Goal: Task Accomplishment & Management: Use online tool/utility

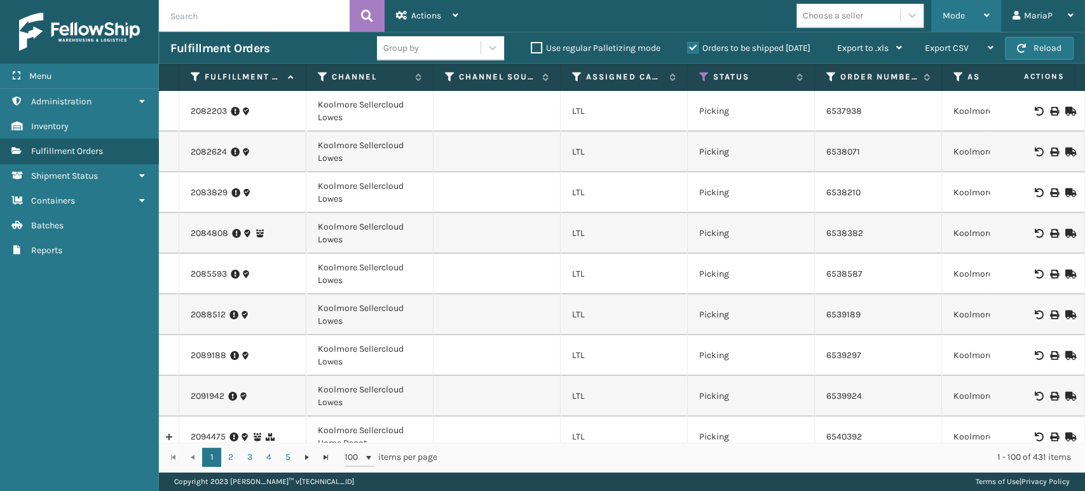
click at [959, 15] on span "Mode" at bounding box center [954, 15] width 22 height 11
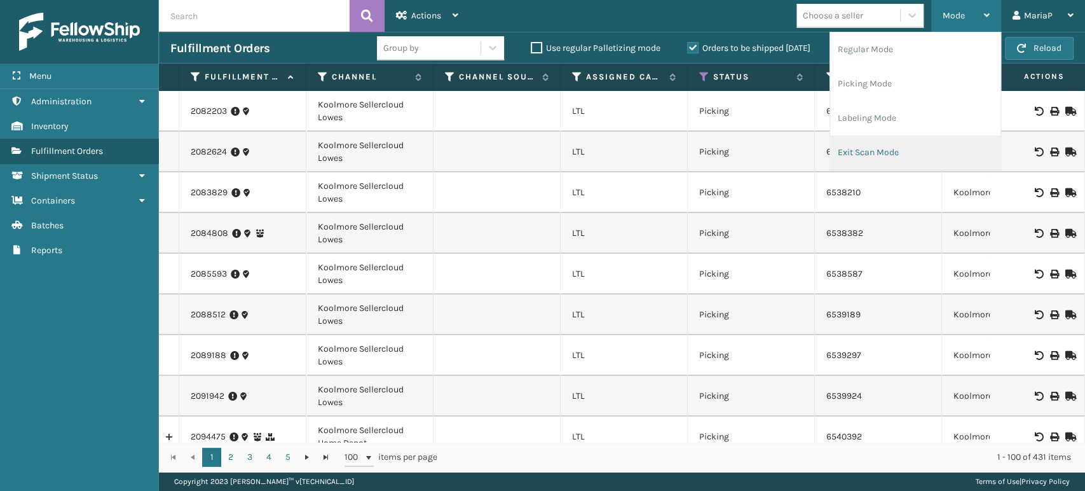
click at [885, 136] on li "Exit Scan Mode" at bounding box center [915, 152] width 170 height 34
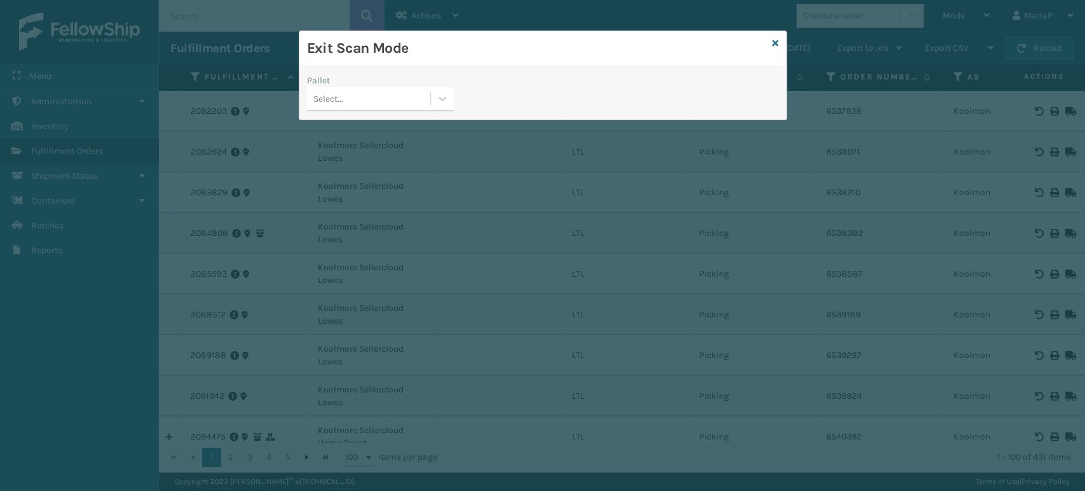
click at [766, 39] on h3 "Exit Scan Mode" at bounding box center [537, 48] width 460 height 19
click at [773, 42] on icon at bounding box center [775, 43] width 6 height 9
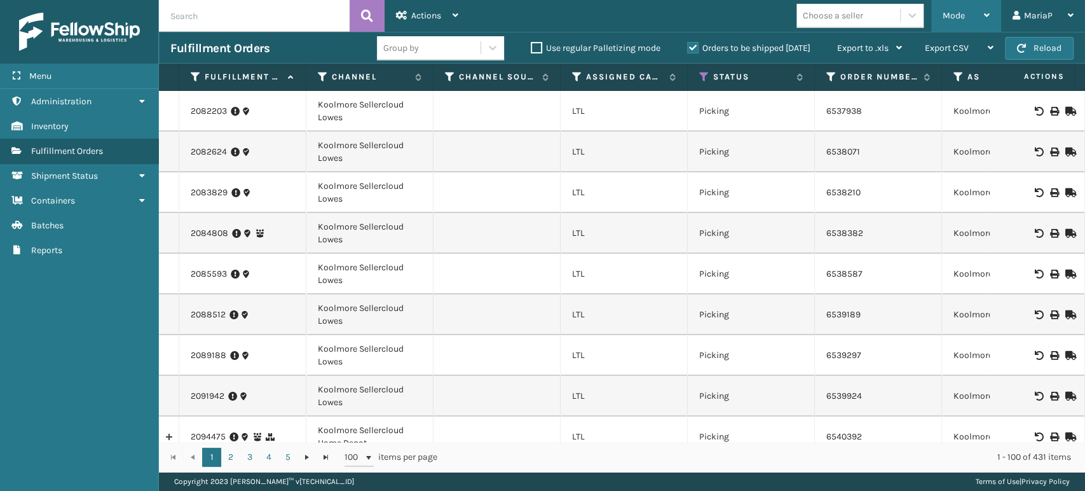
click at [966, 15] on div "Mode" at bounding box center [966, 16] width 47 height 32
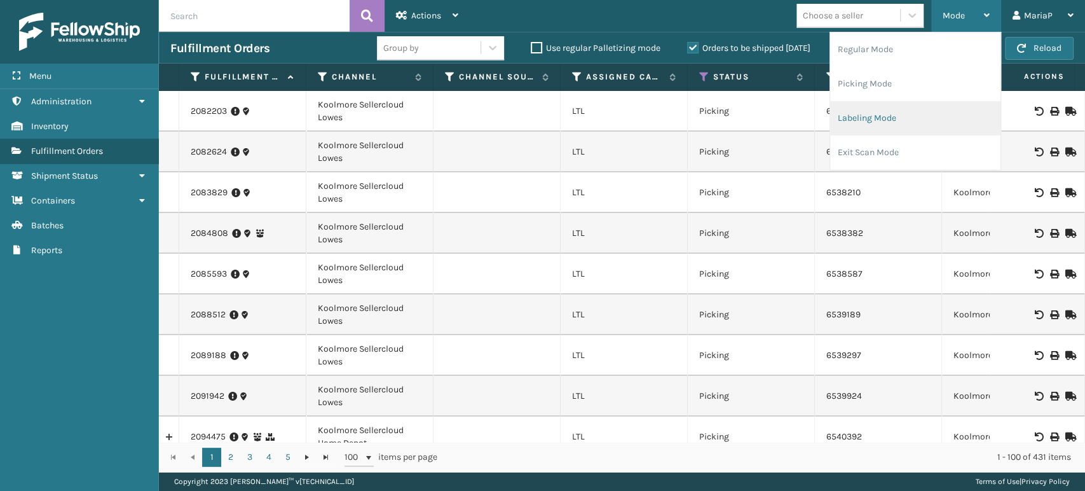
click at [908, 116] on li "Labeling Mode" at bounding box center [915, 118] width 170 height 34
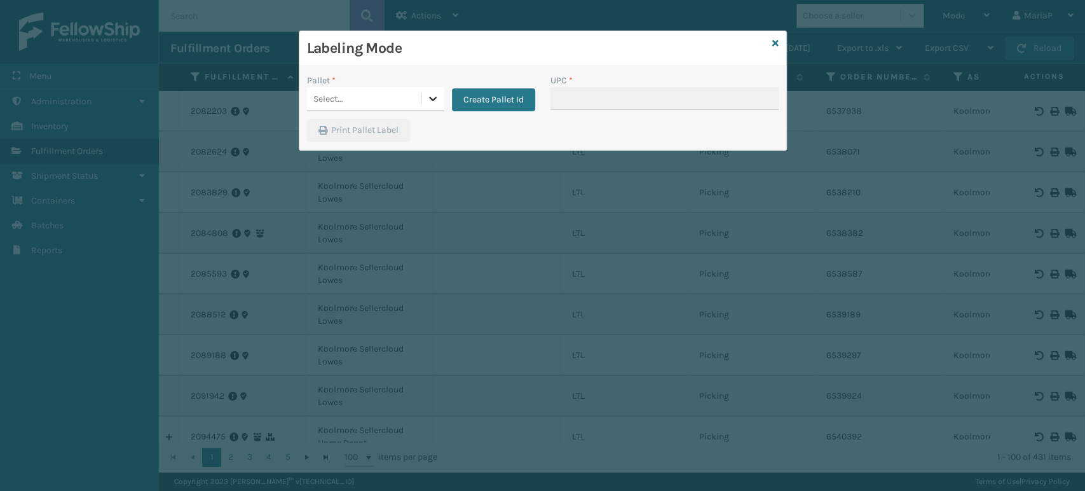
click at [423, 97] on div at bounding box center [432, 98] width 23 height 23
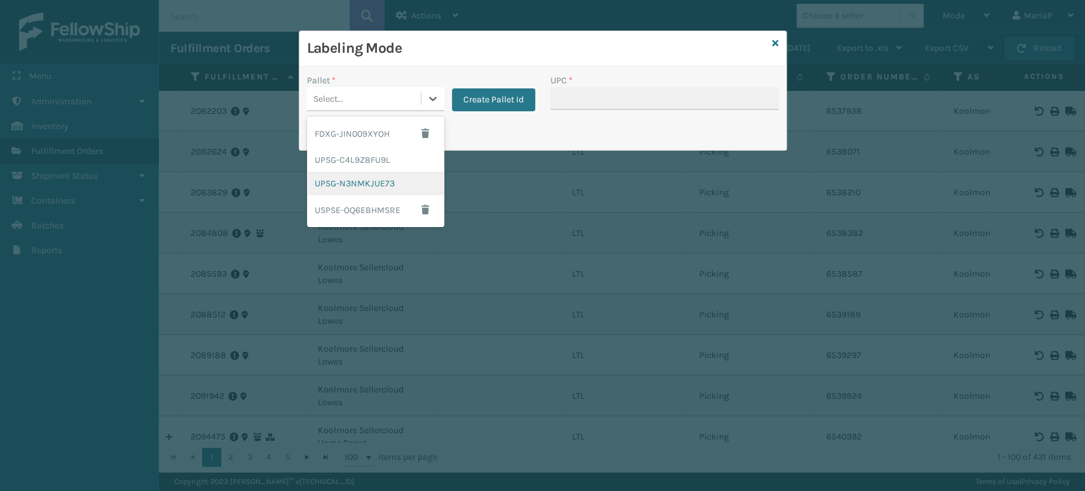
click at [386, 181] on div "UPSG-N3NMKJUE73" at bounding box center [375, 184] width 137 height 24
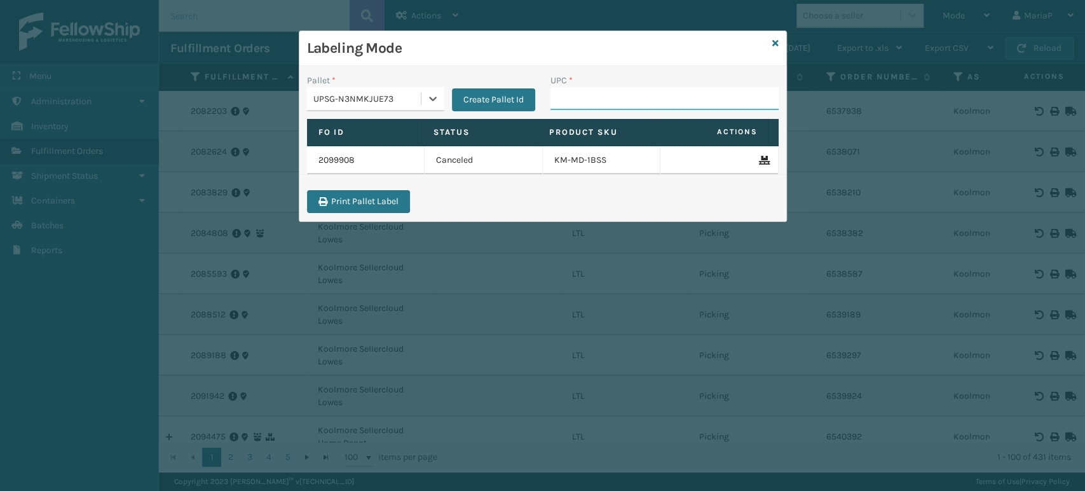
click at [618, 97] on input "UPC *" at bounding box center [664, 98] width 228 height 23
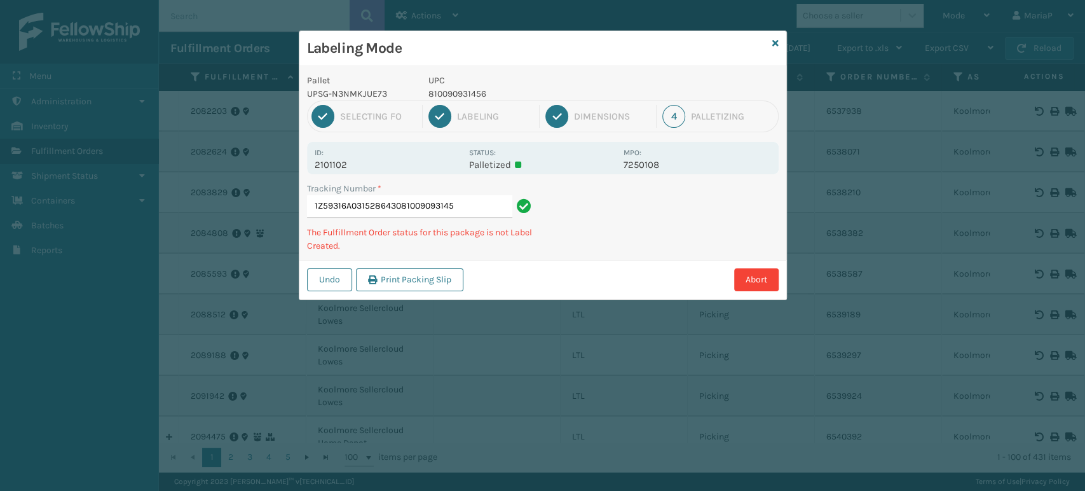
type input "1Z59316A0315286430810090931456"
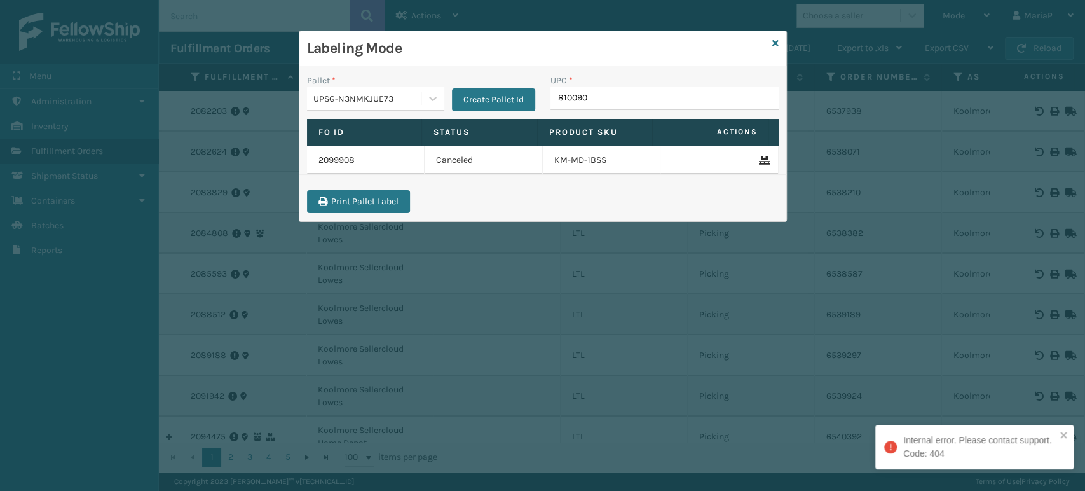
type input "8100909"
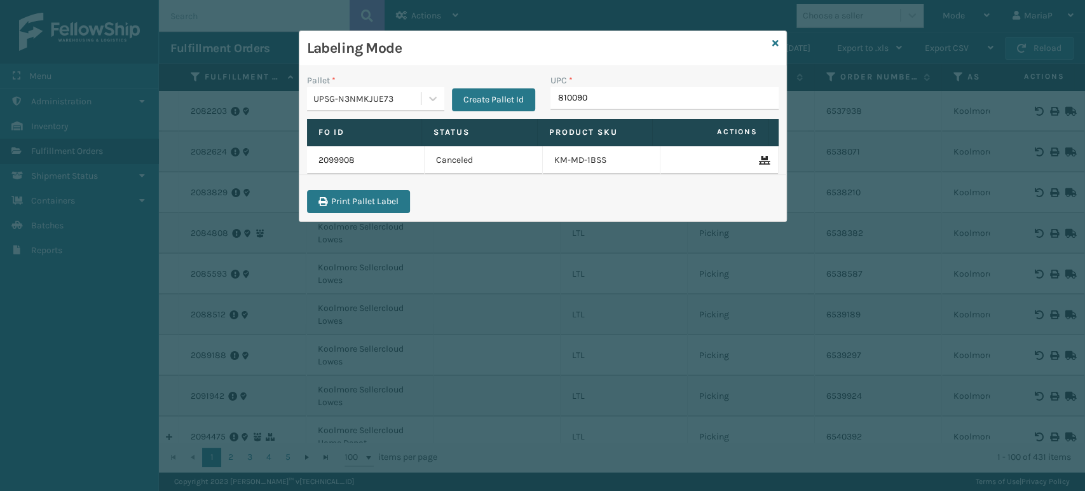
type input "8100909"
type input "81016133241"
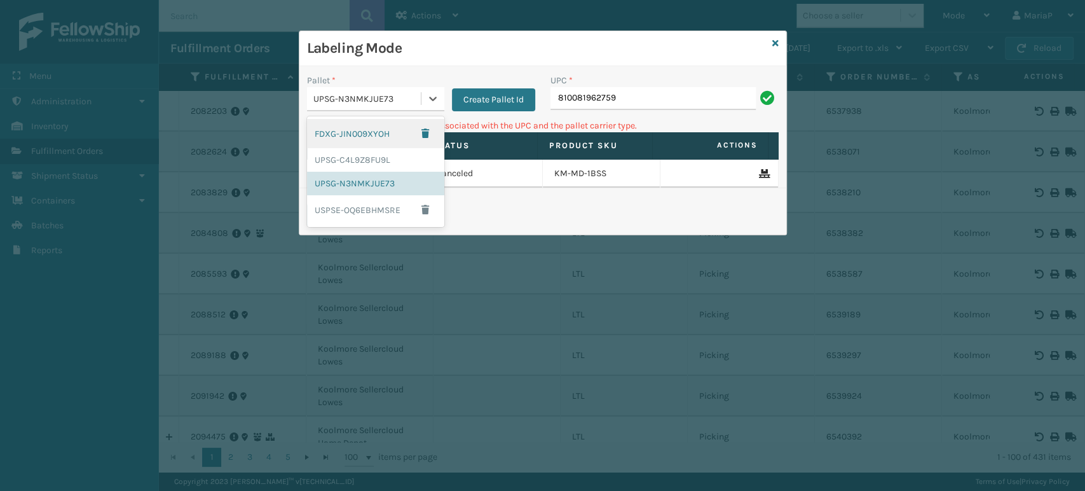
drag, startPoint x: 352, startPoint y: 93, endPoint x: 367, endPoint y: 111, distance: 23.4
click at [353, 93] on div "UPSG-N3NMKJUE73" at bounding box center [367, 98] width 109 height 13
click at [371, 137] on div "FDXG-JIN009XYOH" at bounding box center [375, 133] width 137 height 29
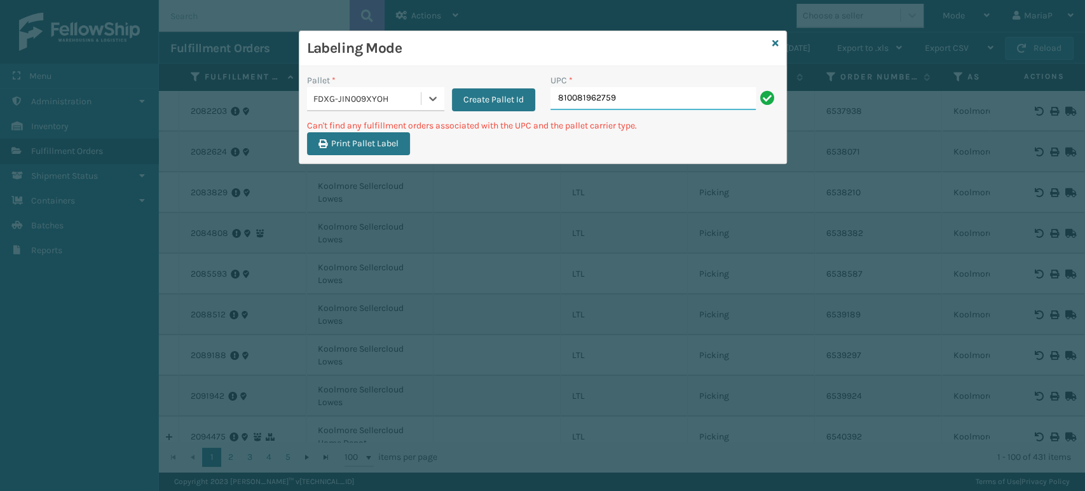
click at [601, 99] on input "810081962759" at bounding box center [652, 98] width 205 height 23
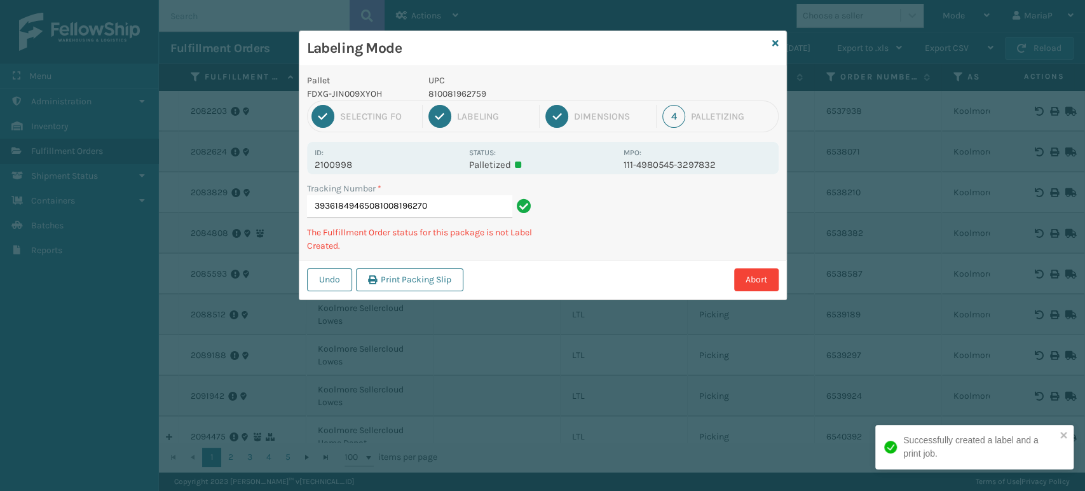
type input "393618494650810081962704"
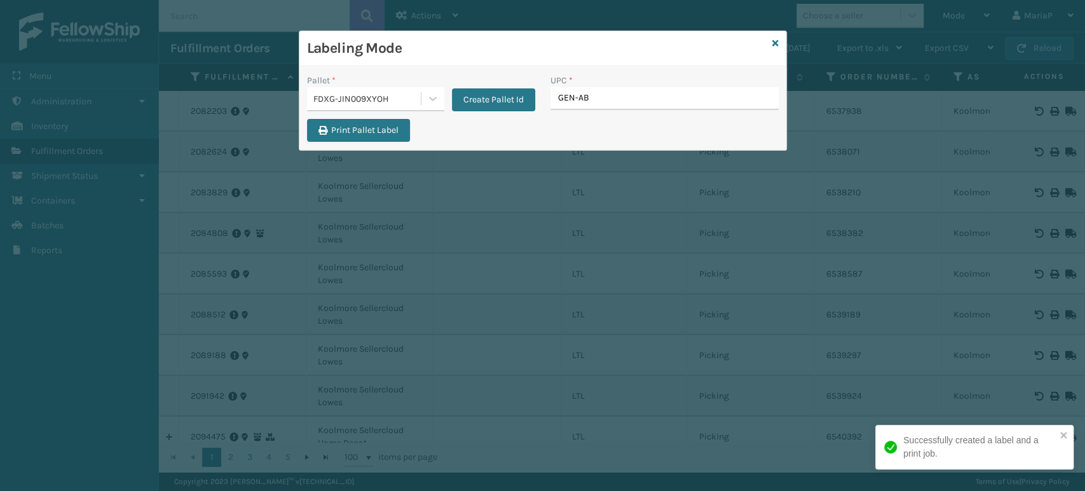
type input "GEN-AB-"
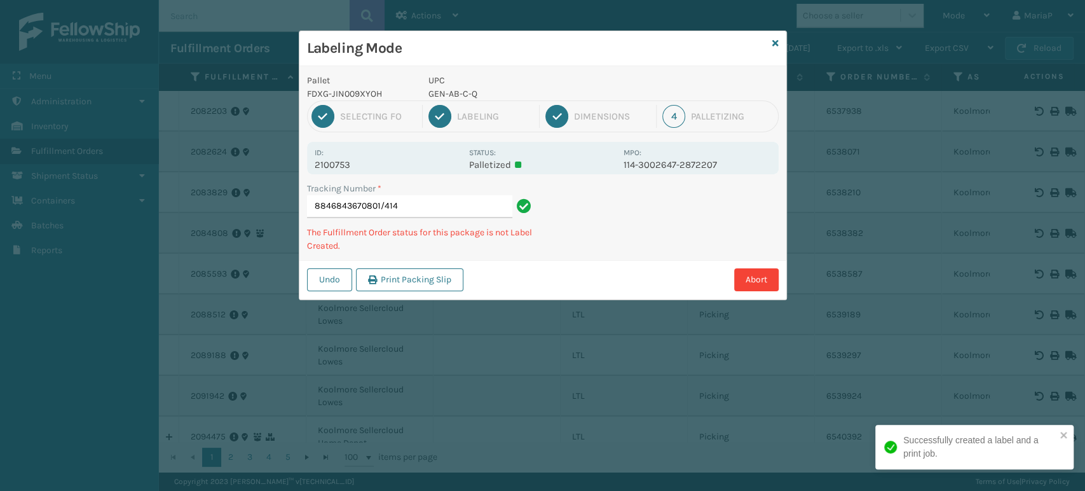
type input "8846843670801/414"
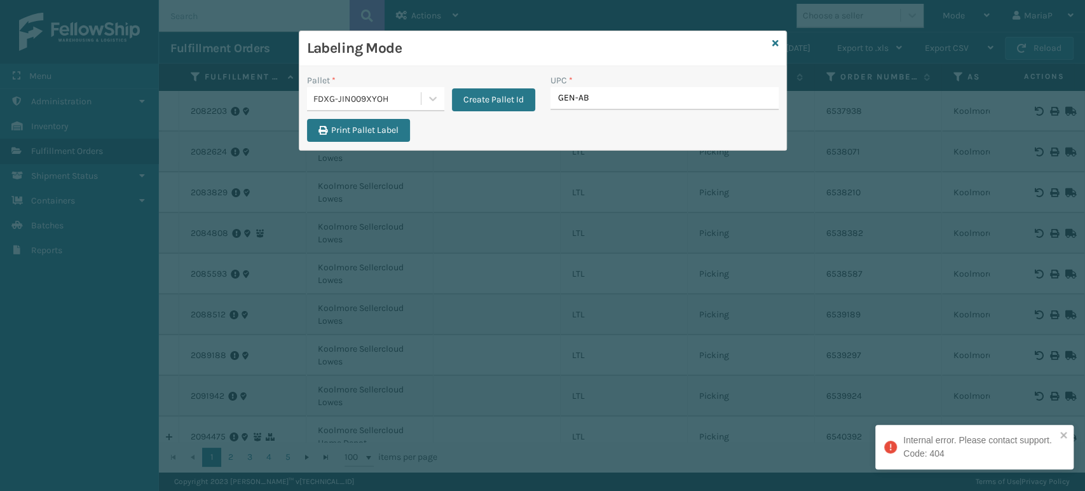
type input "GEN-AB-"
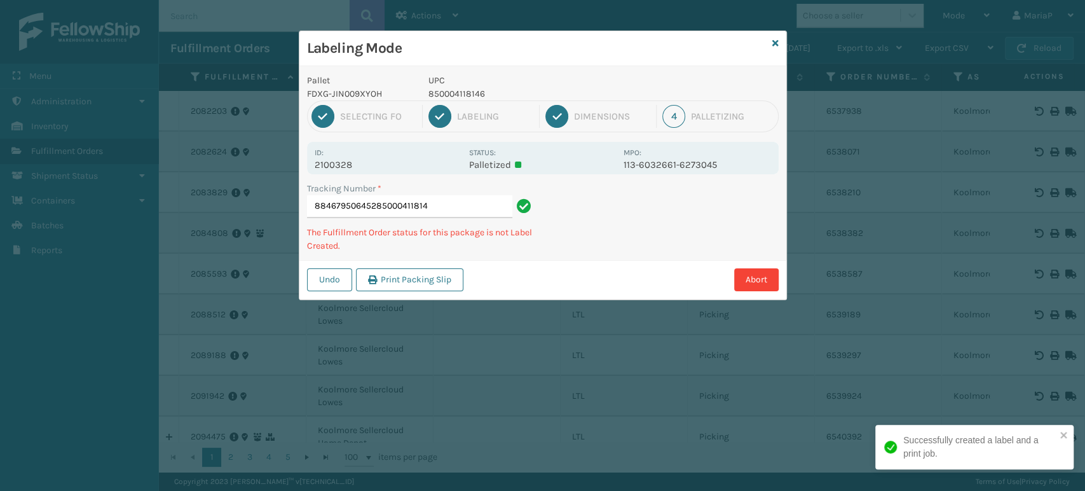
type input "884679506452850004118146"
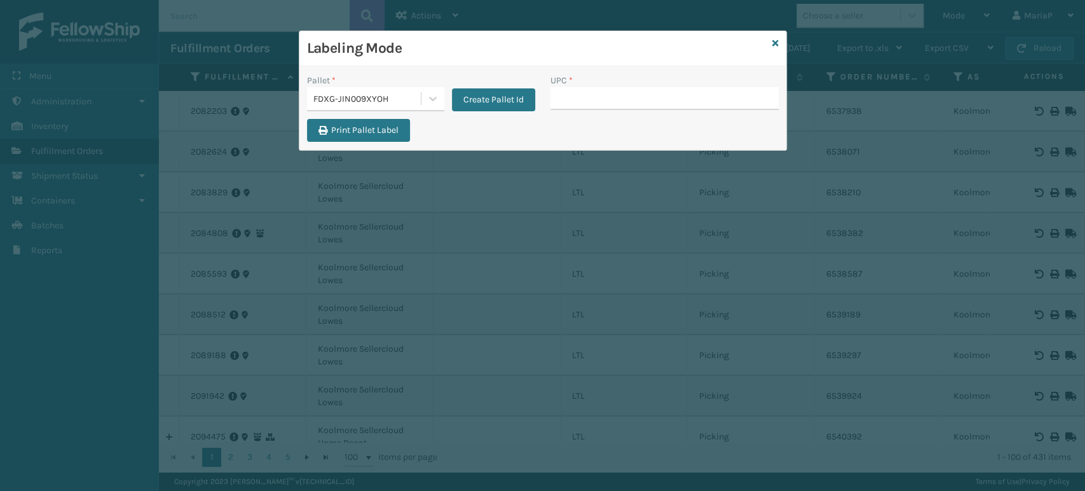
click at [407, 99] on div "FDXG-JIN009XYOH" at bounding box center [367, 98] width 109 height 13
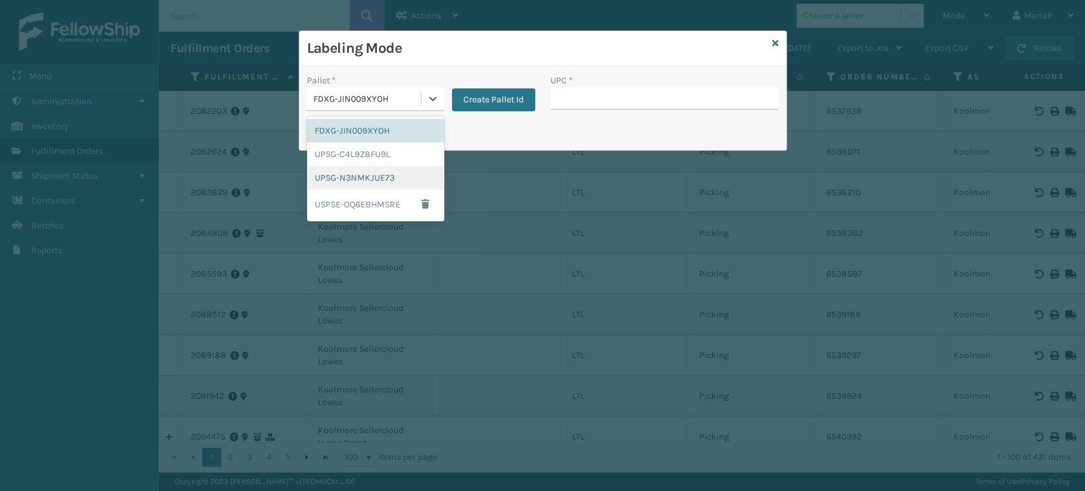
click at [402, 182] on div "UPSG-N3NMKJUE73" at bounding box center [375, 178] width 137 height 24
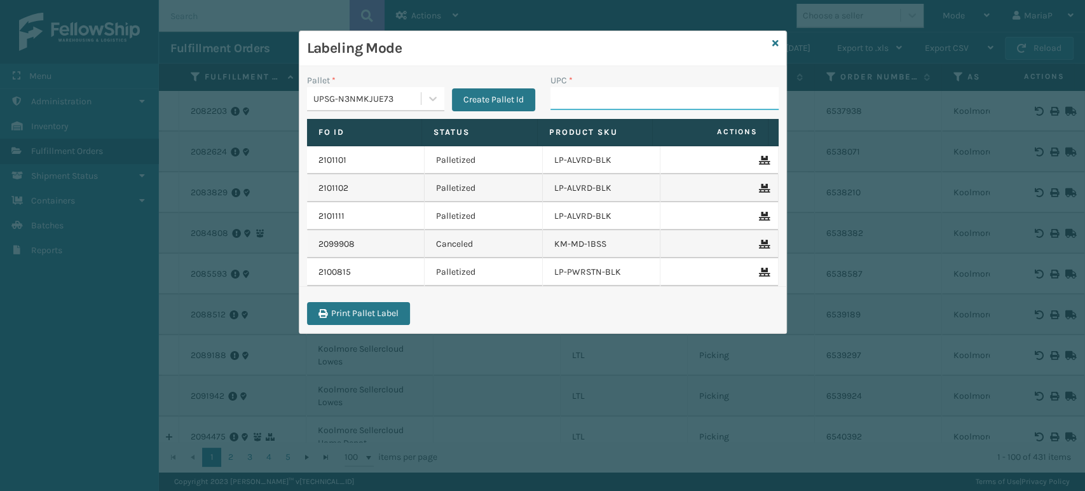
drag, startPoint x: 587, startPoint y: 100, endPoint x: 599, endPoint y: 95, distance: 12.9
click at [587, 100] on input "UPC *" at bounding box center [664, 98] width 228 height 23
type input "85"
type input "8500044"
type input "853799005608"
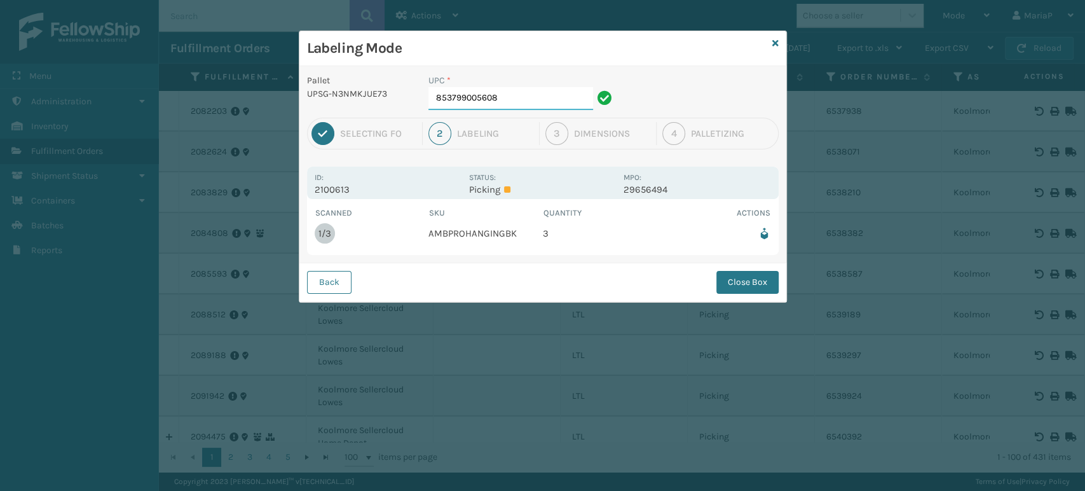
click at [523, 95] on input "853799005608" at bounding box center [510, 98] width 165 height 23
click at [760, 284] on button "Close Box" at bounding box center [747, 282] width 62 height 23
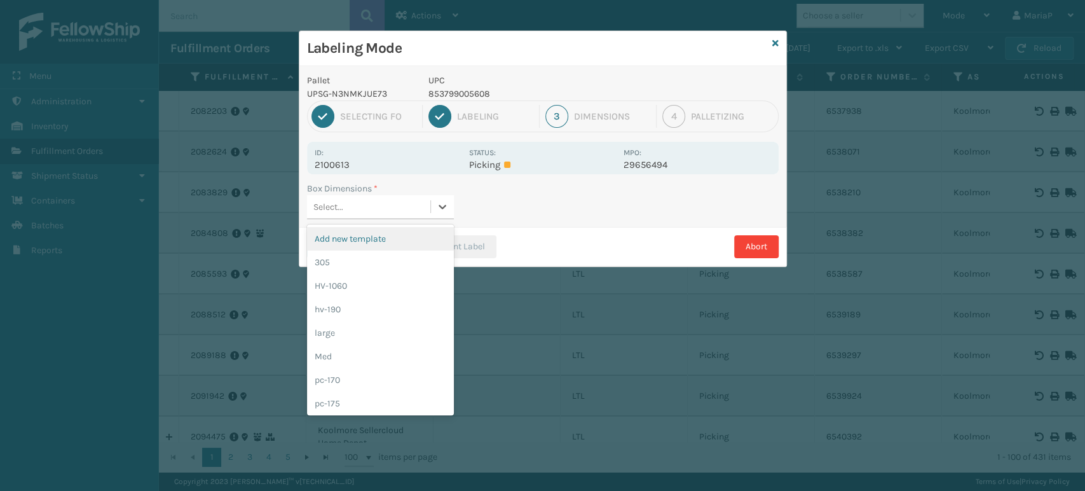
click at [414, 208] on div "Select..." at bounding box center [368, 206] width 123 height 21
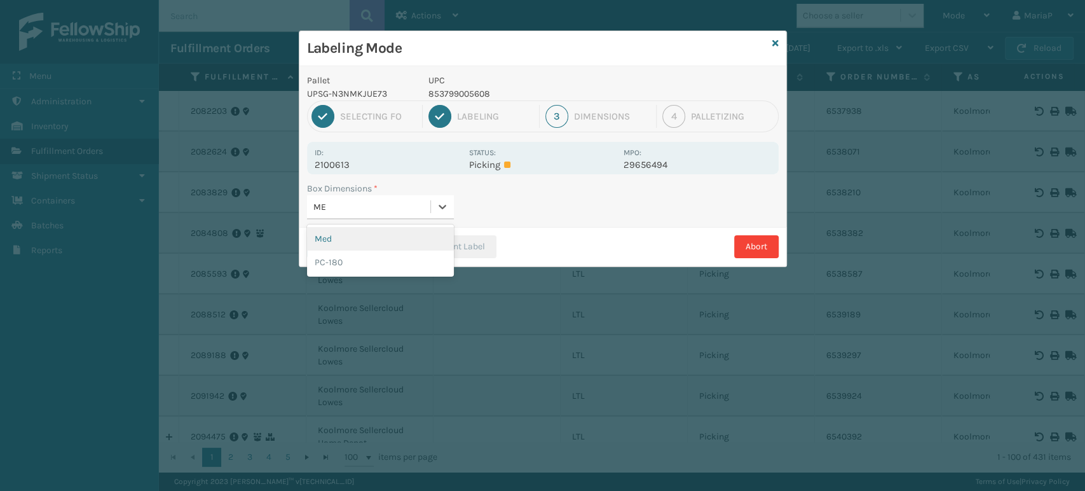
type input "MED"
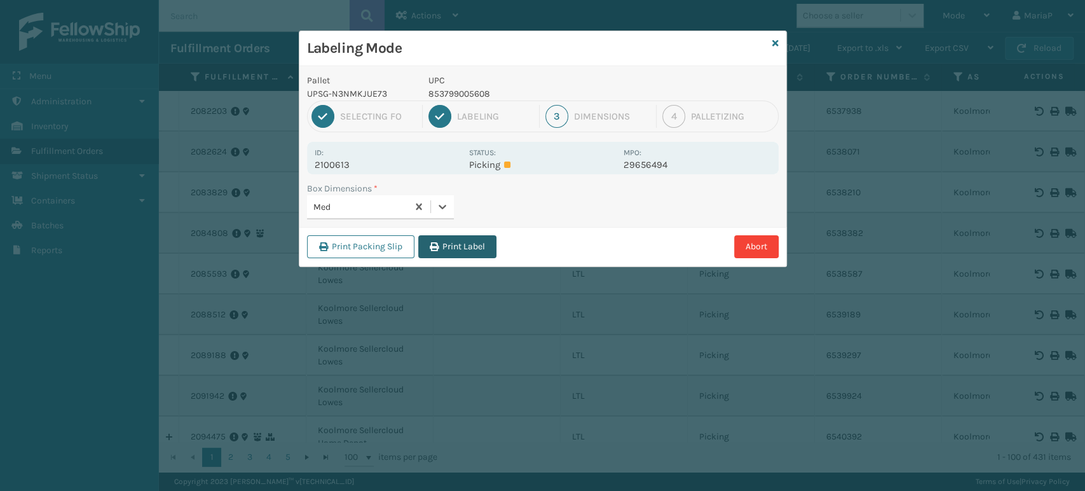
click at [489, 250] on button "Print Label" at bounding box center [457, 246] width 78 height 23
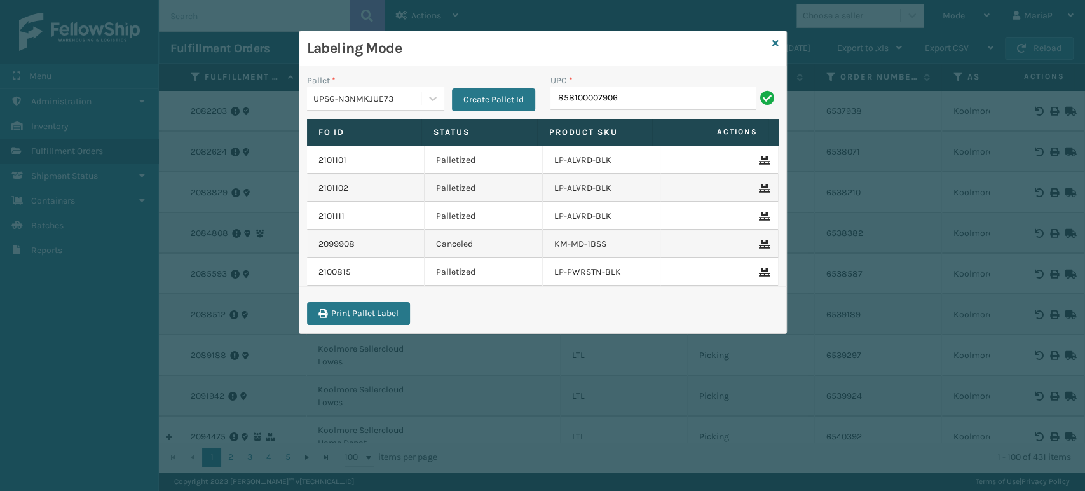
type input "858100007906"
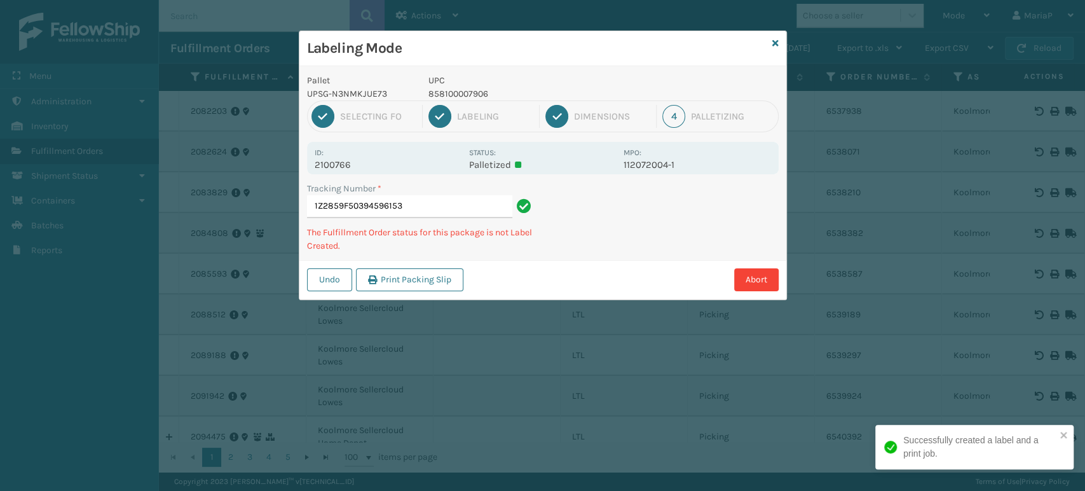
click at [456, 92] on p "858100007906" at bounding box center [522, 93] width 188 height 13
copy p "858100007906"
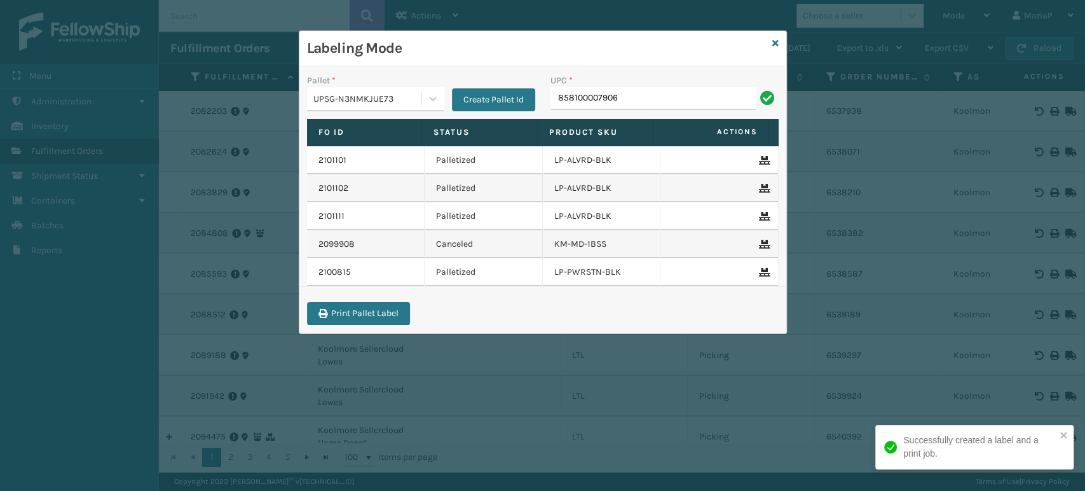
type input "858100007906"
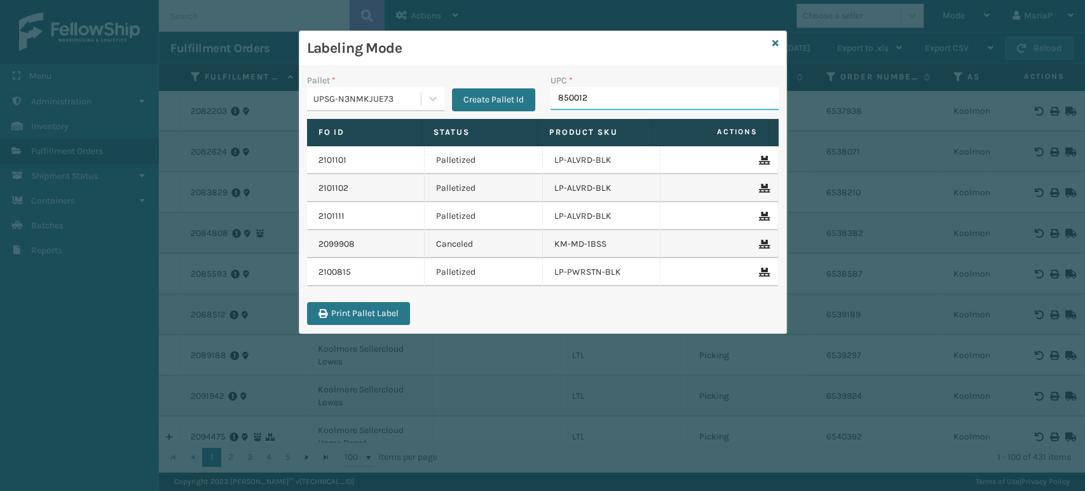
type input "8500124"
type input "858100007616"
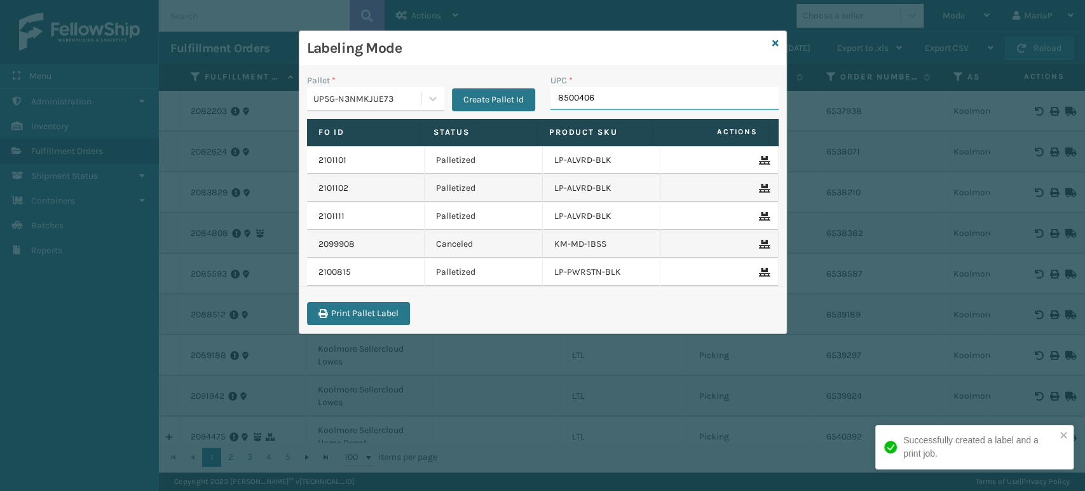
type input "85004066"
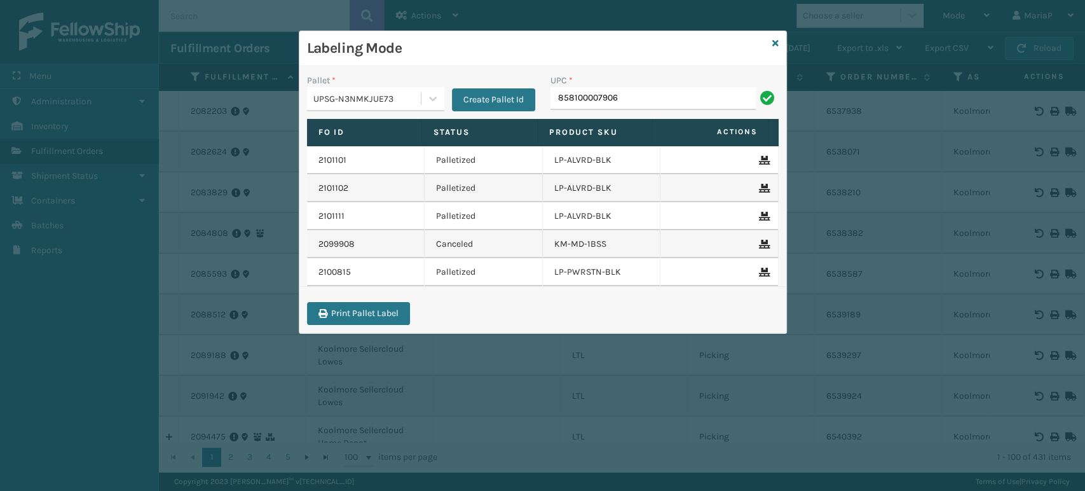
type input "858100007906"
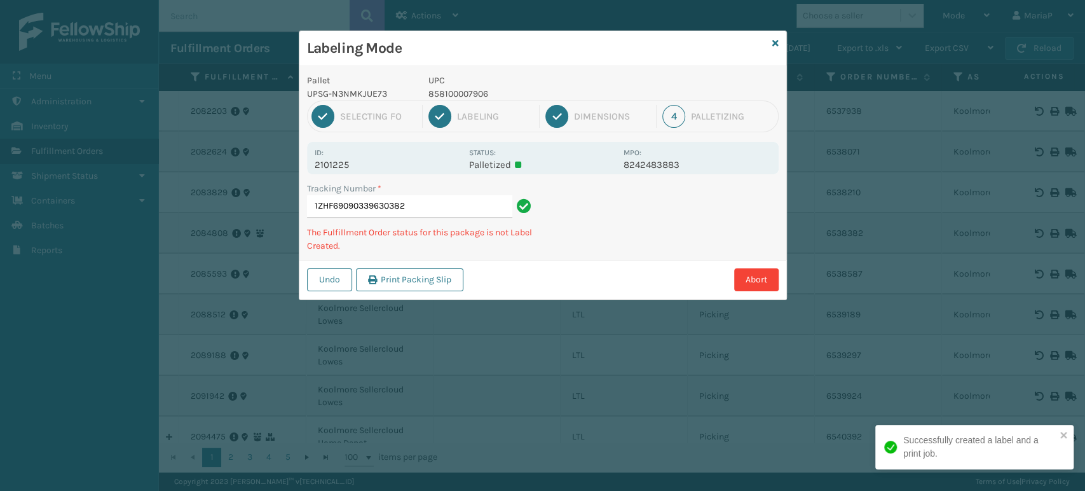
click at [468, 85] on p "UPC" at bounding box center [522, 80] width 188 height 13
click at [470, 90] on p "858100007906" at bounding box center [522, 93] width 188 height 13
copy p "858100007906"
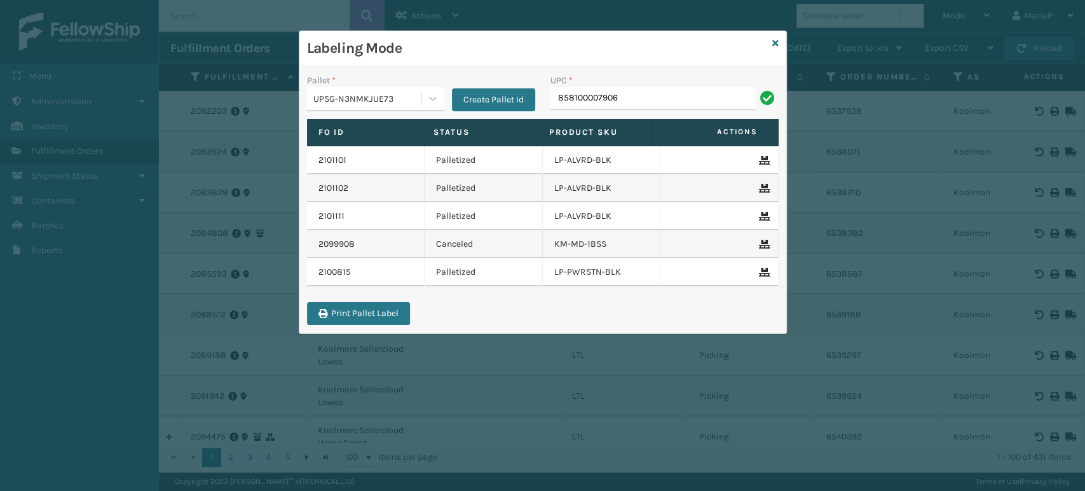
type input "858100007906"
type input "8500124866763"
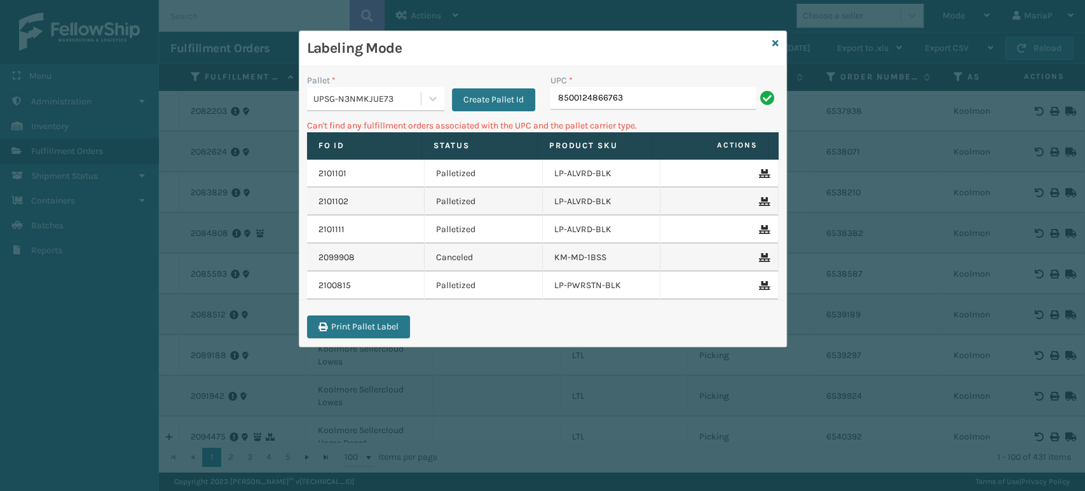
click at [600, 102] on input "8500124866763" at bounding box center [652, 98] width 205 height 23
type input "850012486763"
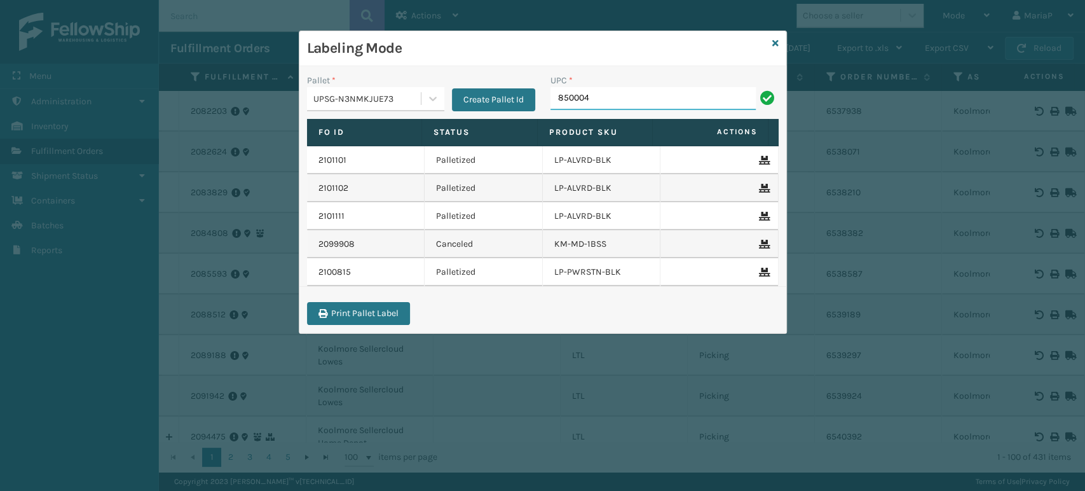
type input "8500044"
type input "850012486312"
type input "850012"
type input "8500044"
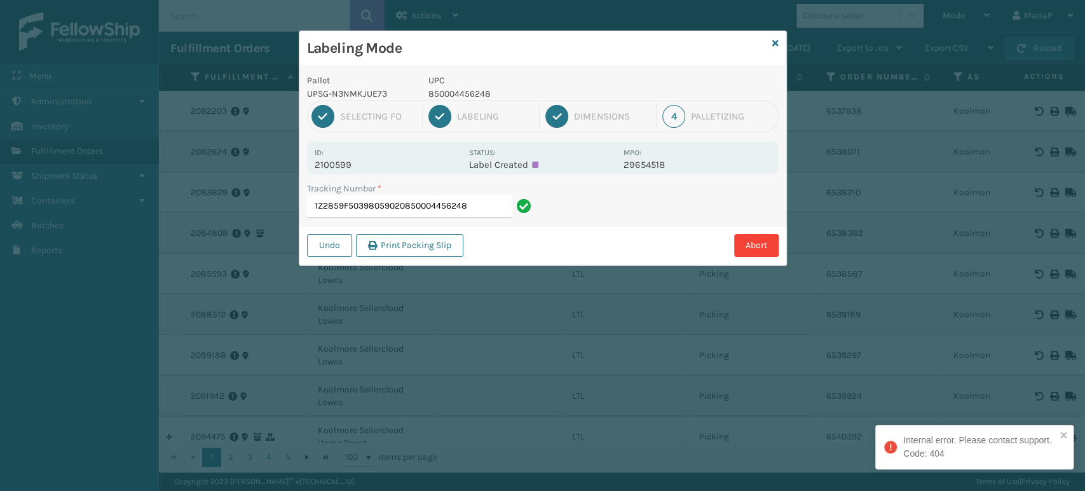
drag, startPoint x: 402, startPoint y: 212, endPoint x: 720, endPoint y: 235, distance: 318.6
click at [722, 235] on div "Pallet UPSG-N3NMKJUE73 UPC 850004456248 1 Selecting FO 2 Labeling 3 Dimensions …" at bounding box center [542, 165] width 487 height 199
type input "1Z2859F50398059020"
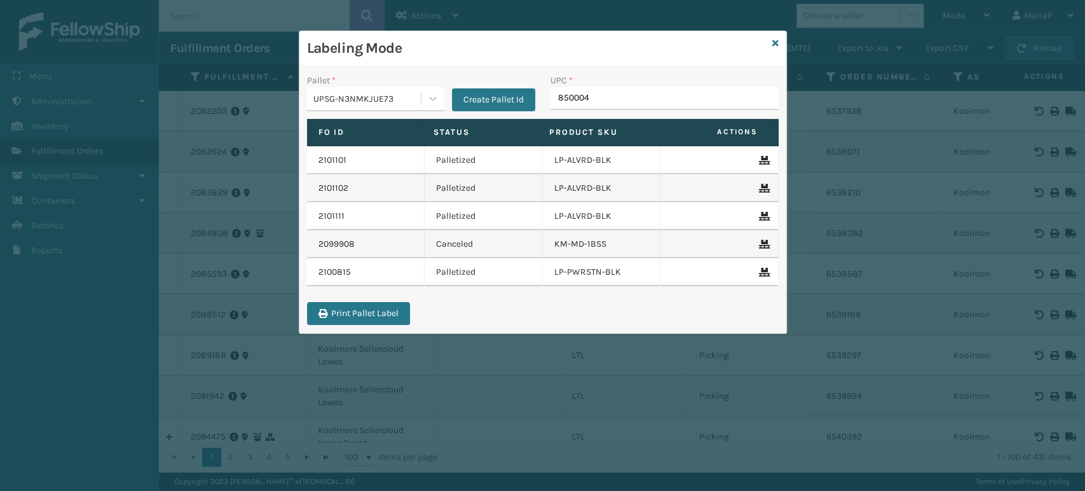
type input "8500044"
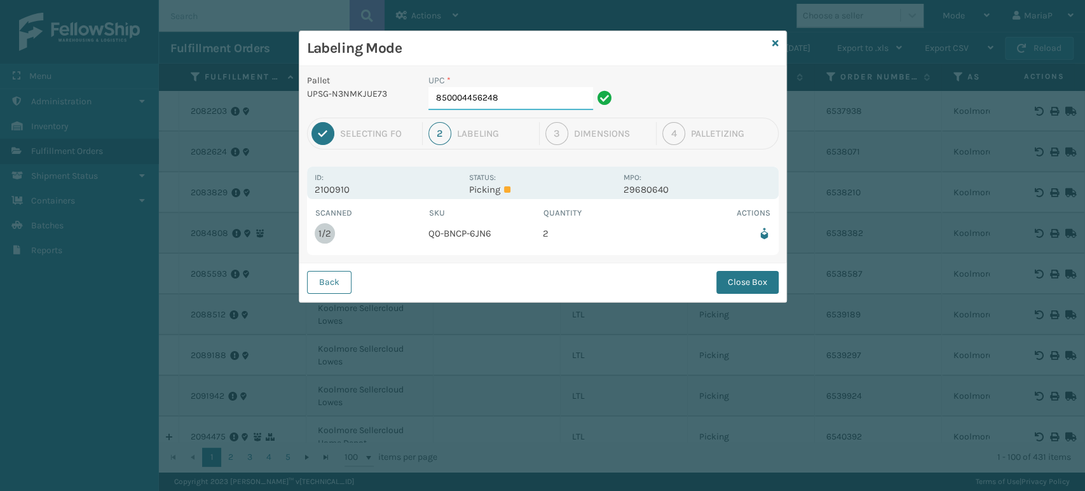
click at [567, 96] on input "850004456248" at bounding box center [510, 98] width 165 height 23
click at [750, 282] on button "Close Box" at bounding box center [747, 282] width 62 height 23
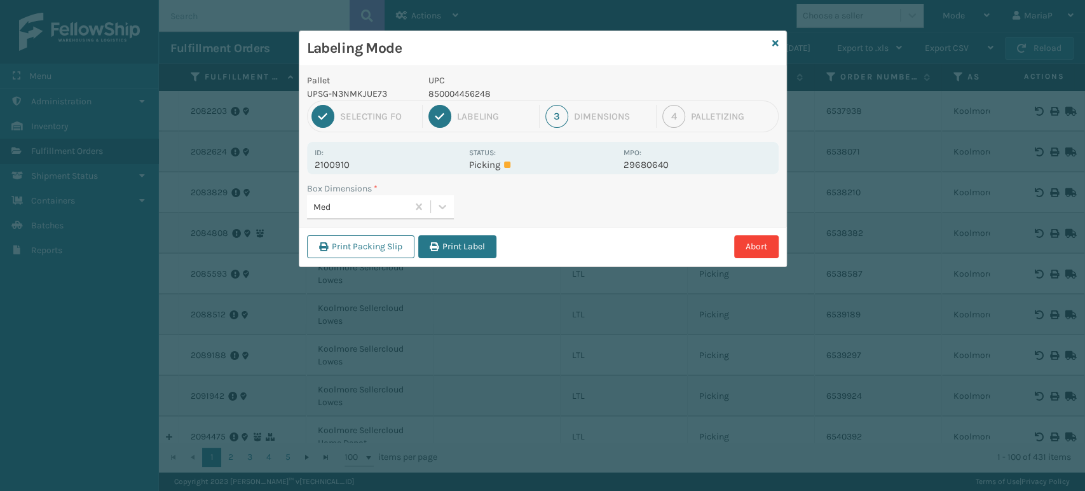
click at [451, 247] on button "Print Label" at bounding box center [457, 246] width 78 height 23
click at [452, 246] on div "Labeling Mode Pallet UPSG-N3NMKJUE73 UPC 850004456248 1 Selecting FO 2 Labeling…" at bounding box center [542, 245] width 1085 height 491
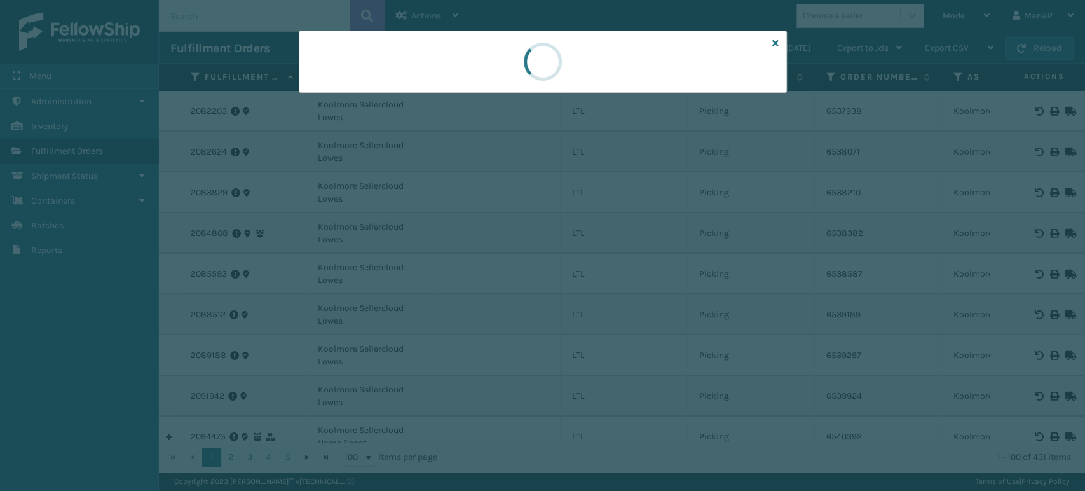
click at [453, 244] on div at bounding box center [542, 245] width 1085 height 491
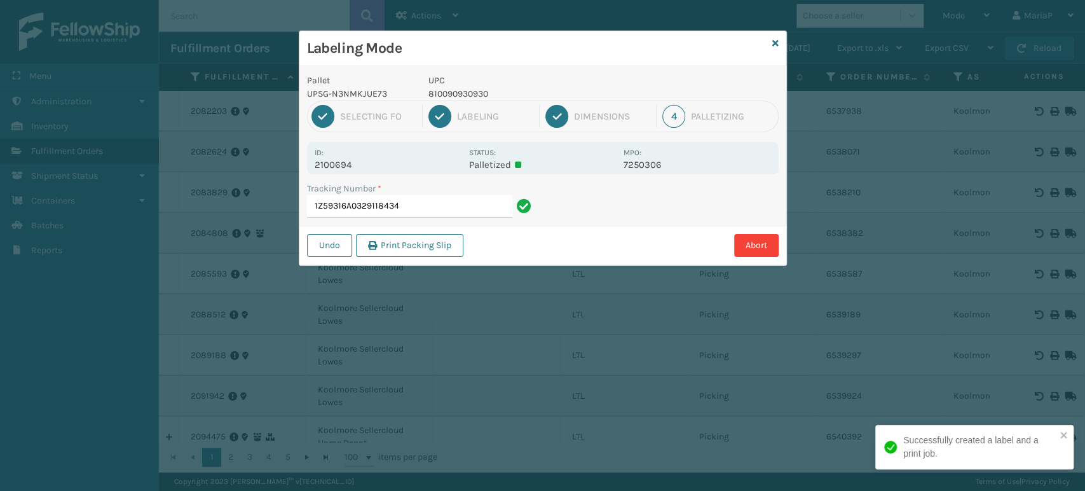
click at [446, 97] on p "810090930930" at bounding box center [522, 93] width 188 height 13
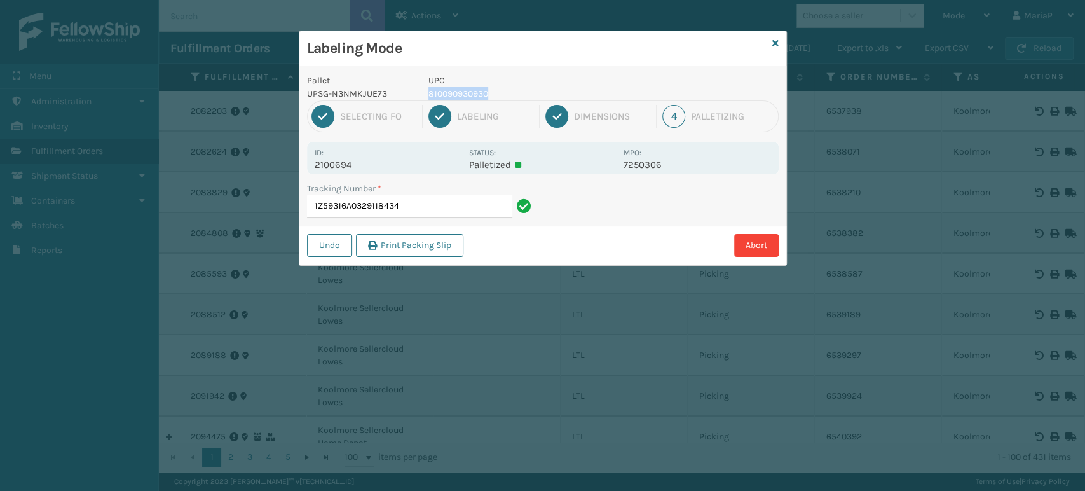
click at [446, 97] on p "810090930930" at bounding box center [522, 93] width 188 height 13
copy p "810090930930"
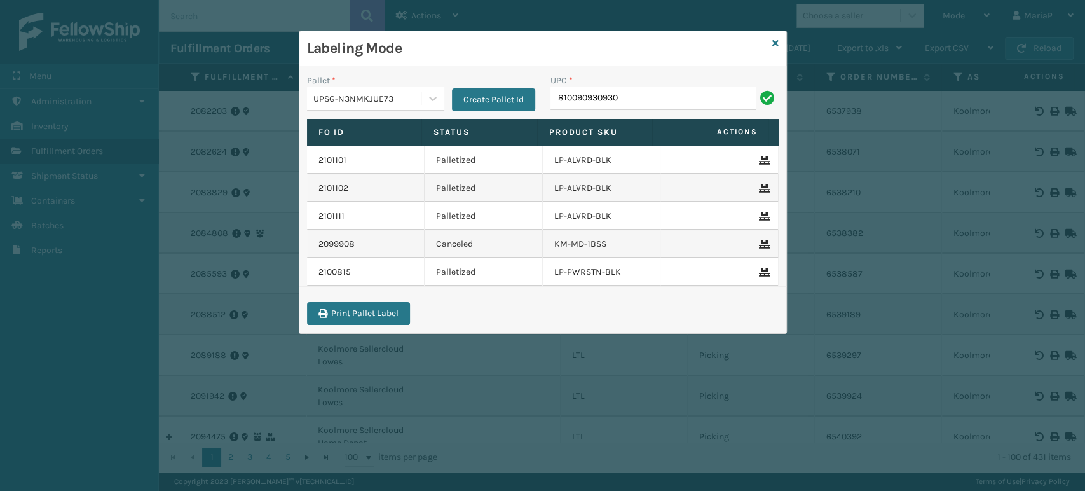
type input "810090930930"
click at [661, 101] on input "810090930930" at bounding box center [652, 98] width 205 height 23
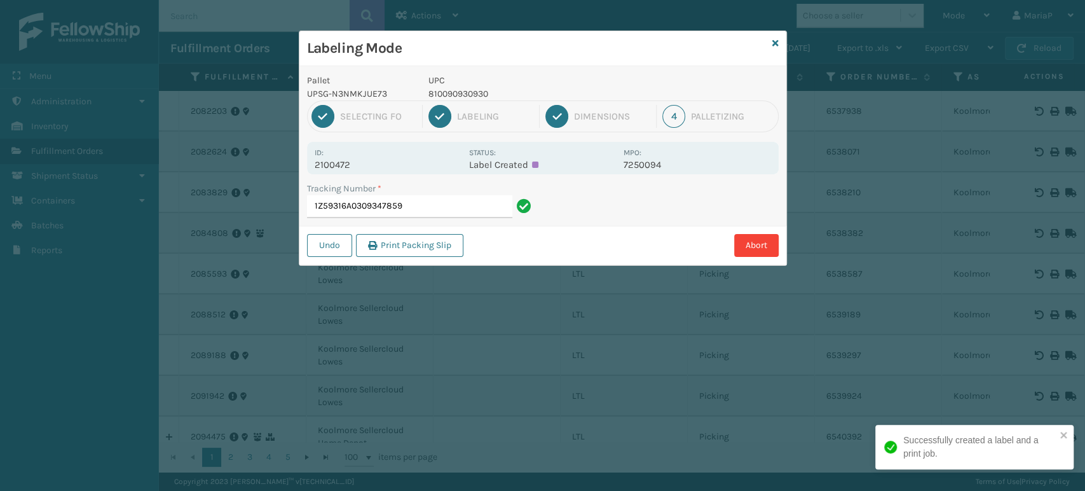
click at [473, 98] on p "810090930930" at bounding box center [522, 93] width 188 height 13
copy p "810090930930"
click at [477, 217] on div "Tracking Number * 1Z59316A0309347859" at bounding box center [420, 204] width 243 height 44
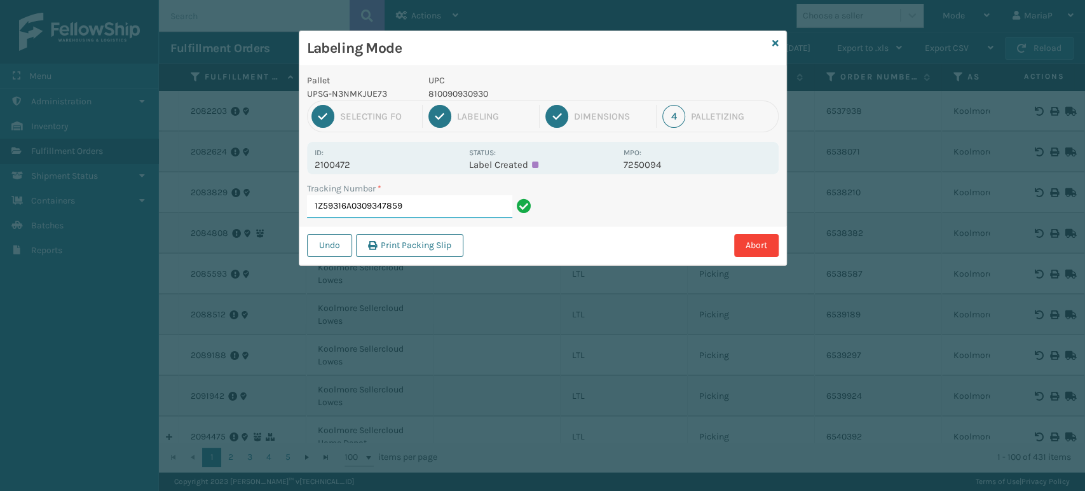
click at [472, 210] on input "1Z59316A0309347859" at bounding box center [409, 206] width 205 height 23
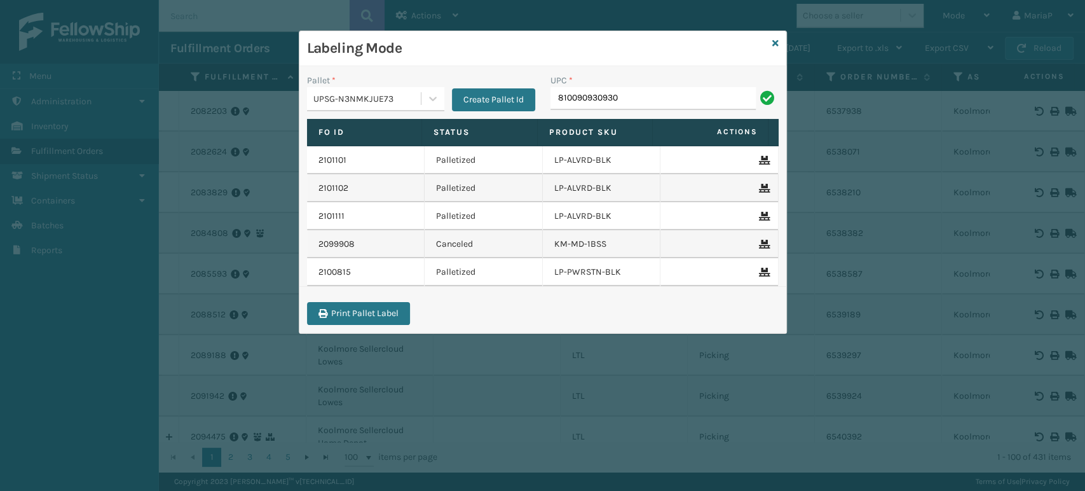
type input "810090930930"
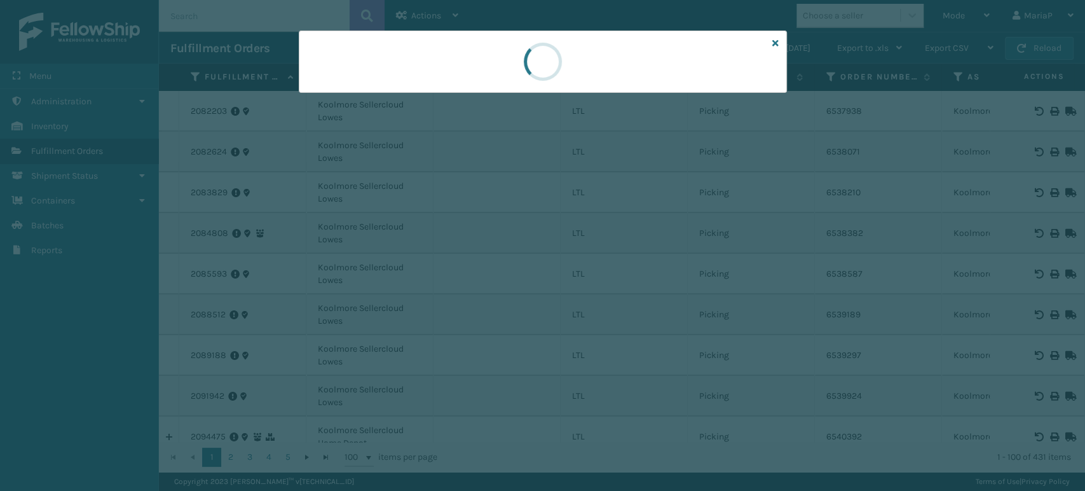
drag, startPoint x: 732, startPoint y: 418, endPoint x: 1032, endPoint y: 241, distance: 348.2
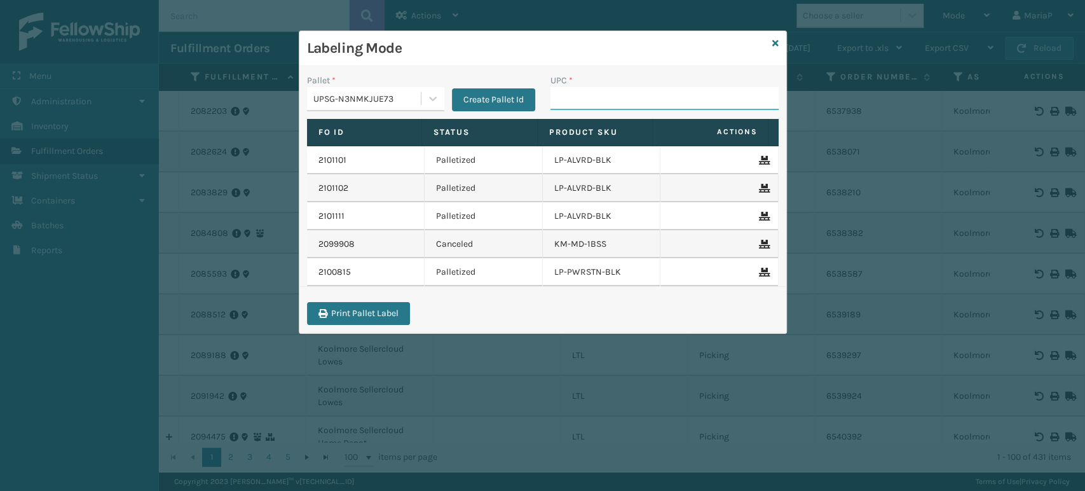
drag, startPoint x: 558, startPoint y: 87, endPoint x: 570, endPoint y: 93, distance: 13.1
click at [561, 88] on input "UPC *" at bounding box center [664, 98] width 228 height 23
paste input "810090930930"
type input "810090930930"
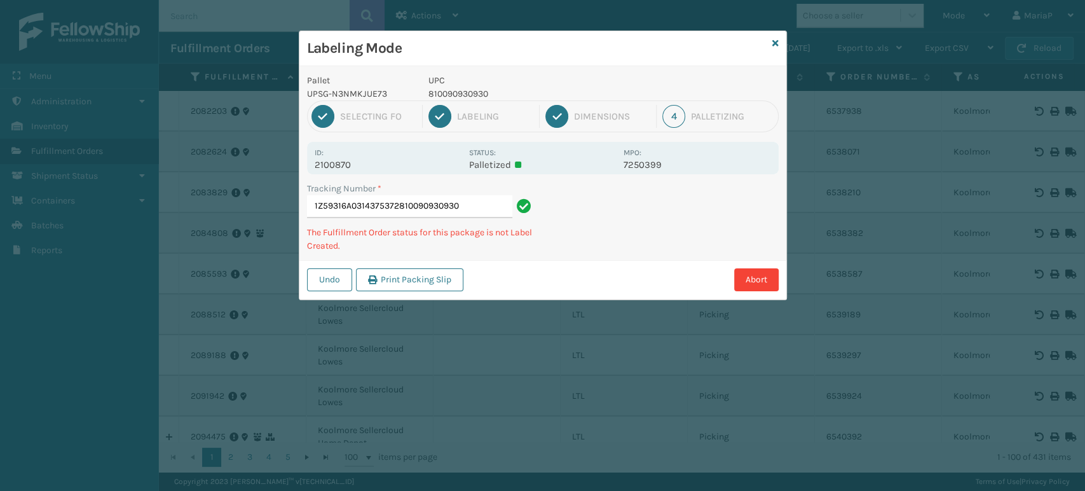
type input "1Z59316A0314375372810090930930810090930930"
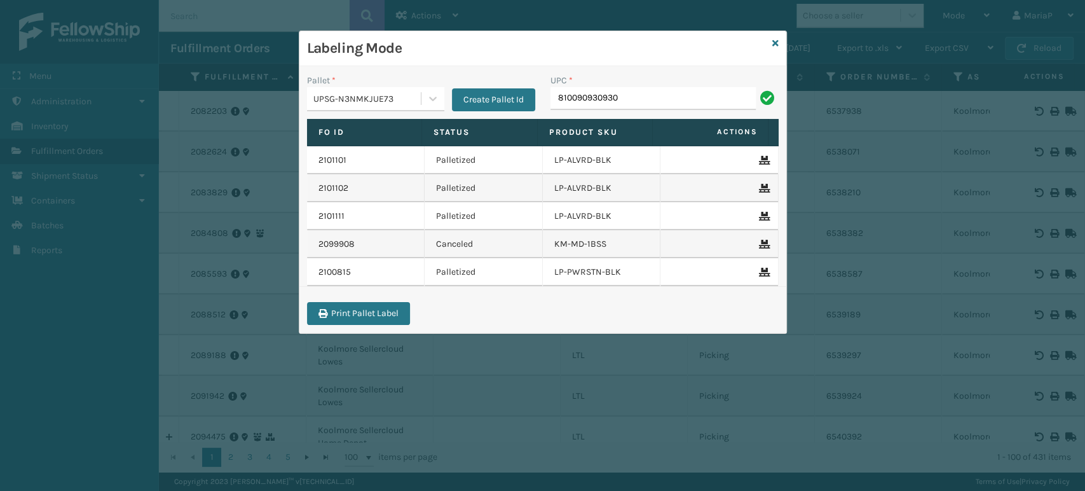
type input "810090930930"
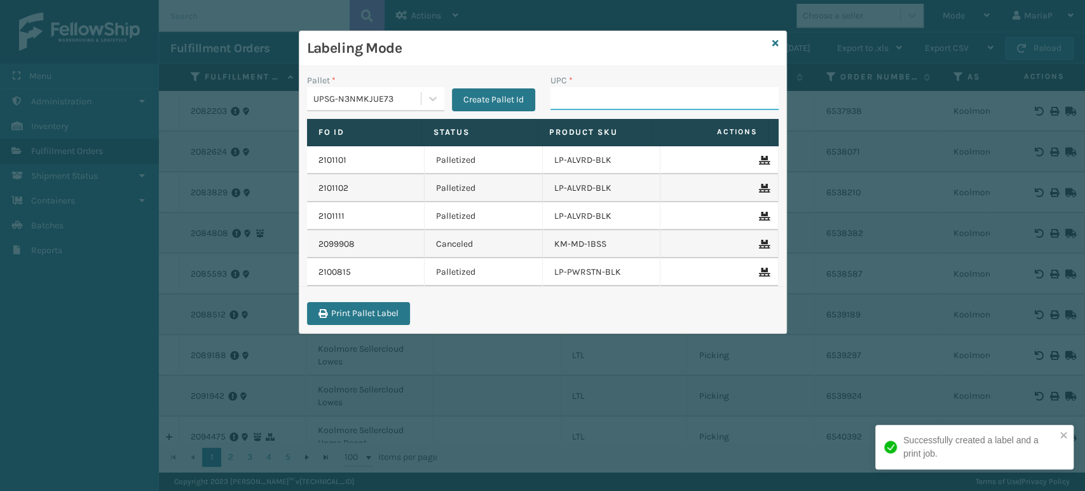
click at [592, 88] on input "UPC *" at bounding box center [664, 98] width 228 height 23
paste input "810090930930"
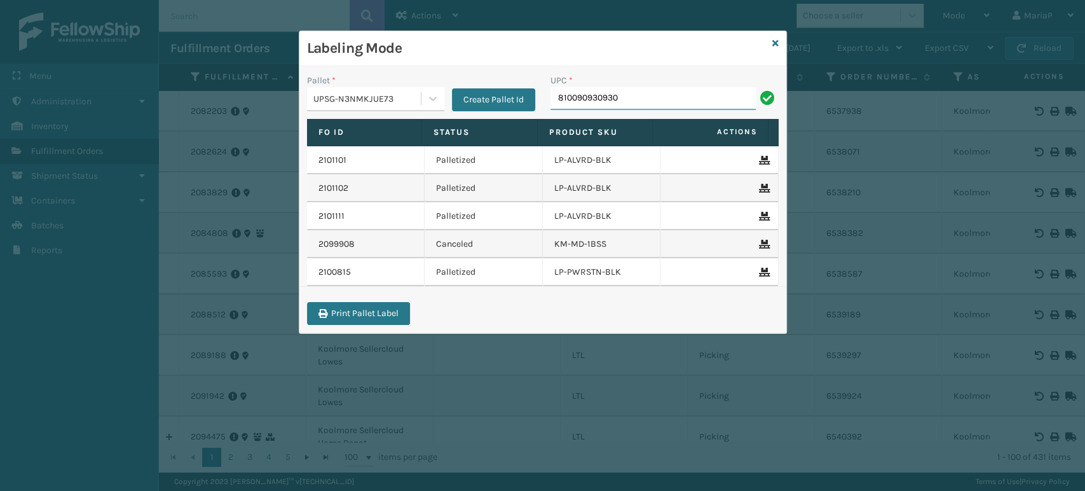
type input "810090930930"
click at [592, 88] on input "810090930930" at bounding box center [652, 98] width 205 height 23
type input "810090930930"
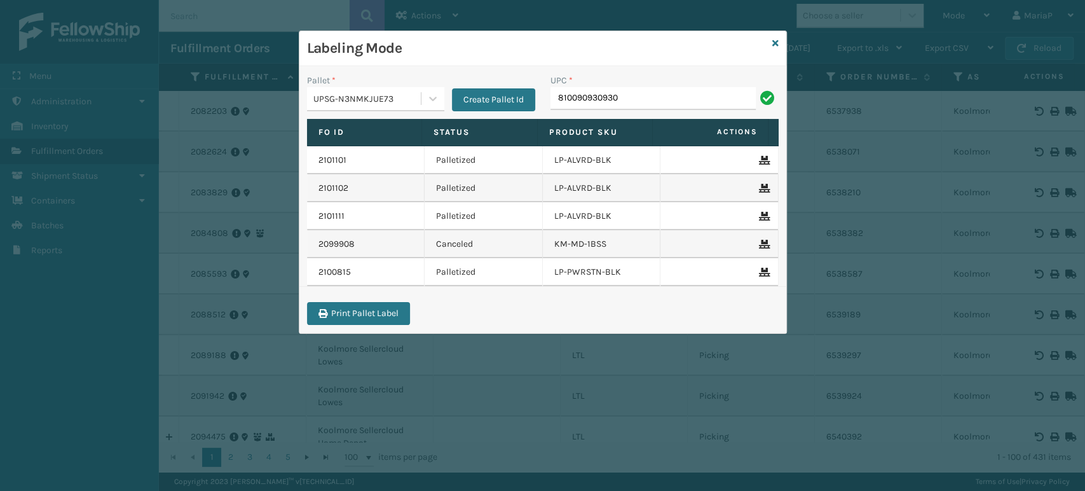
type input "810090930930"
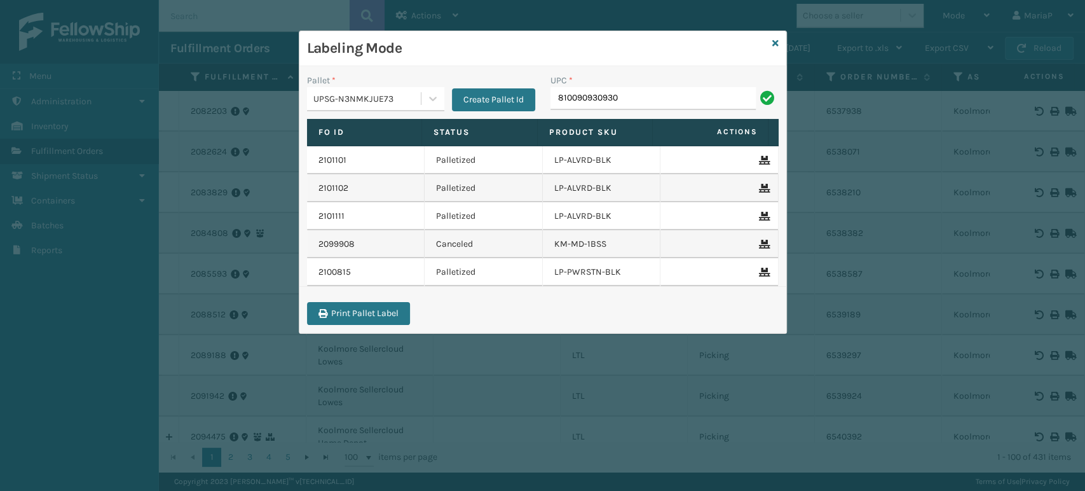
type input "810090930930"
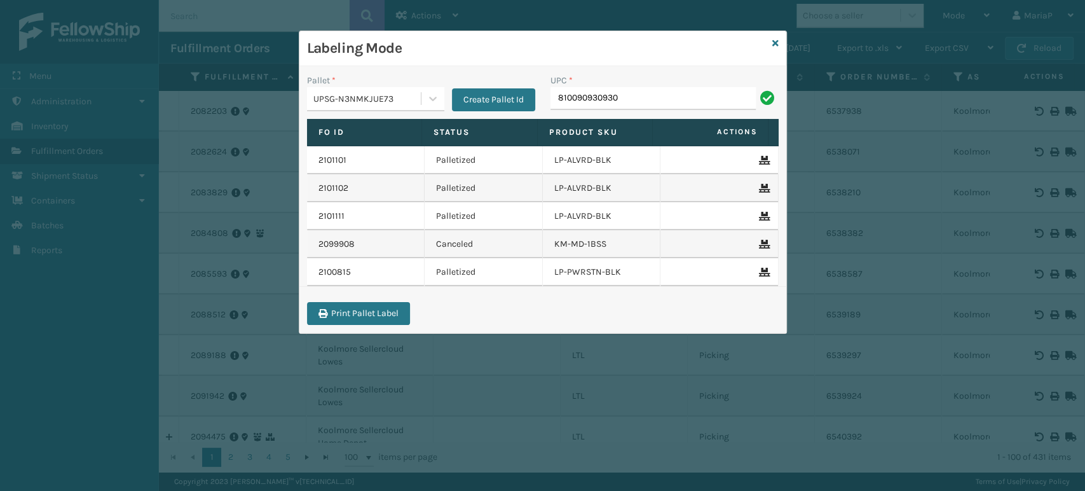
type input "810090930930"
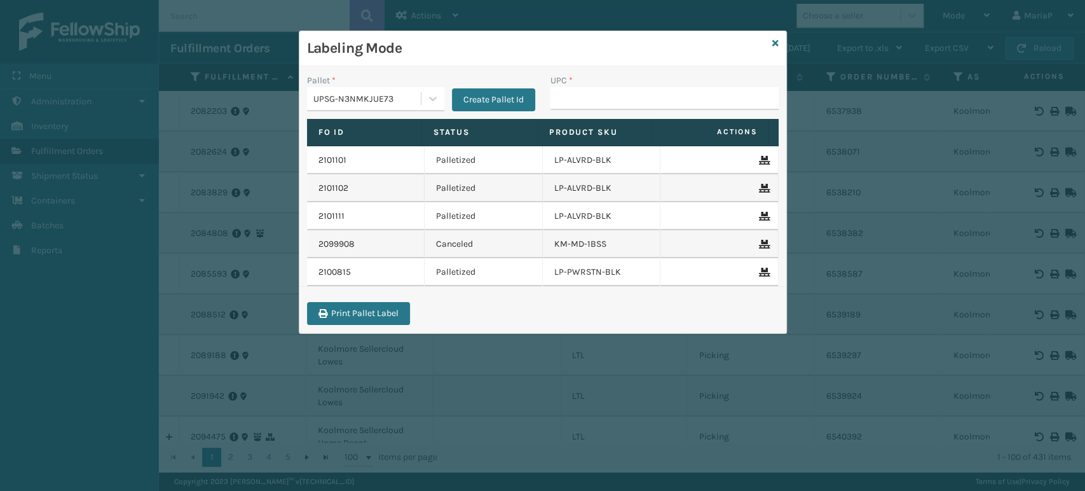
type input "810090930930"
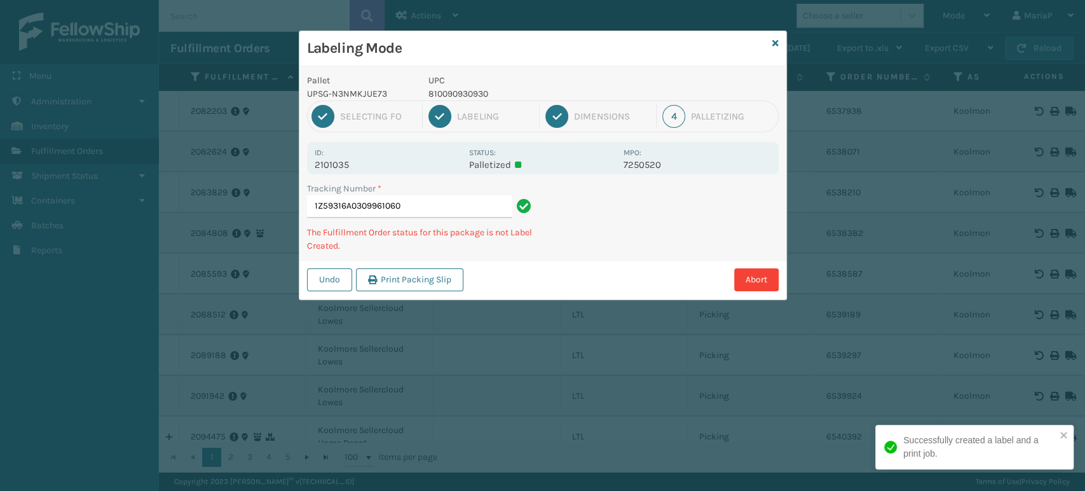
type input "1Z59316A0309961060810090930930"
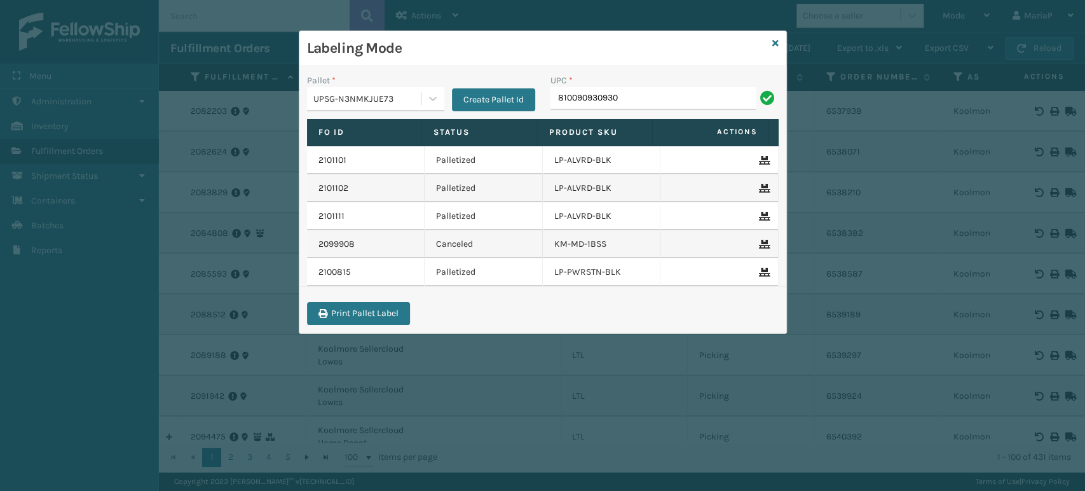
type input "810090930930"
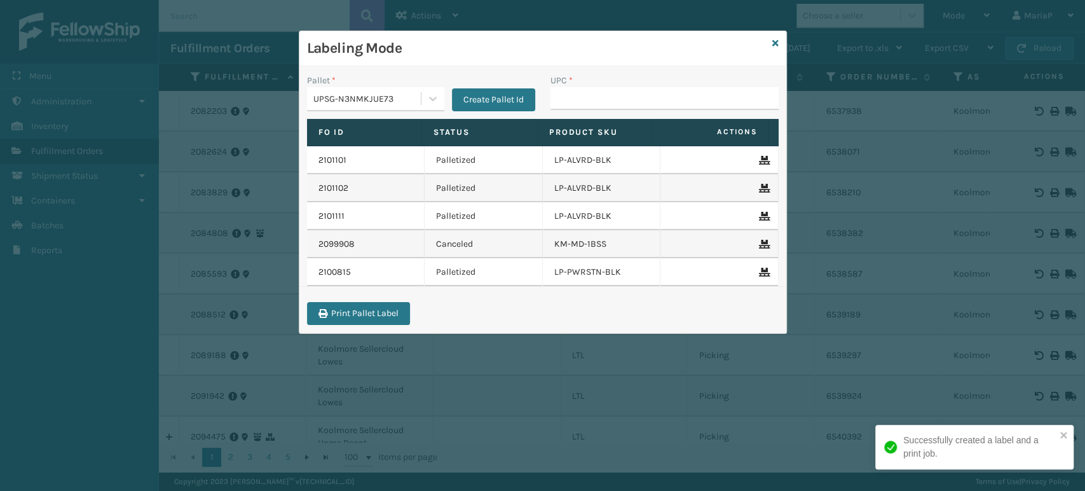
type input "810090930930"
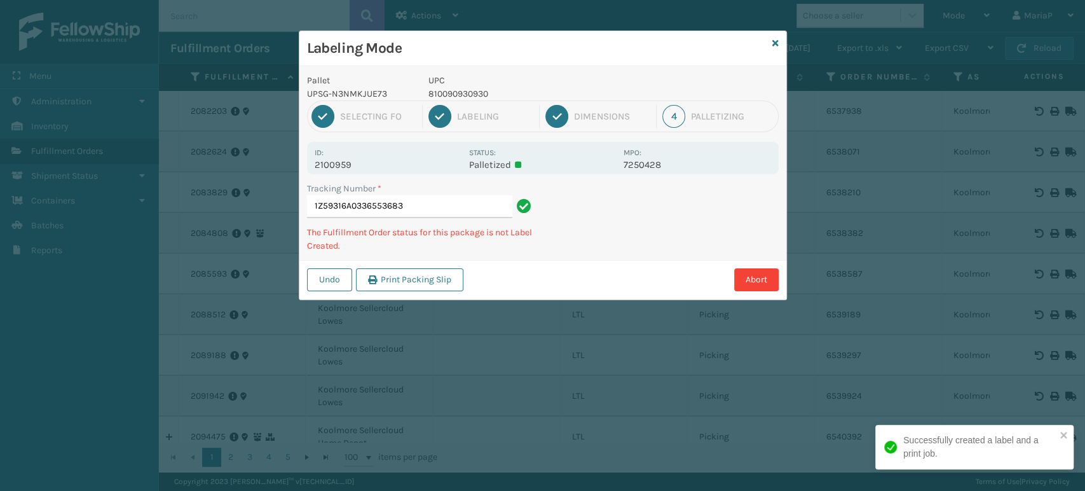
type input "1Z59316A0336553683810090930930"
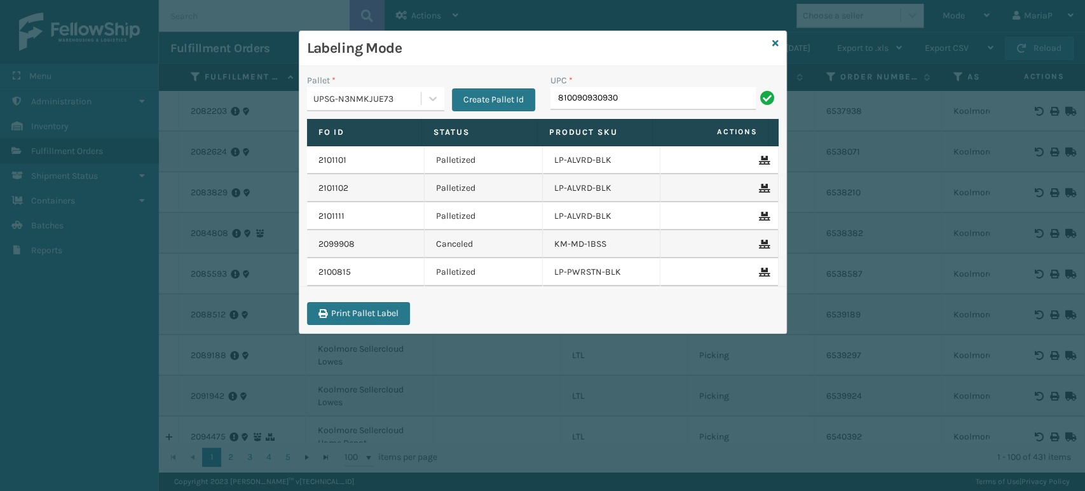
type input "810090930930"
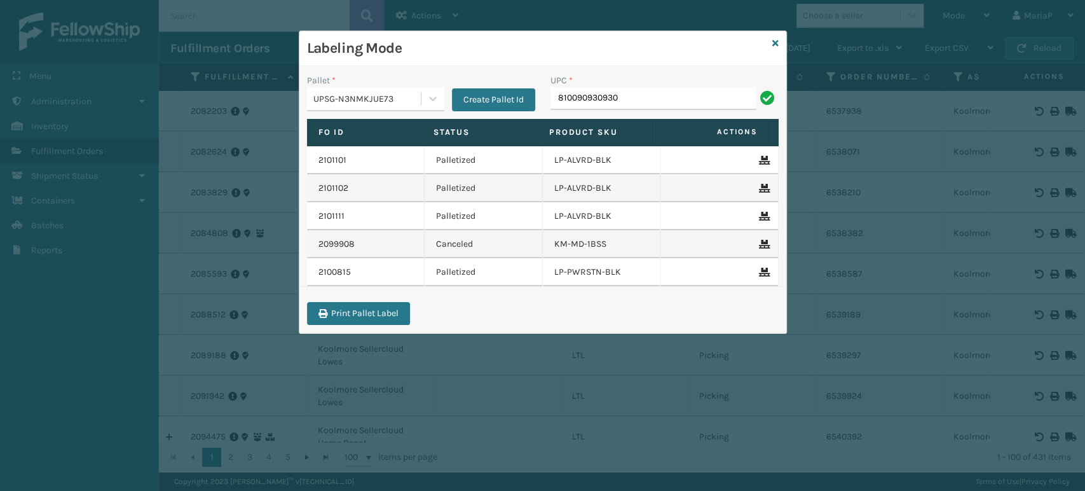
type input "810090930930"
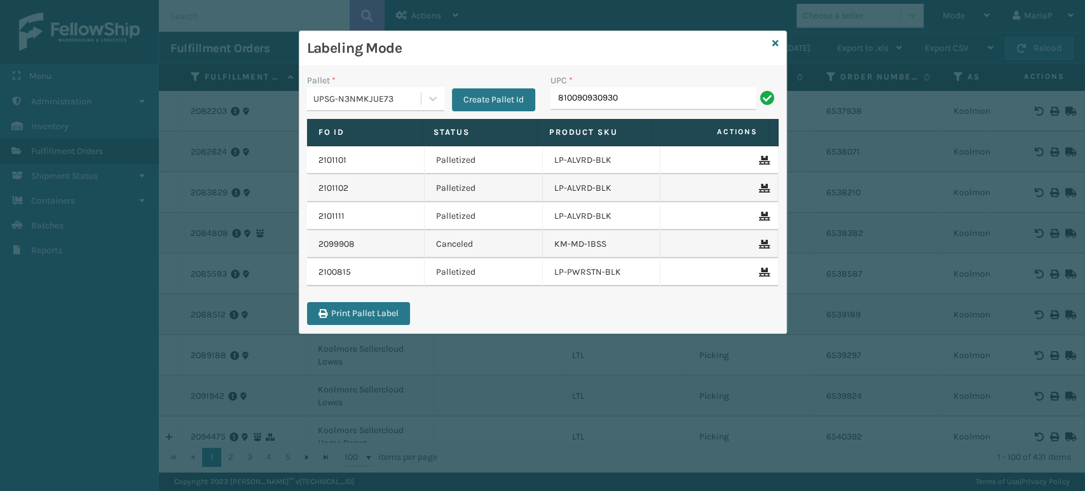
type input "810090930930"
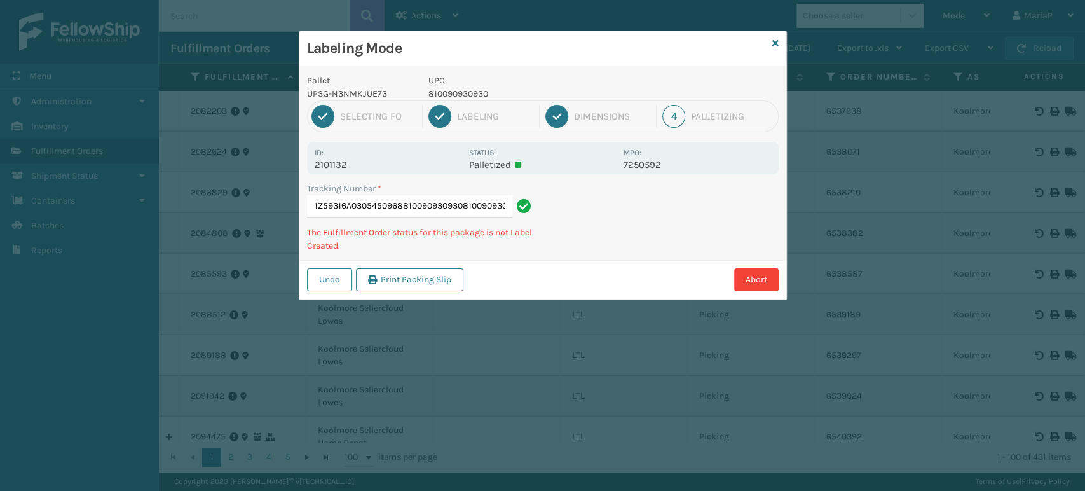
scroll to position [0, 20]
type input "1Z59316A0305450968810090930930810090930930"
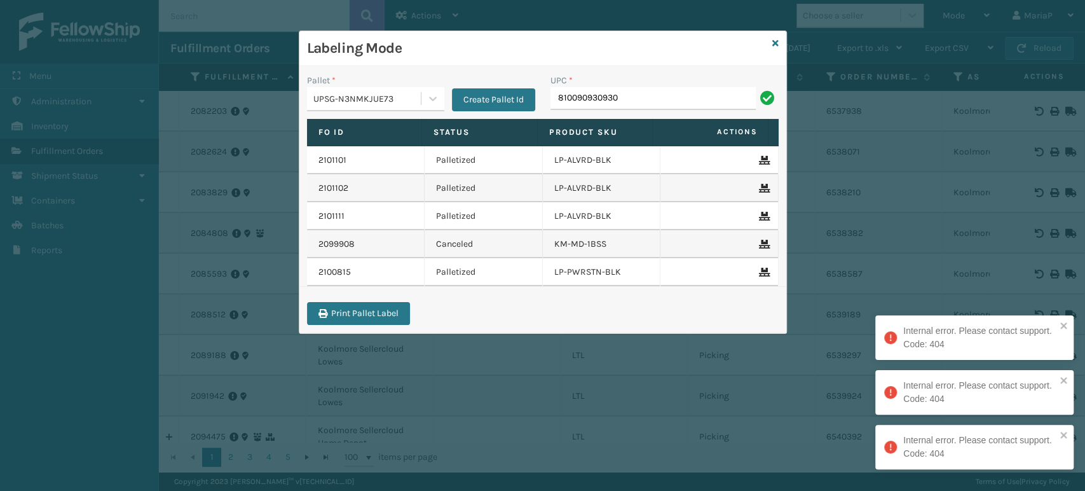
type input "810090930930"
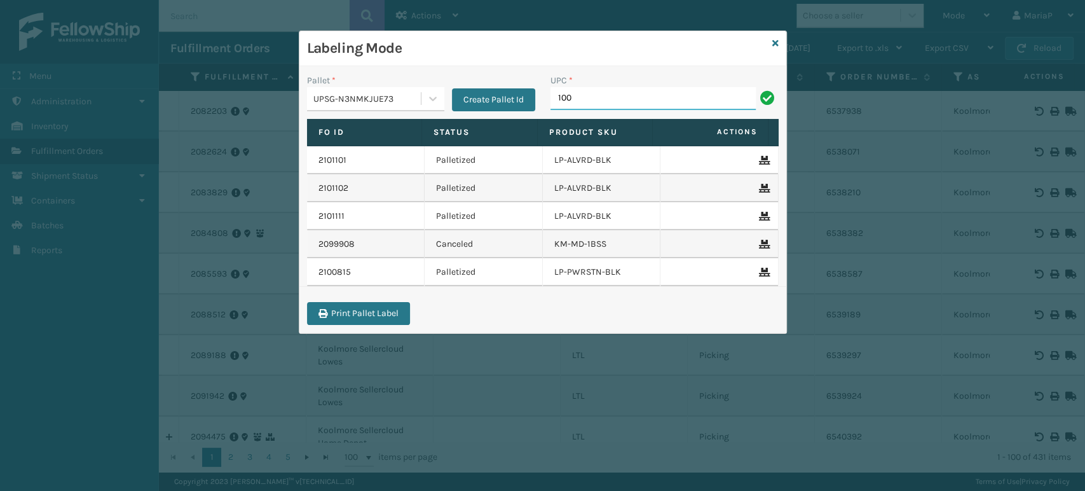
type input "10080313017176"
click at [577, 100] on input "UPC *" at bounding box center [664, 98] width 228 height 23
type input "85810007920"
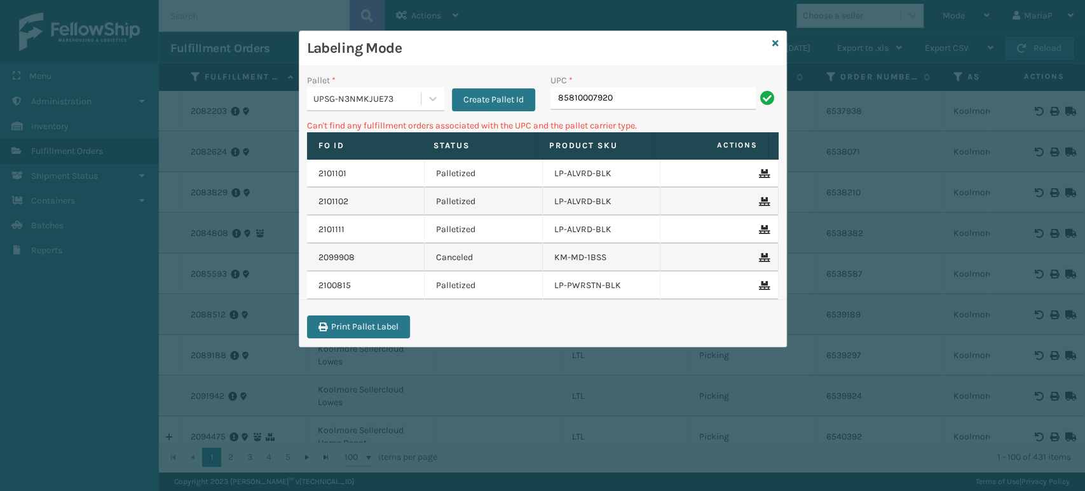
drag, startPoint x: 583, startPoint y: 100, endPoint x: 589, endPoint y: 107, distance: 9.0
click at [582, 100] on input "85810007920" at bounding box center [652, 98] width 205 height 23
type input "858100007920"
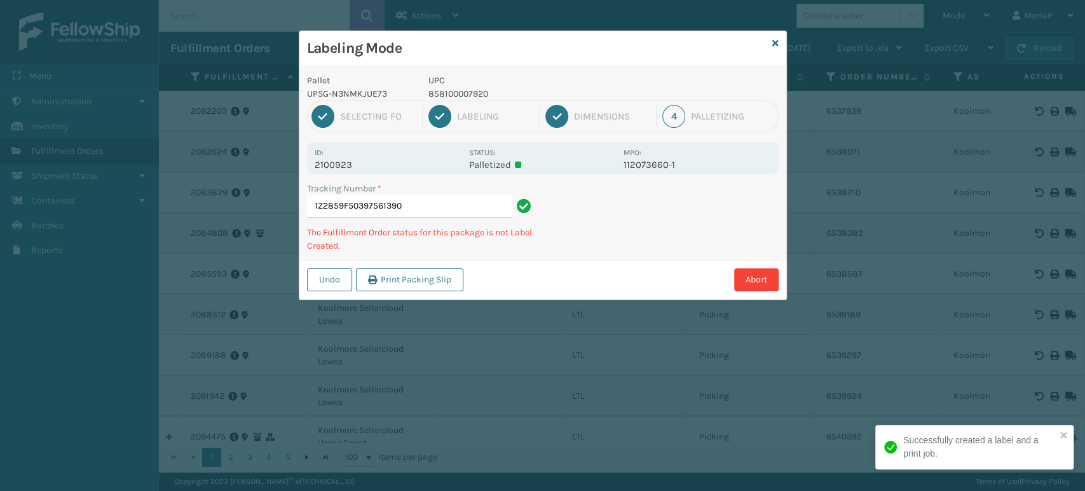
click at [451, 94] on p "858100007920" at bounding box center [522, 93] width 188 height 13
copy p "858100007920"
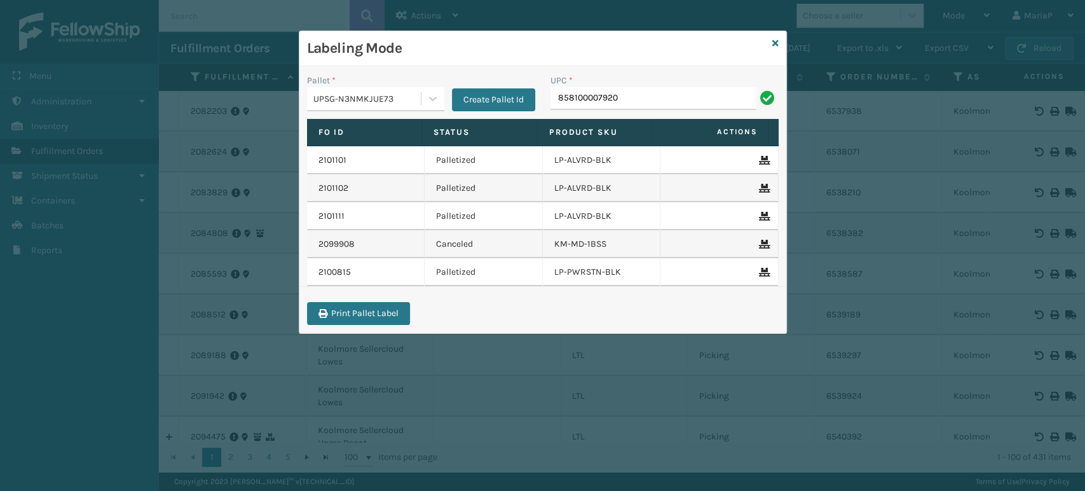
type input "858100007920"
click at [453, 96] on button "Create Pallet Id" at bounding box center [493, 99] width 83 height 23
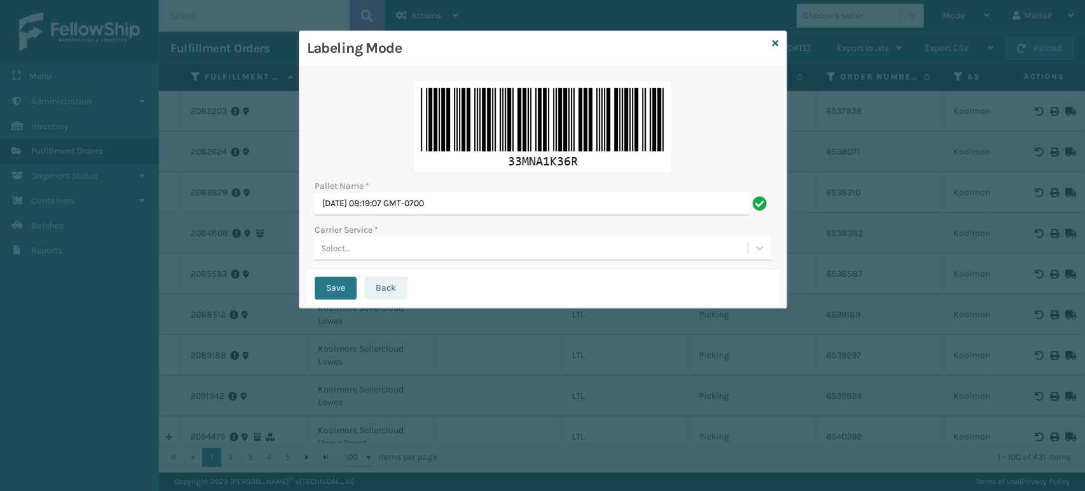
click at [397, 287] on button "Back" at bounding box center [385, 288] width 43 height 23
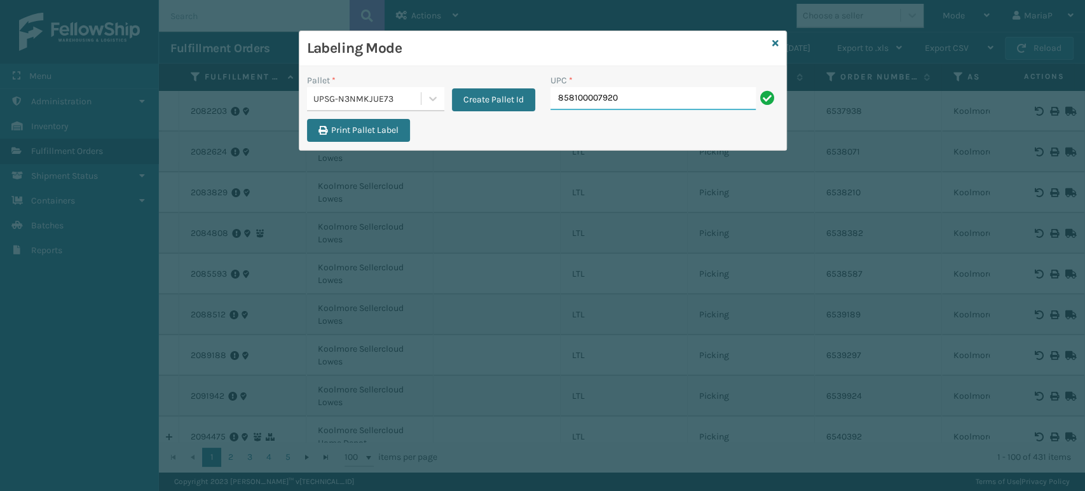
type input "858100007920"
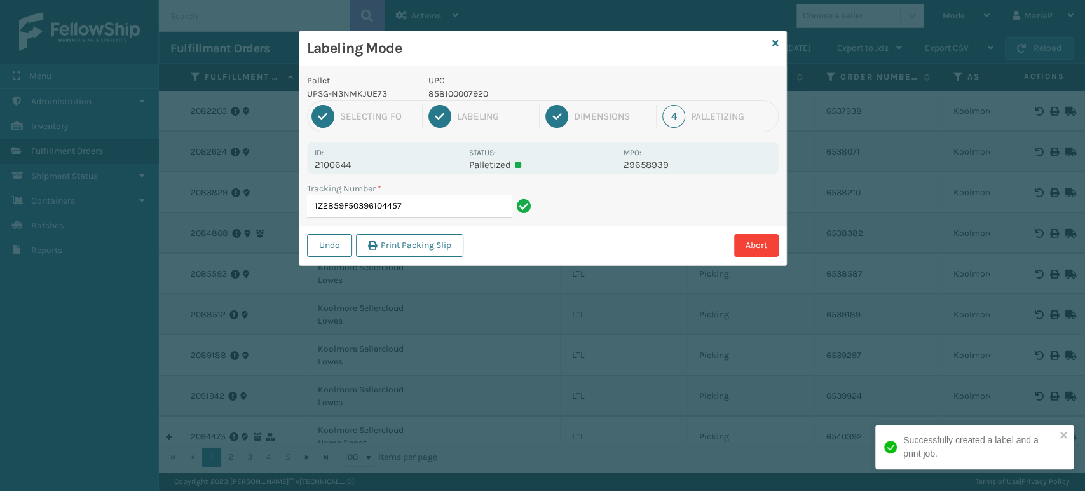
click at [467, 96] on p "858100007920" at bounding box center [522, 93] width 188 height 13
copy p "858100007920"
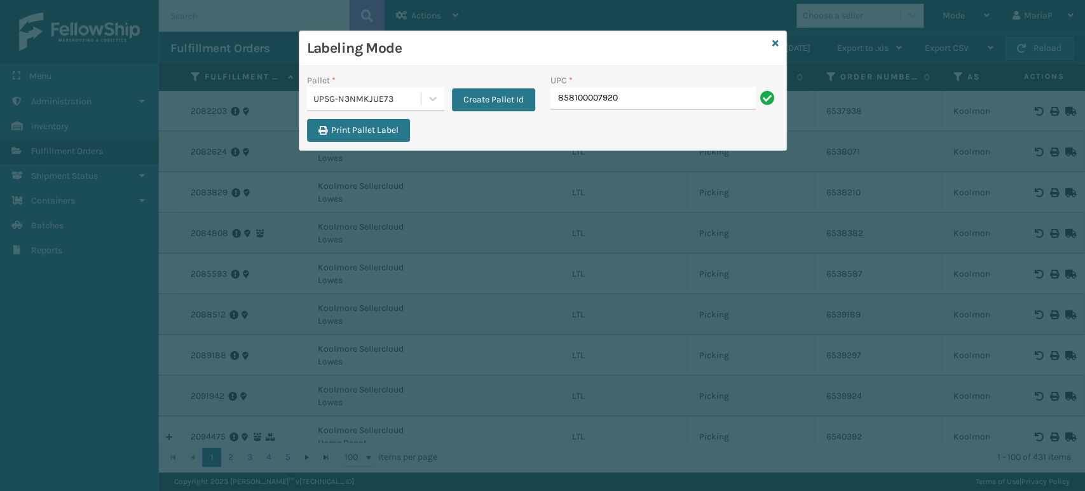
type input "858100007920"
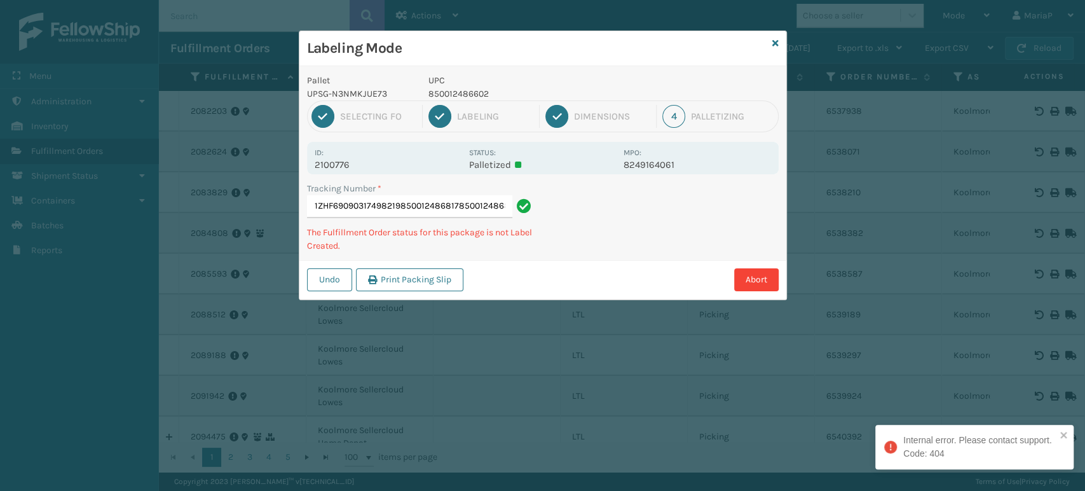
type input "1ZHF69090317498219850012486817850012486817"
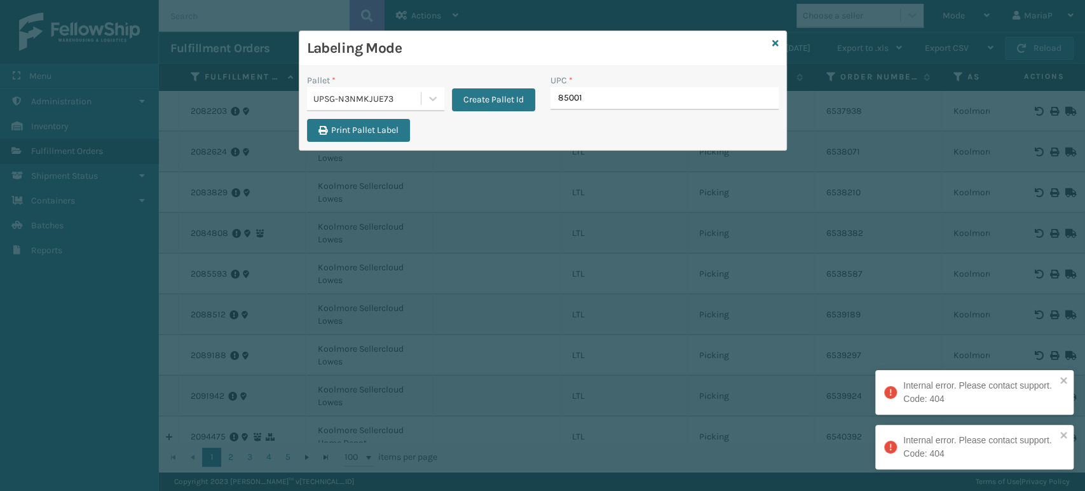
type input "850012"
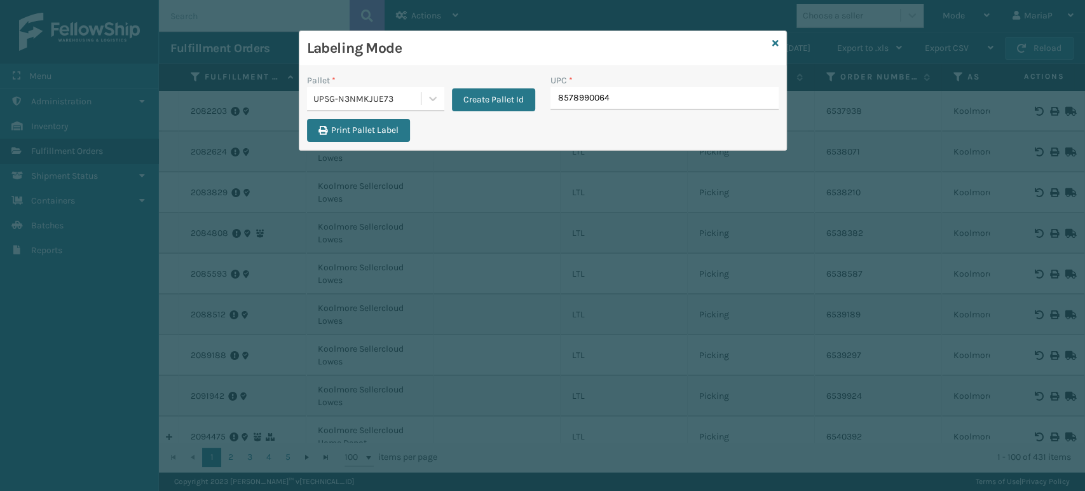
type input "85789900645"
type input "8500406"
type input "8539130"
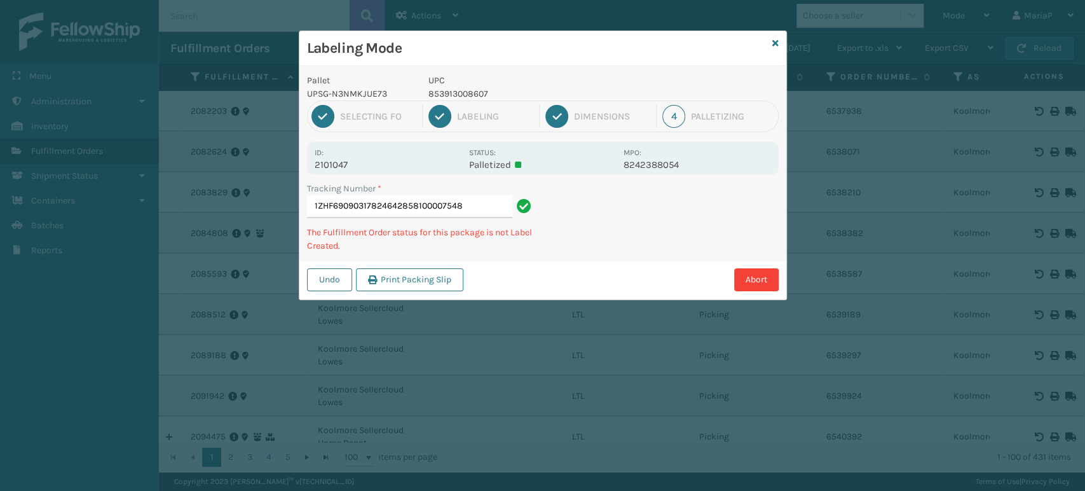
type input "1ZHF69090317824642858100007548"
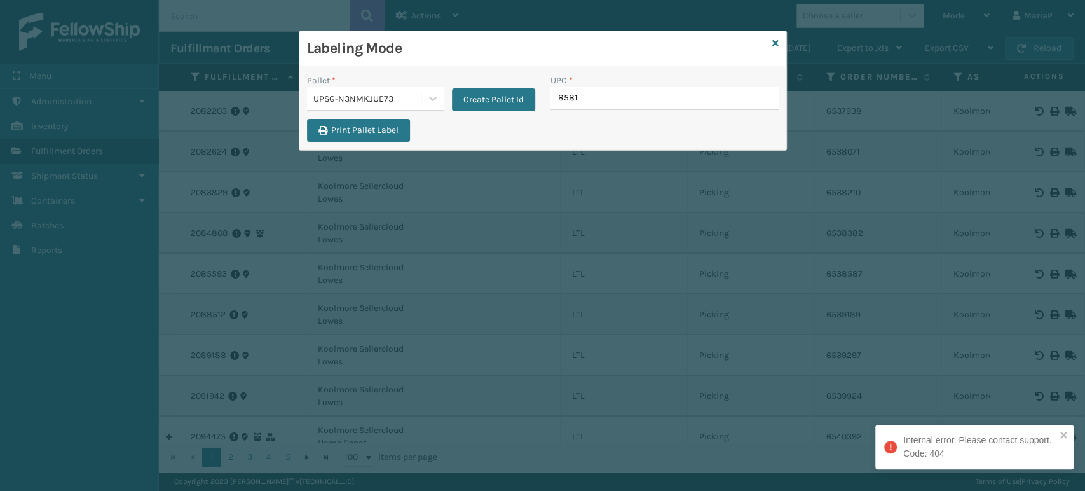
type input "85810"
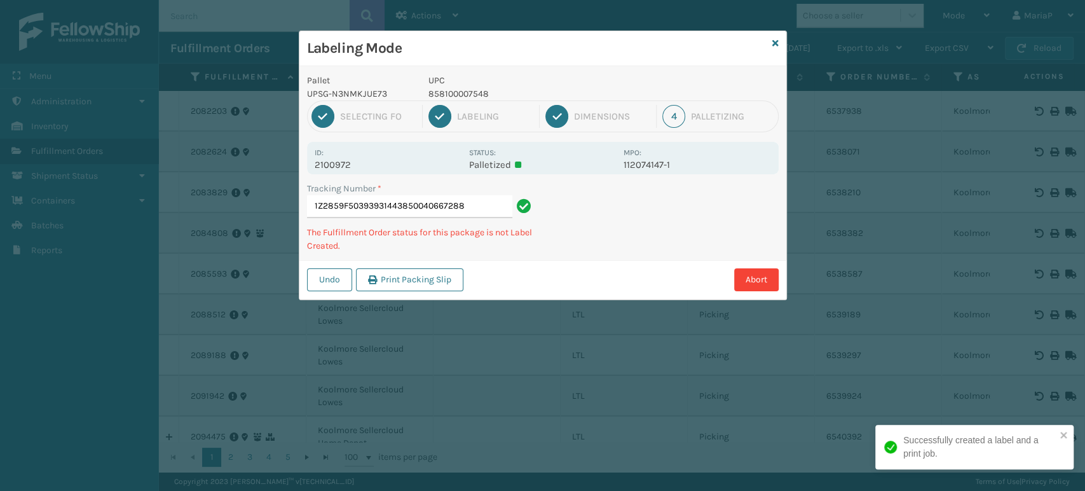
type input "1Z2859F50393931443850040667288"
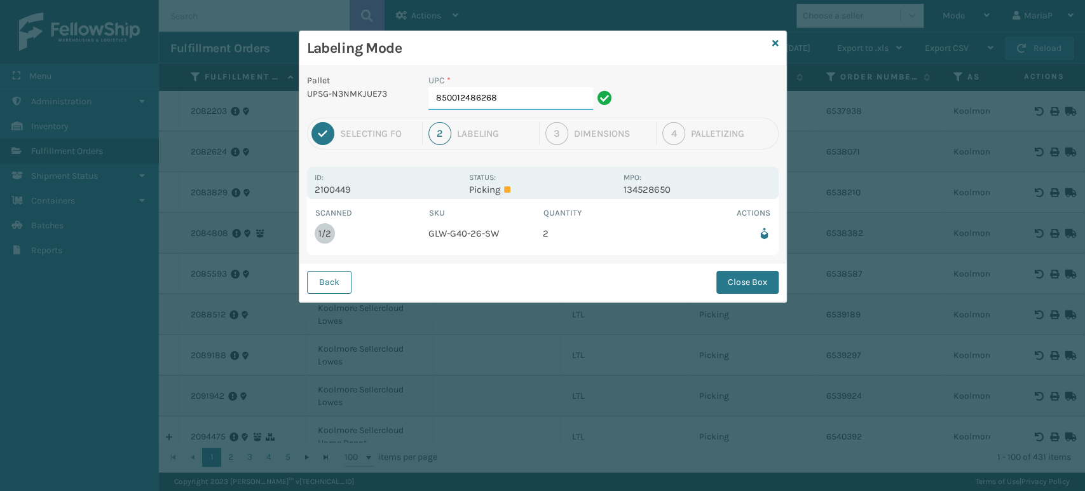
click at [525, 102] on input "850012486268" at bounding box center [510, 98] width 165 height 23
click at [768, 283] on button "Close Box" at bounding box center [747, 282] width 62 height 23
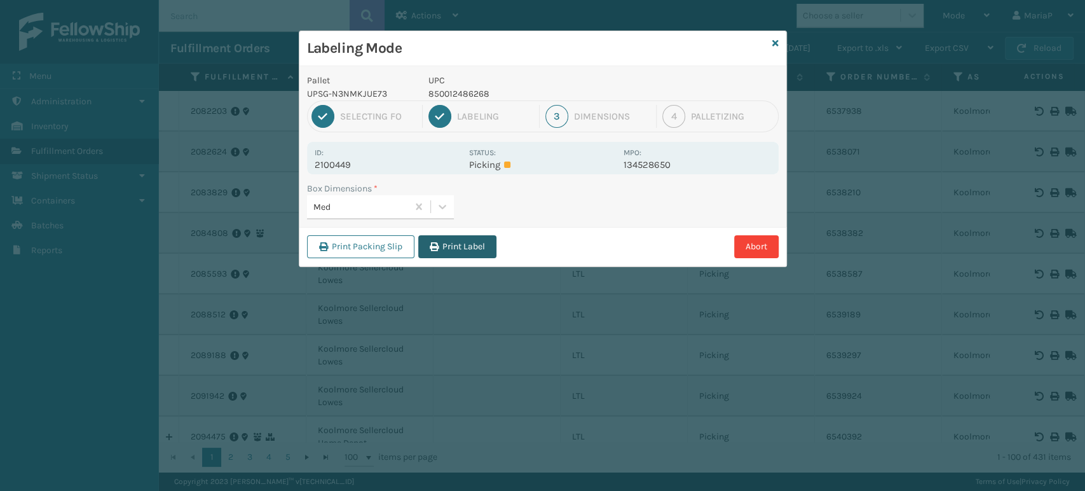
click at [451, 240] on button "Print Label" at bounding box center [457, 246] width 78 height 23
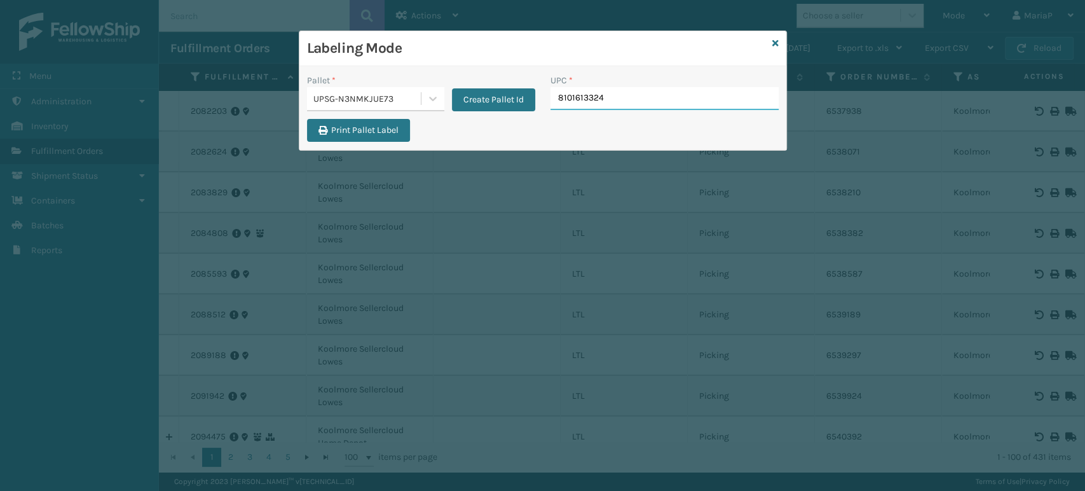
type input "81016133240"
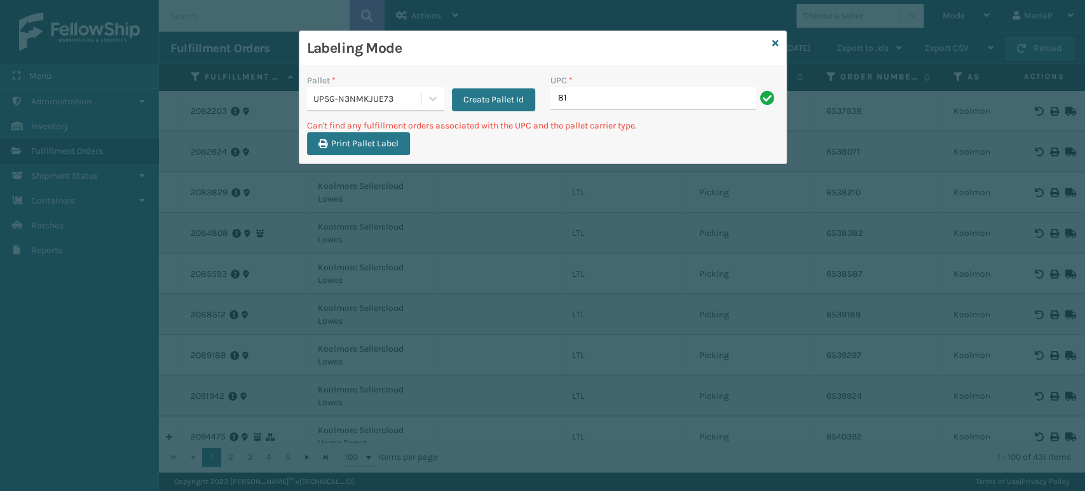
type input "8"
type input "LP-AGLDRD-BLK"
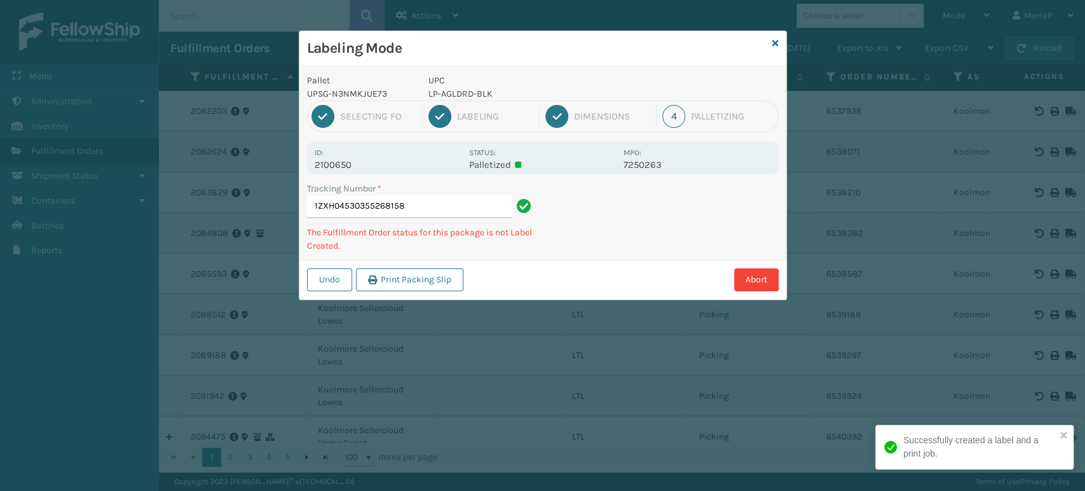
click at [470, 92] on p "LP-AGLDRD-BLK" at bounding box center [522, 93] width 188 height 13
click at [466, 95] on p "LP-AGLDRD-BLK" at bounding box center [522, 93] width 188 height 13
copy p "LP-AGLDRD-BLK"
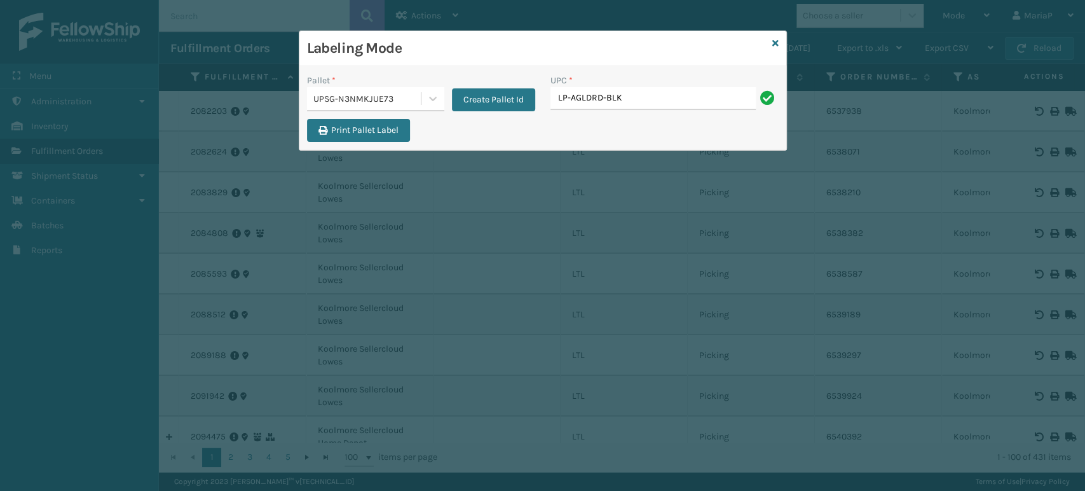
type input "LP-AGLDRD-BLK"
type input "0688887794"
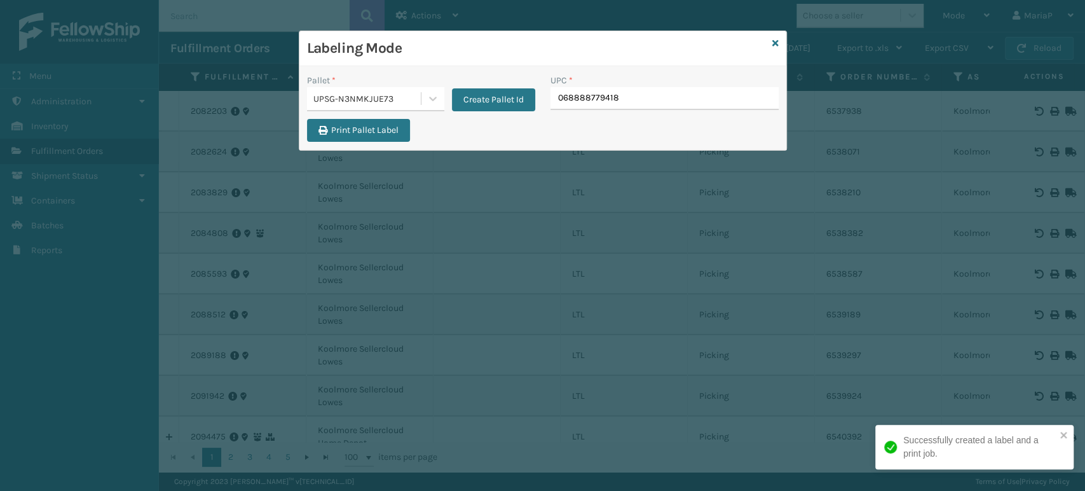
type input "068888779418"
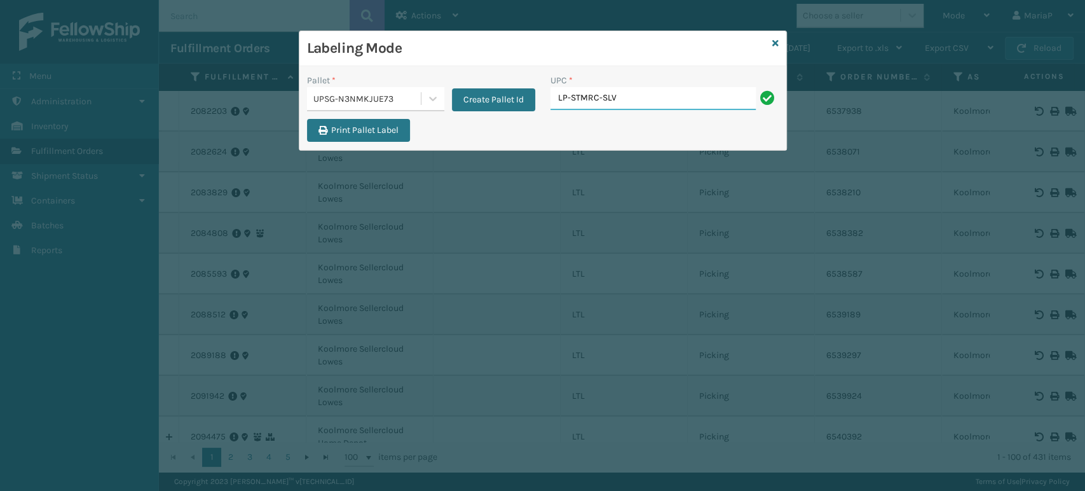
click at [646, 110] on div "UPC * LP-STMRC-SLV" at bounding box center [664, 96] width 243 height 45
click at [644, 108] on div "UPC * LP-STMRC-SLV" at bounding box center [664, 96] width 243 height 45
click at [644, 108] on input "LP-STMRC-SLV" at bounding box center [652, 98] width 205 height 23
click at [643, 107] on input "LP-STMRC-SLV" at bounding box center [652, 98] width 205 height 23
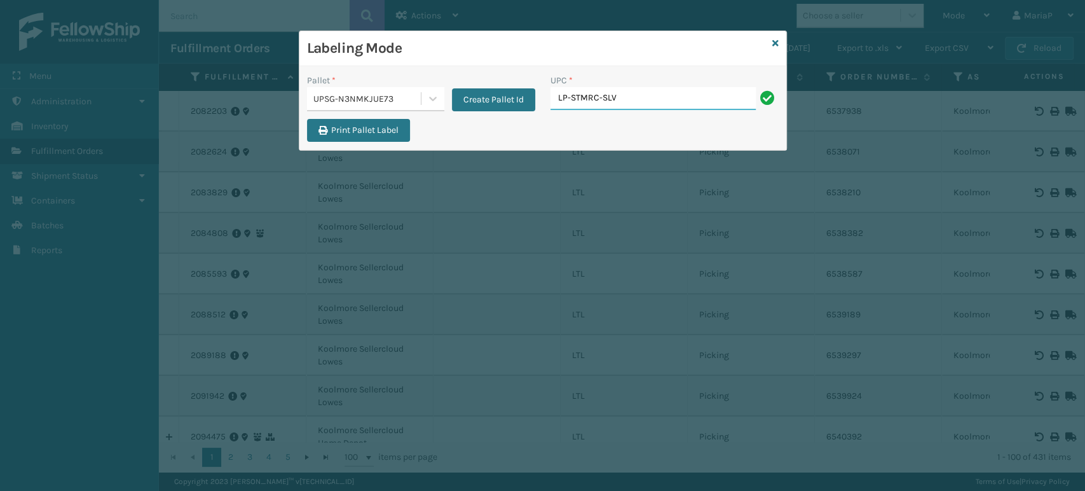
click at [643, 107] on input "LP-STMRC-SLV" at bounding box center [652, 98] width 205 height 23
type input "."
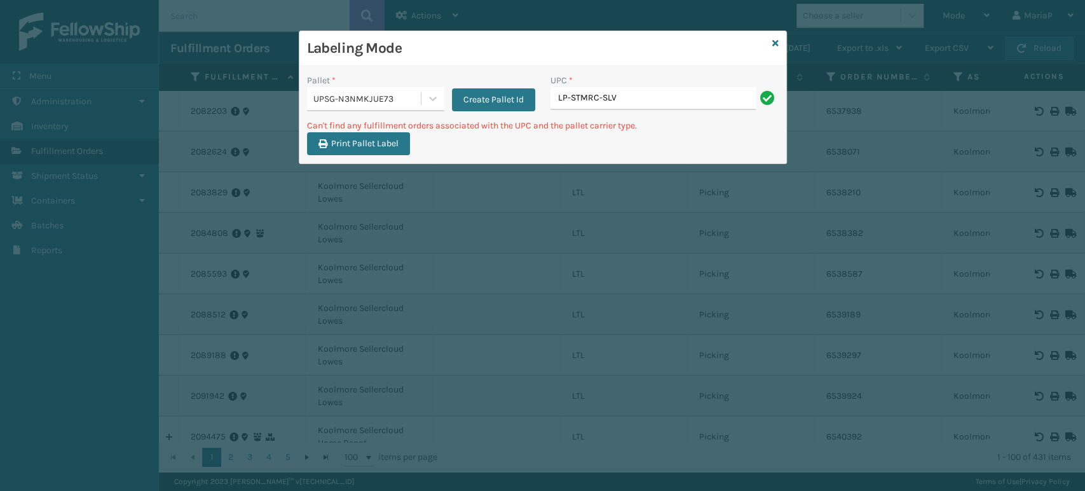
type input "LP-STMRC-SLV"
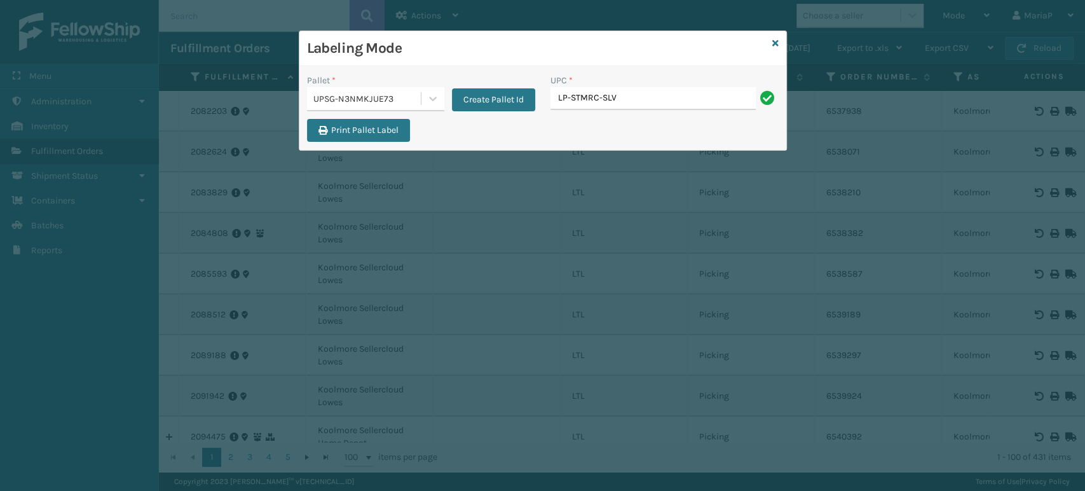
type input "LP-STMRC-SLV"
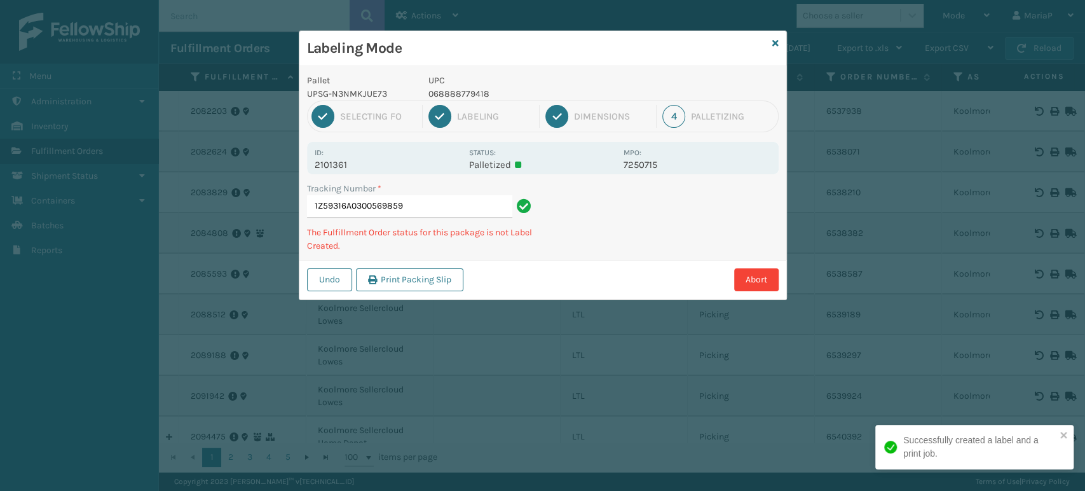
click at [460, 95] on p "068888779418" at bounding box center [522, 93] width 188 height 13
copy p "068888779418"
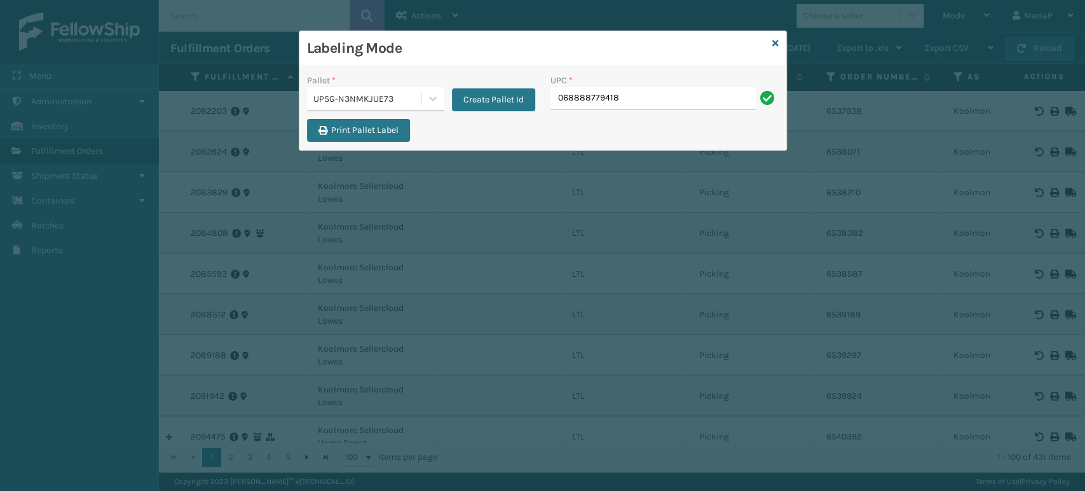
type input "068888779418"
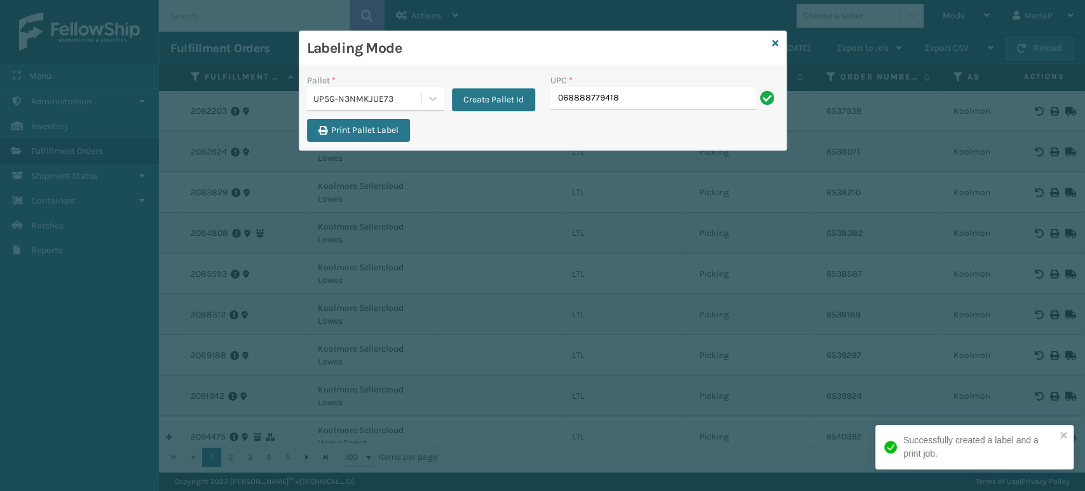
type input "068888779418"
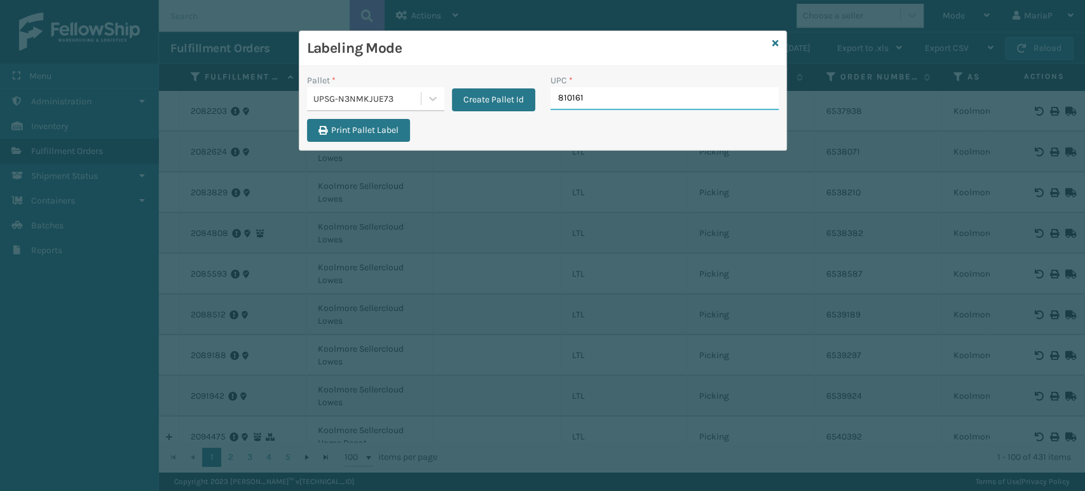
type input "8101613"
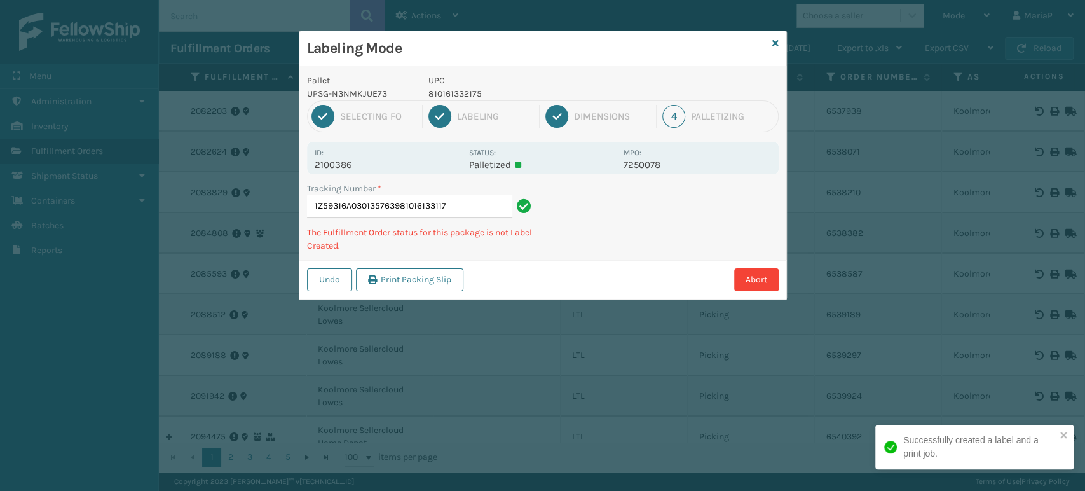
type input "1Z59316A0301357639810161331178"
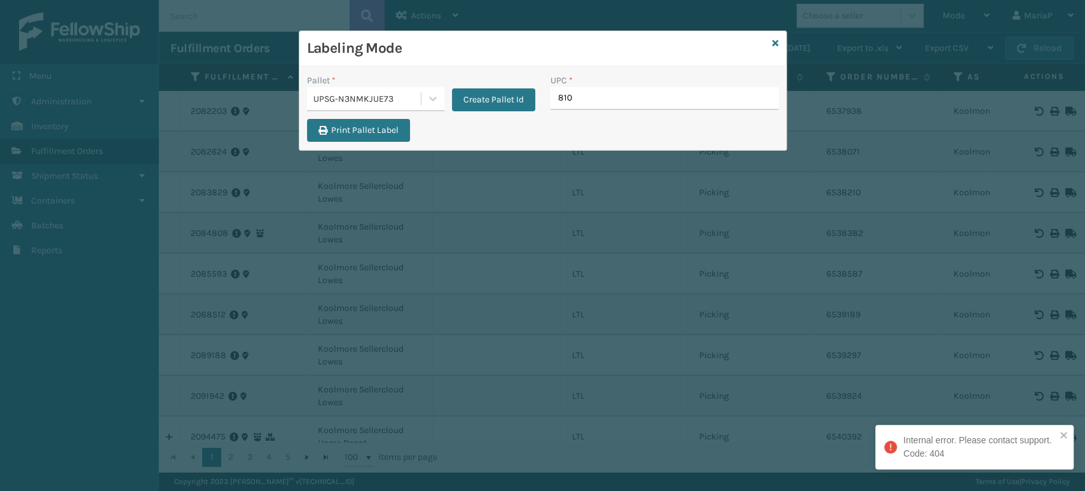
type input "8101"
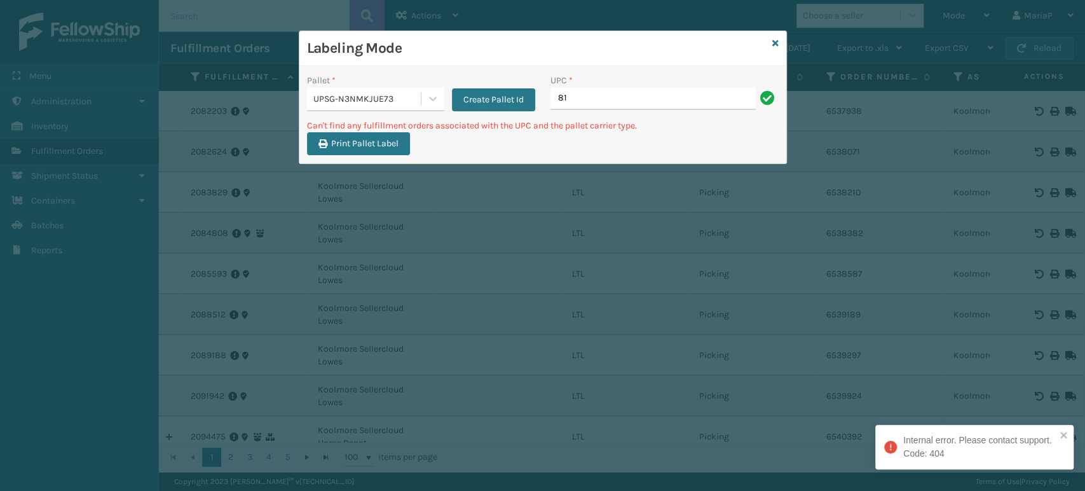
type input "8"
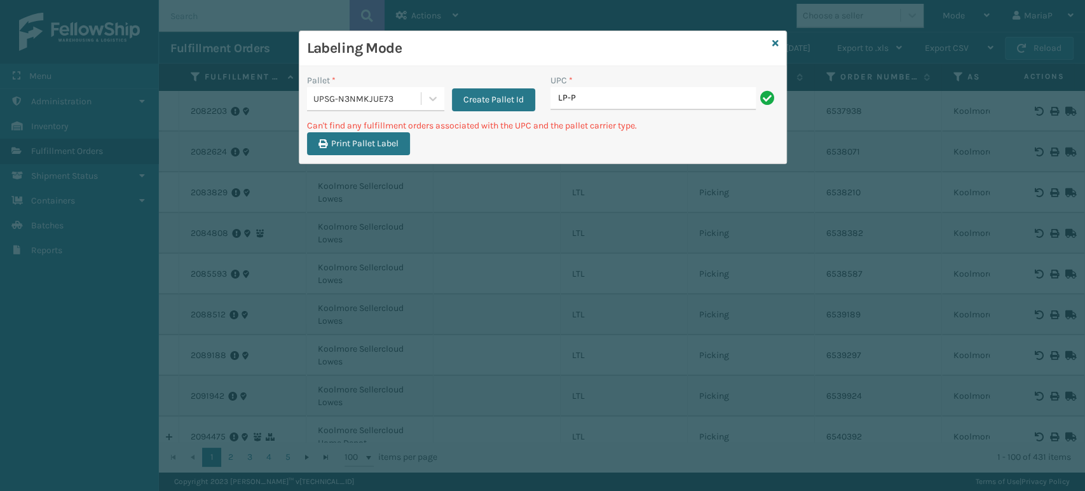
type input "LP-PWRUPPLS-BLK"
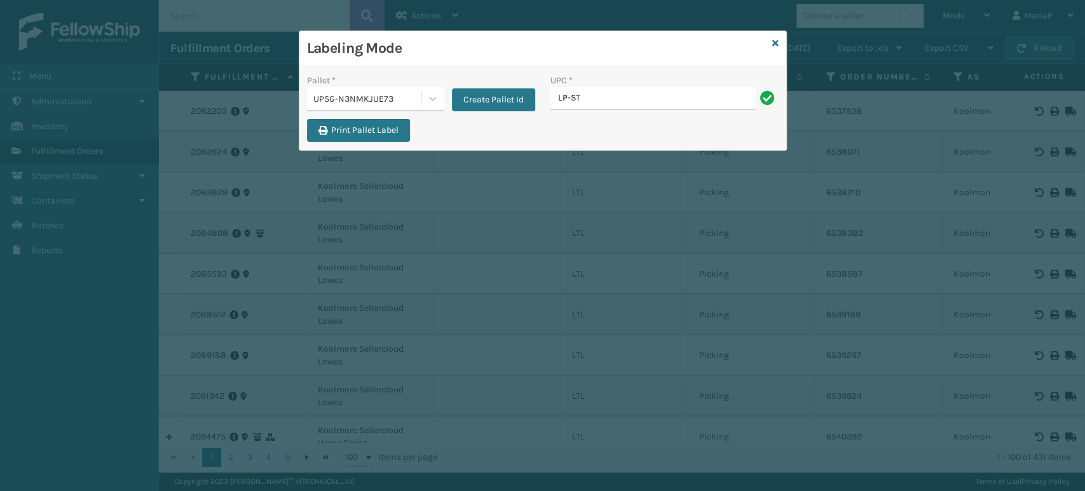
type input "LP-STMRC-SLV"
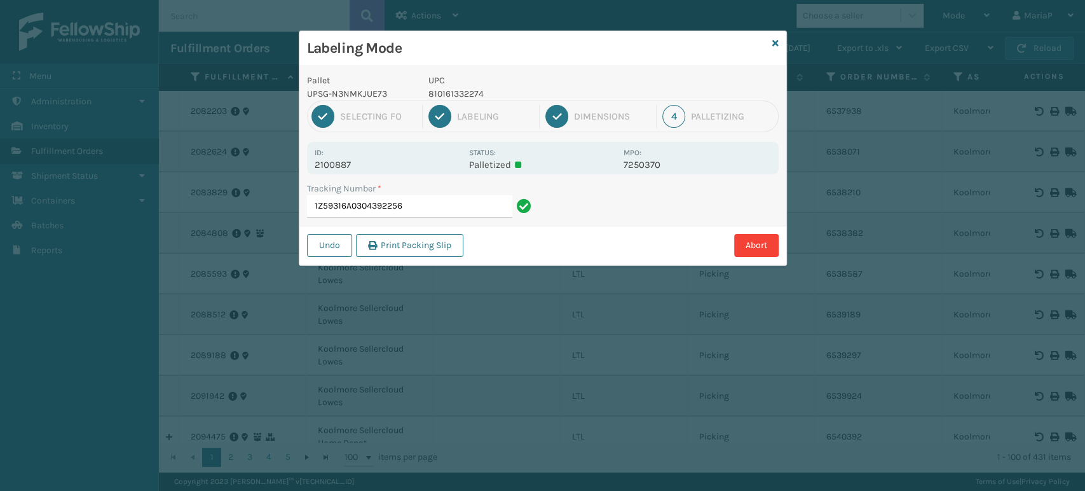
click at [444, 90] on p "810161332274" at bounding box center [522, 93] width 188 height 13
copy p "810161332274"
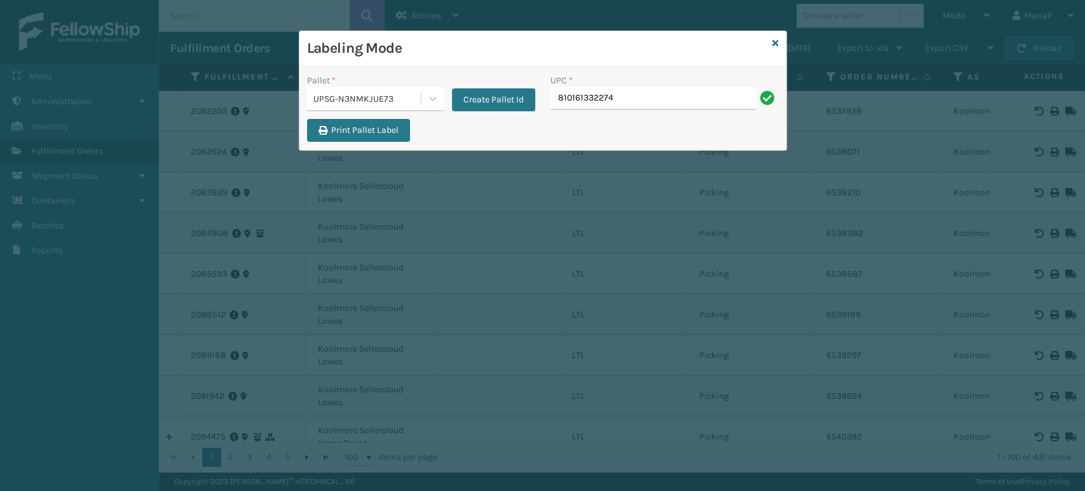
type input "810161332274"
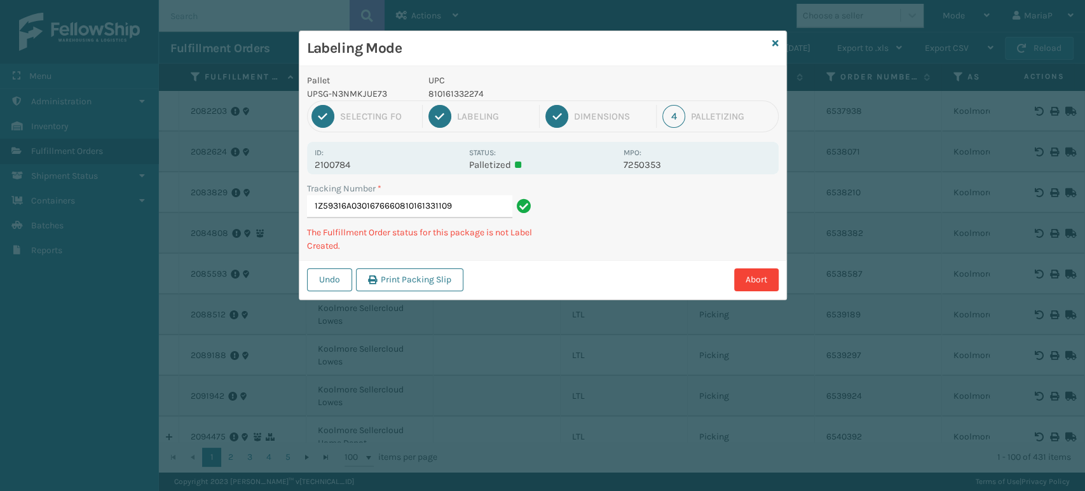
type input "1Z59316A0301676660810161331109"
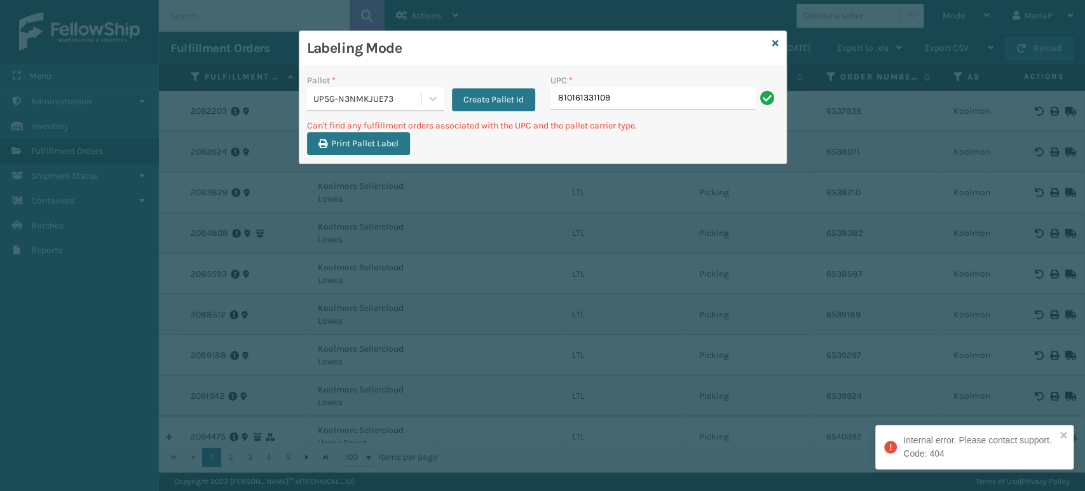
click at [635, 97] on input "810161331109" at bounding box center [652, 98] width 205 height 23
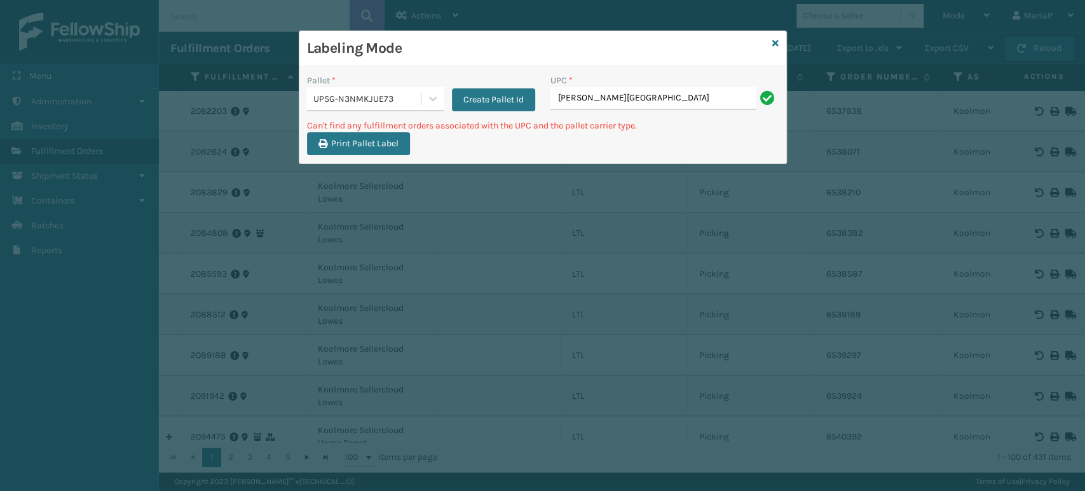
type input "LP-RJVGLW-WHT"
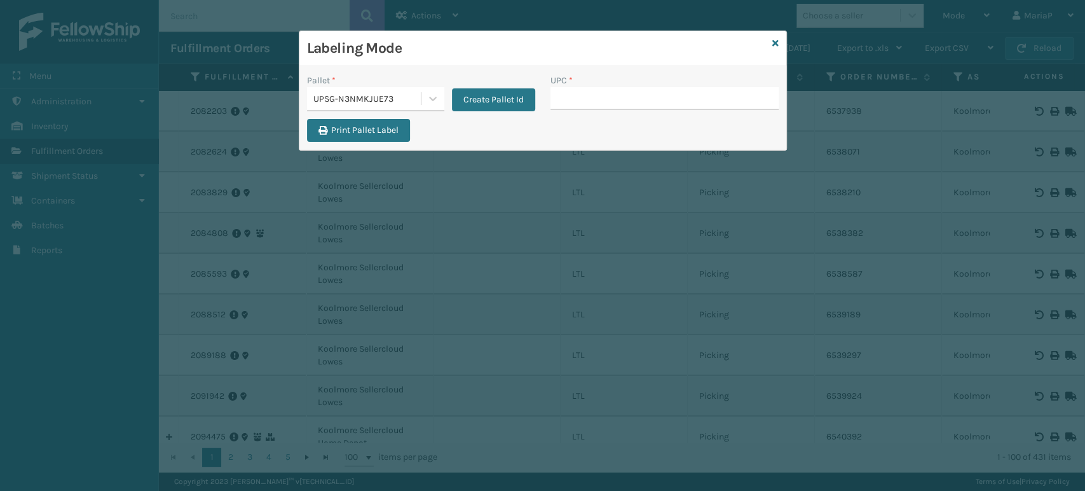
click at [371, 100] on div "UPSG-N3NMKJUE73" at bounding box center [367, 98] width 109 height 13
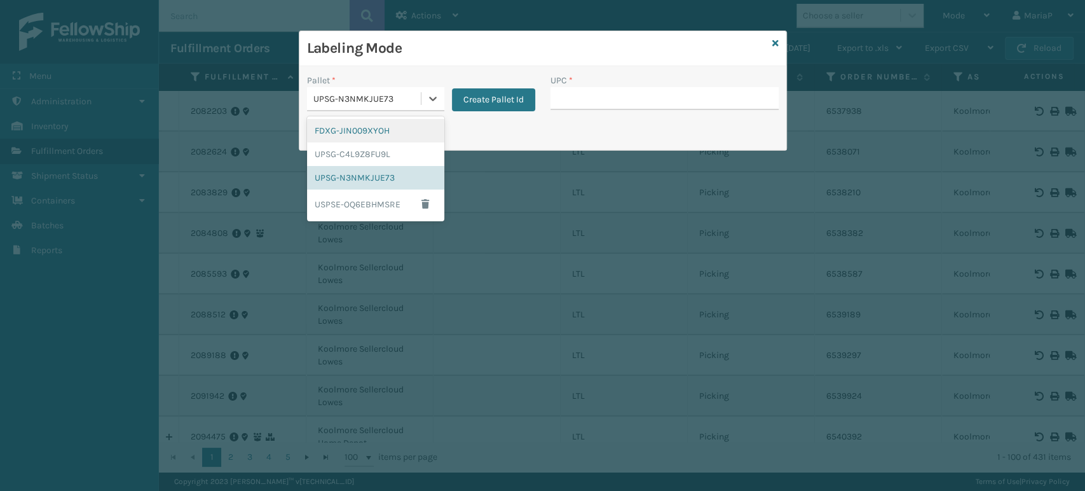
drag, startPoint x: 386, startPoint y: 126, endPoint x: 514, endPoint y: 113, distance: 128.5
click at [386, 126] on div "FDXG-JIN009XYOH" at bounding box center [375, 131] width 137 height 24
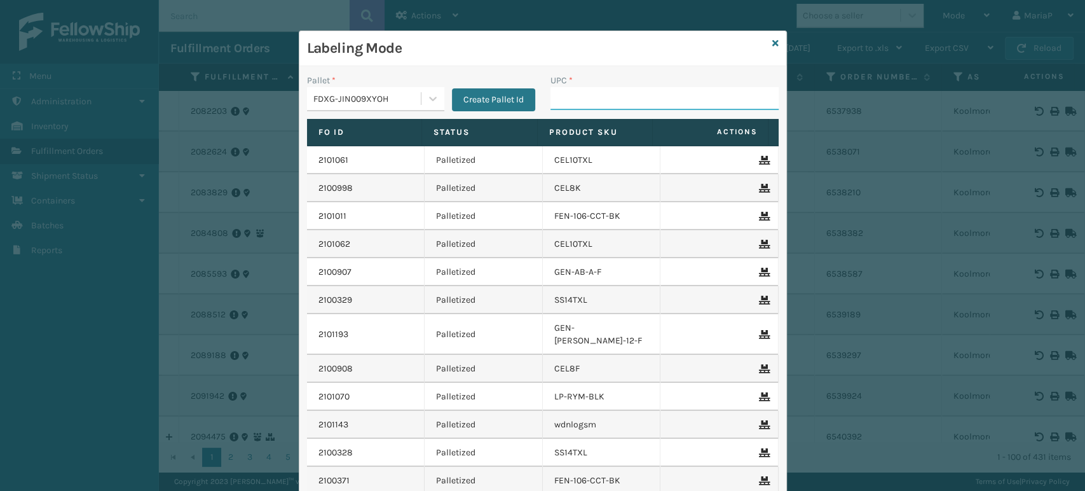
click at [624, 99] on input "UPC *" at bounding box center [664, 98] width 228 height 23
type input "080313014246"
type input "10080313026086"
type input "10080313070812"
type input "RBJ-S-20158-04"
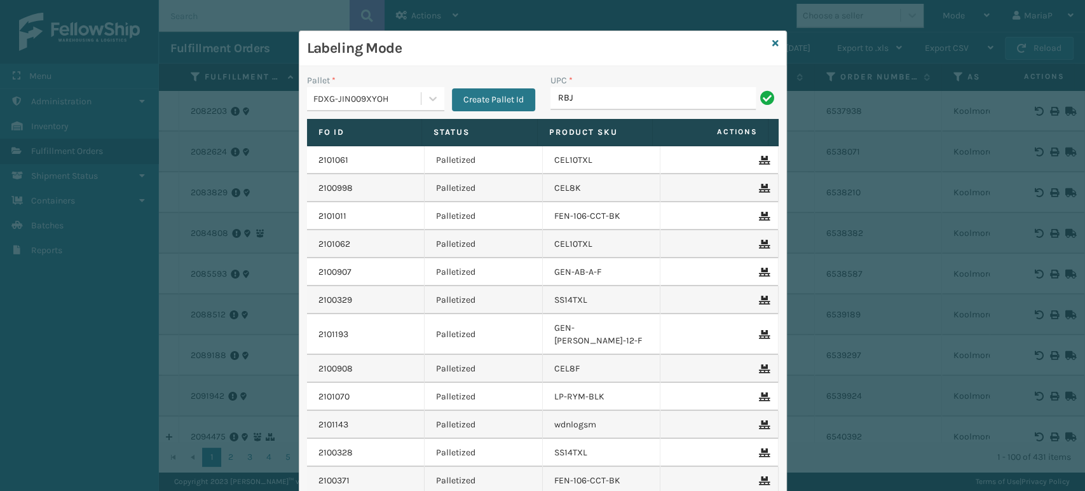
type input "RBJ-S-20744-40"
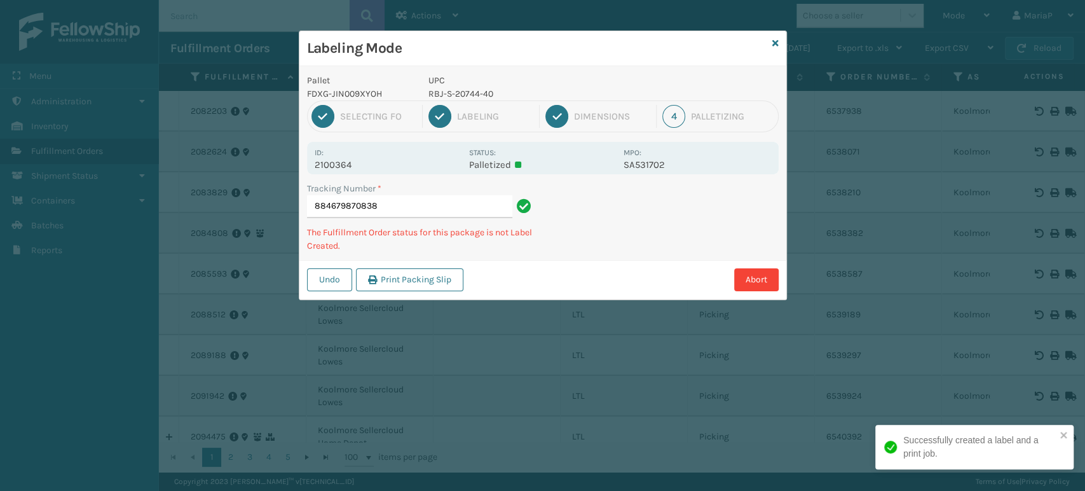
click at [446, 95] on p "RBJ-S-20744-40" at bounding box center [522, 93] width 188 height 13
copy p "RBJ-S-20744-40"
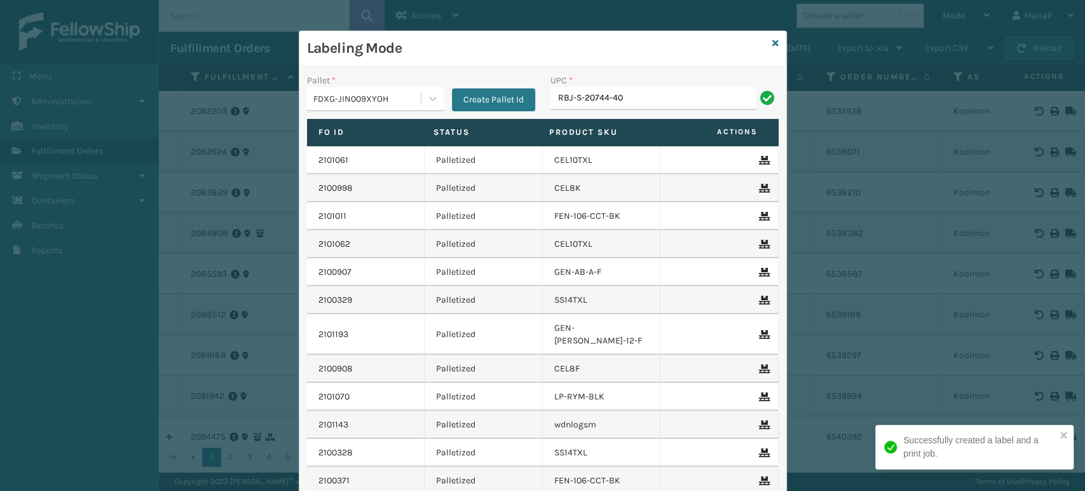
type input "RBJ-S-20744-40"
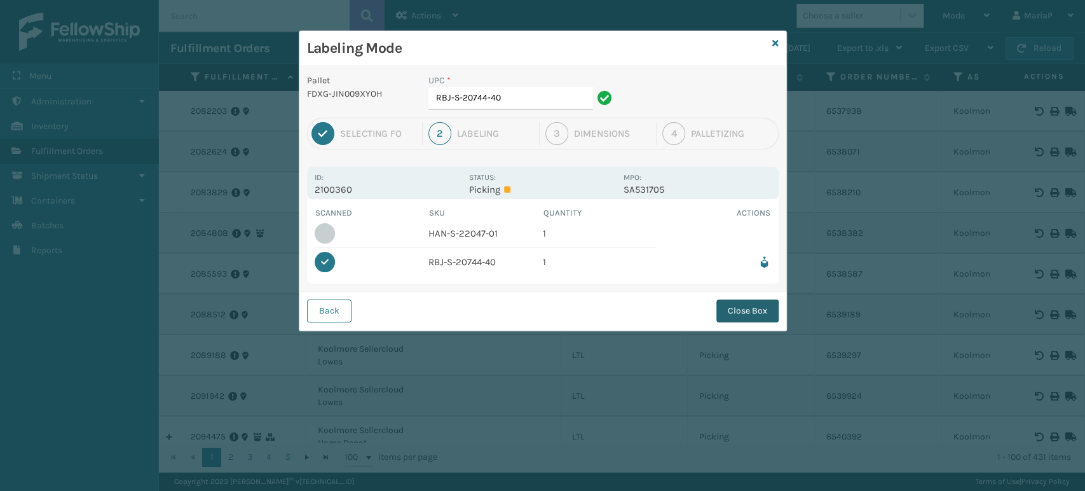
click at [760, 310] on button "Close Box" at bounding box center [747, 310] width 62 height 23
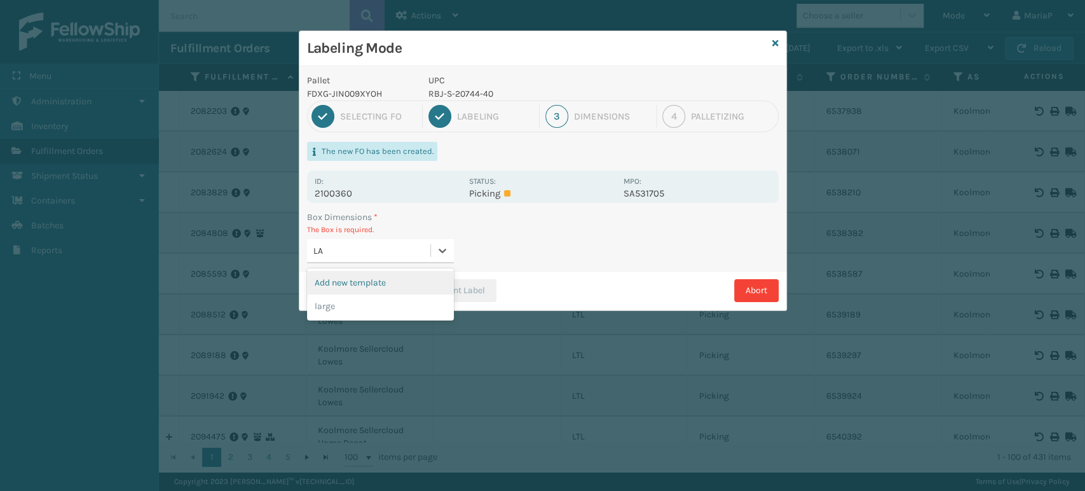
type input "LAR"
click at [430, 284] on div "large" at bounding box center [380, 283] width 147 height 24
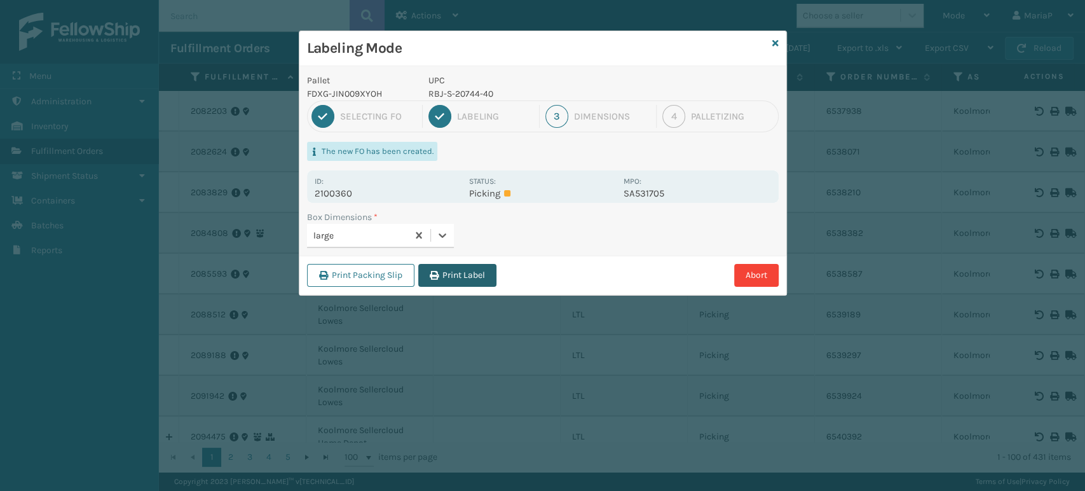
click at [449, 285] on button "Print Label" at bounding box center [457, 275] width 78 height 23
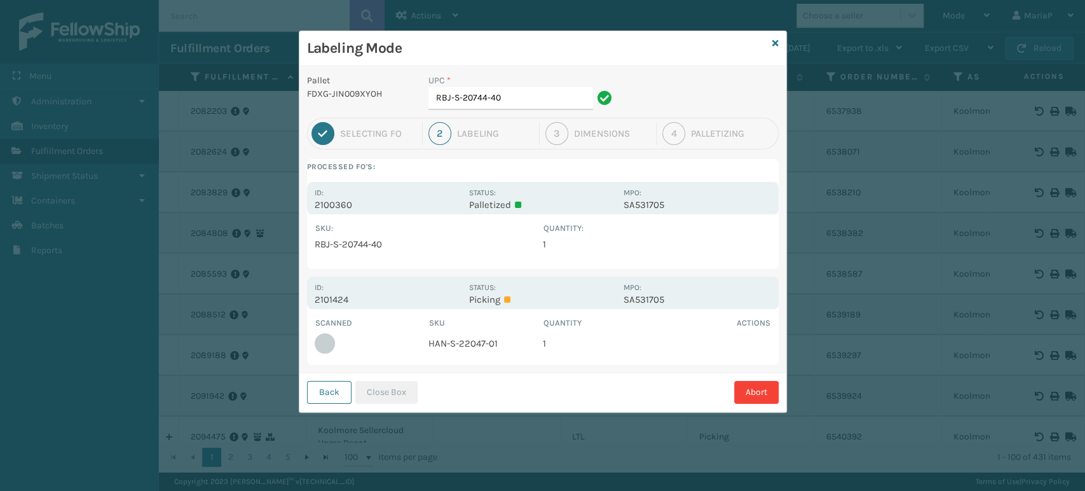
click at [442, 340] on td "HAN-S-22047-01" at bounding box center [485, 343] width 114 height 28
click at [523, 106] on input "RBJ-S-20744-40" at bounding box center [510, 98] width 165 height 23
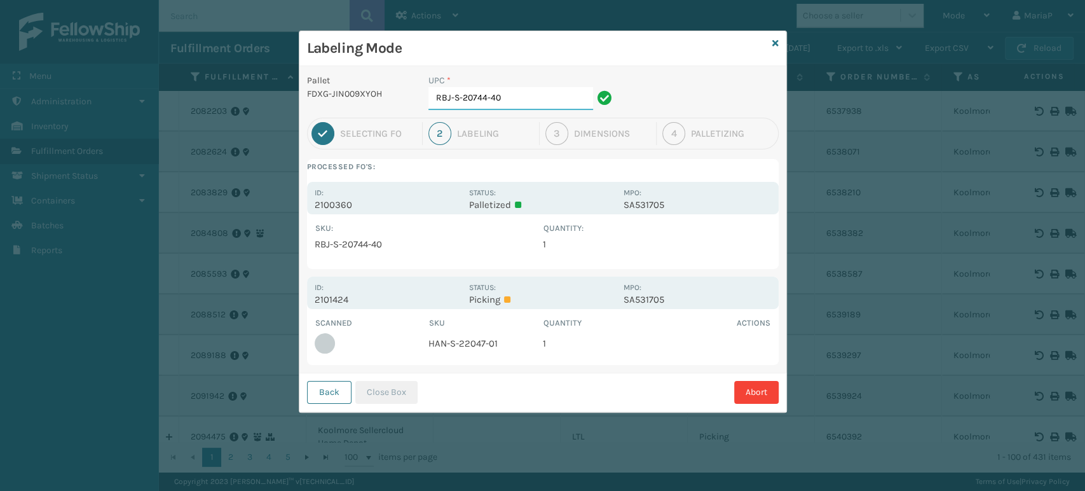
click at [523, 106] on input "RBJ-S-20744-40" at bounding box center [510, 98] width 165 height 23
paste input "HAN-S-22047-01"
type input "HAN-S-22047-01"
click at [394, 396] on button "Close Box" at bounding box center [386, 392] width 62 height 23
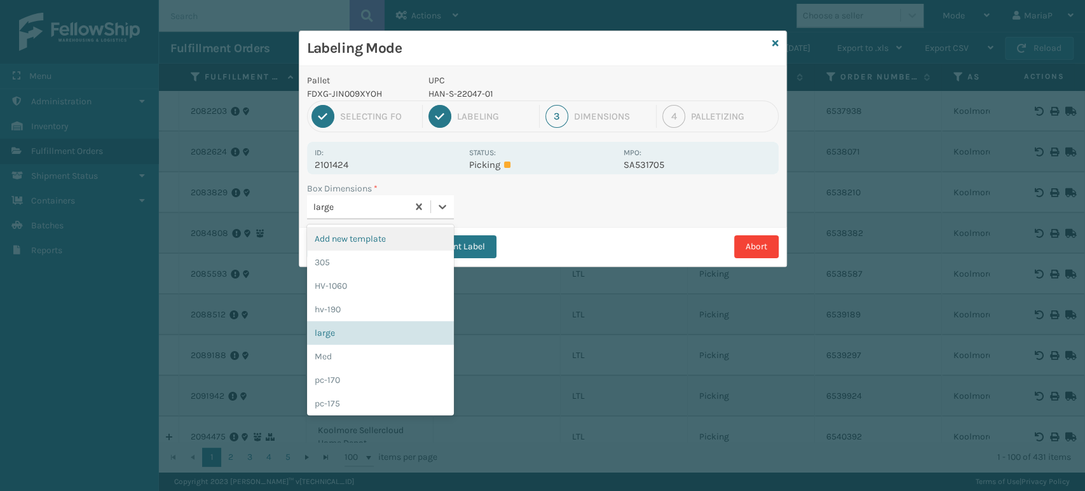
click at [365, 206] on div "large" at bounding box center [360, 206] width 95 height 13
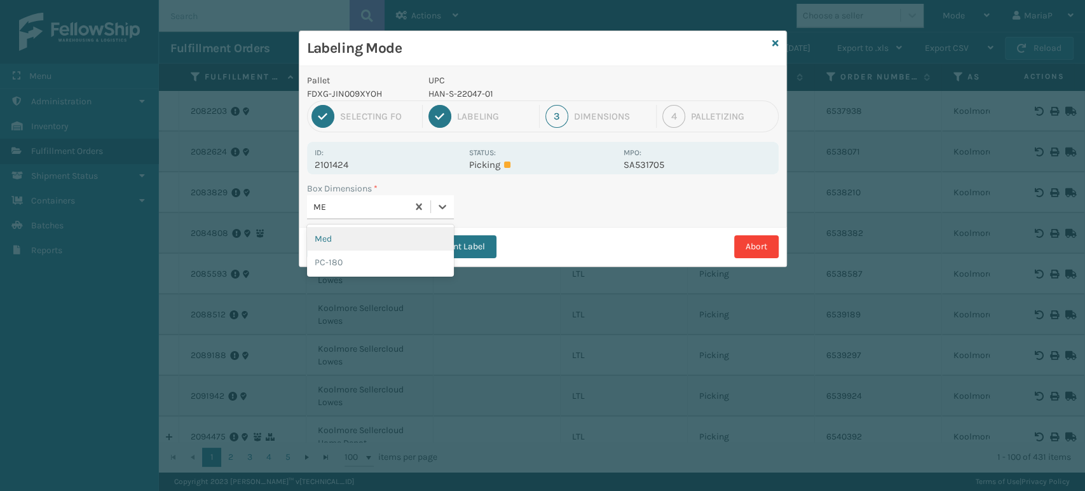
type input "MED"
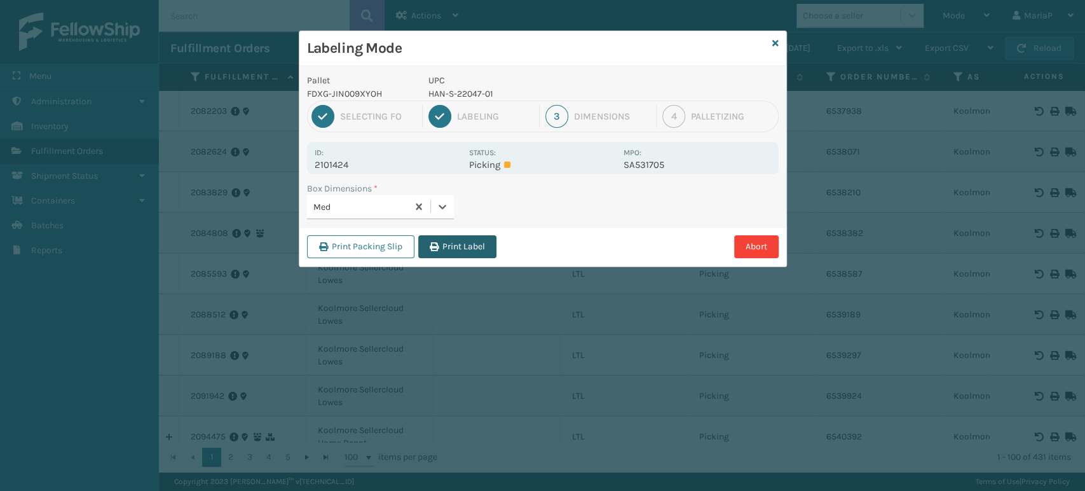
click at [441, 242] on button "Print Label" at bounding box center [457, 246] width 78 height 23
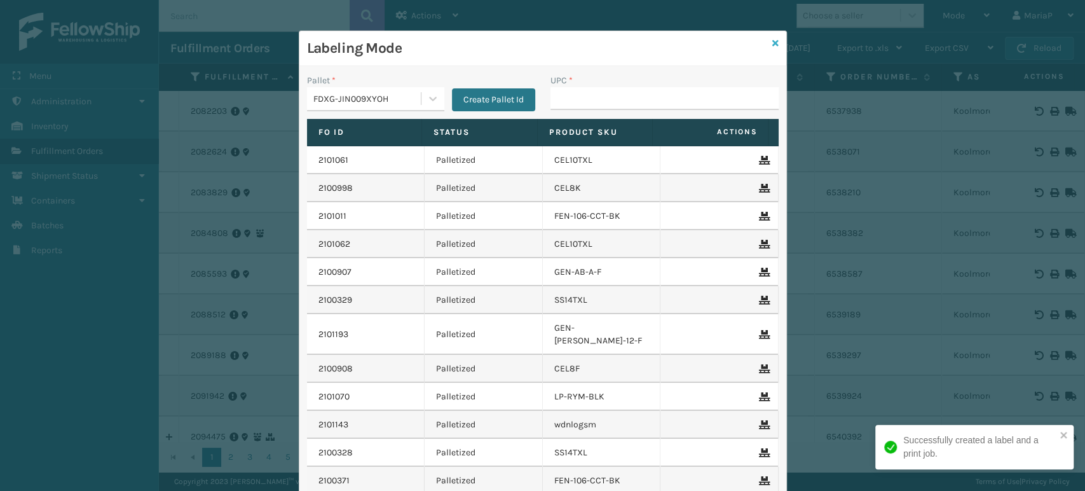
click at [772, 37] on link at bounding box center [775, 43] width 6 height 13
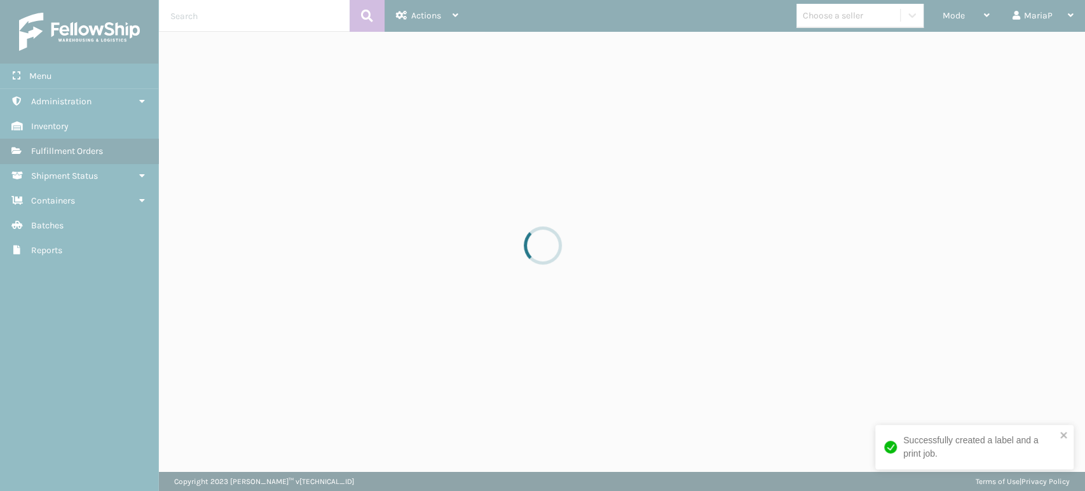
click at [826, 20] on div "Choose a seller" at bounding box center [833, 15] width 60 height 13
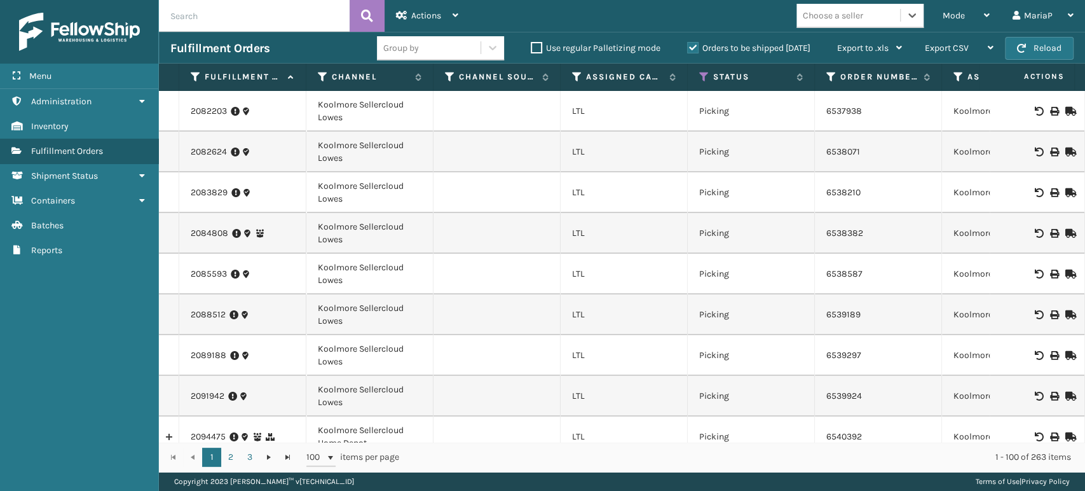
click at [826, 20] on div "Choose a seller" at bounding box center [833, 15] width 60 height 13
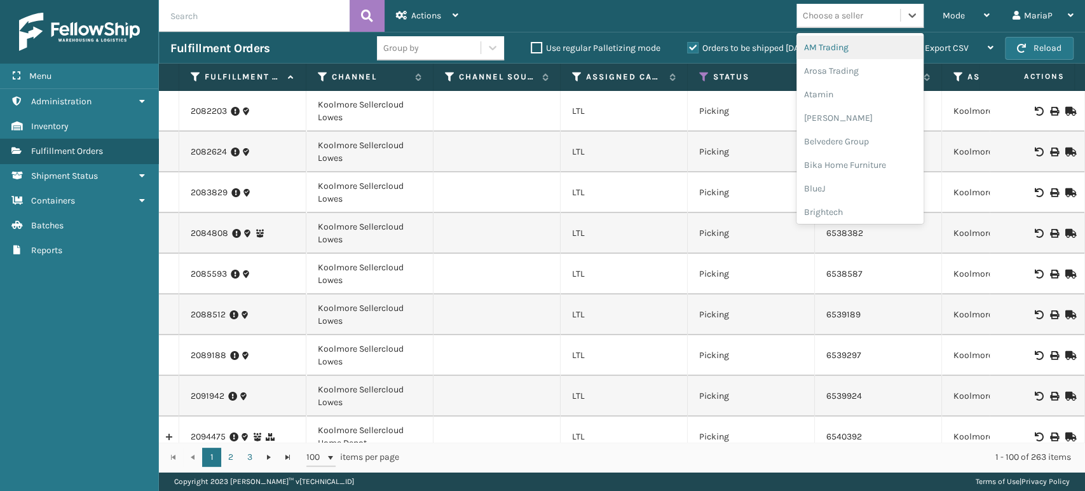
click at [826, 20] on div "Choose a seller" at bounding box center [833, 15] width 60 height 13
type input "MI"
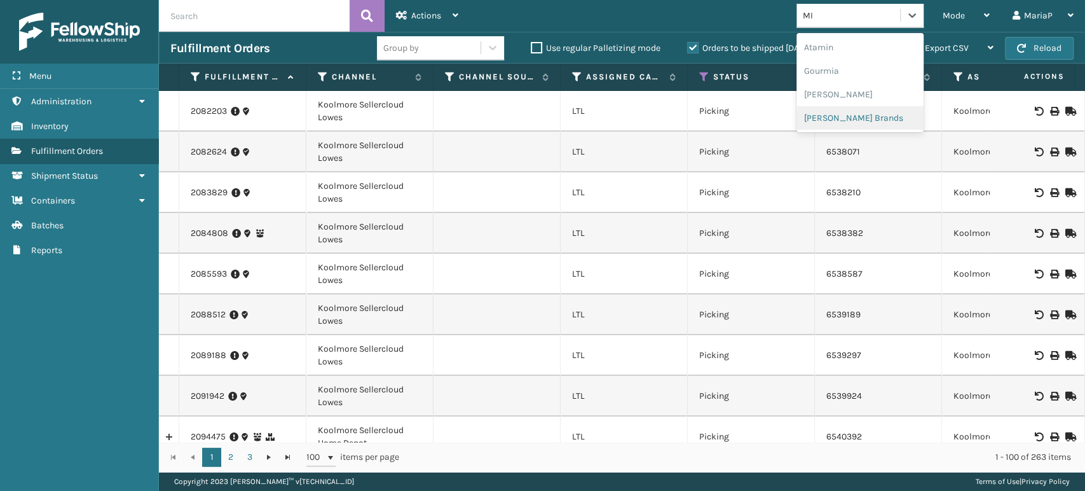
click at [851, 119] on div "[PERSON_NAME] Brands" at bounding box center [859, 118] width 127 height 24
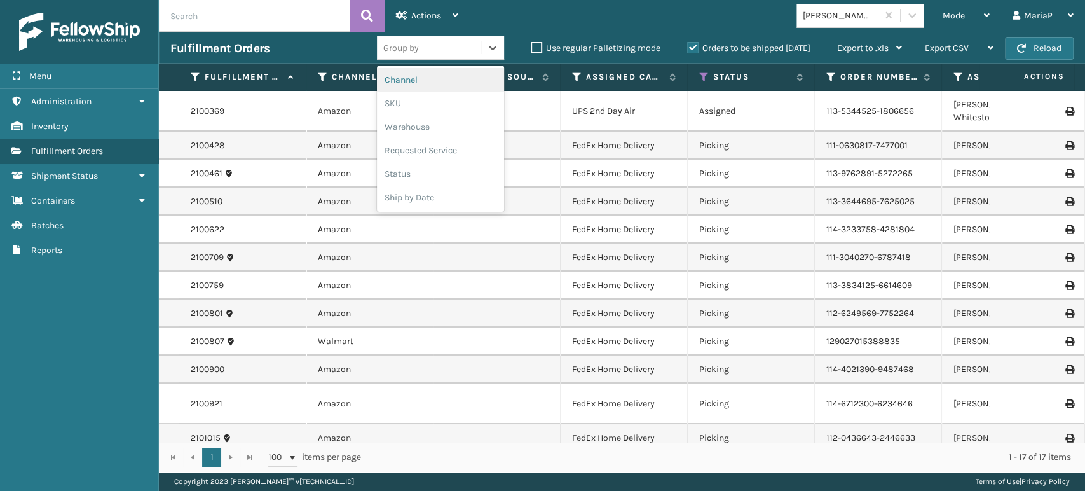
click at [415, 51] on div "Group by" at bounding box center [401, 47] width 36 height 13
click at [402, 106] on div "SKU" at bounding box center [440, 104] width 127 height 24
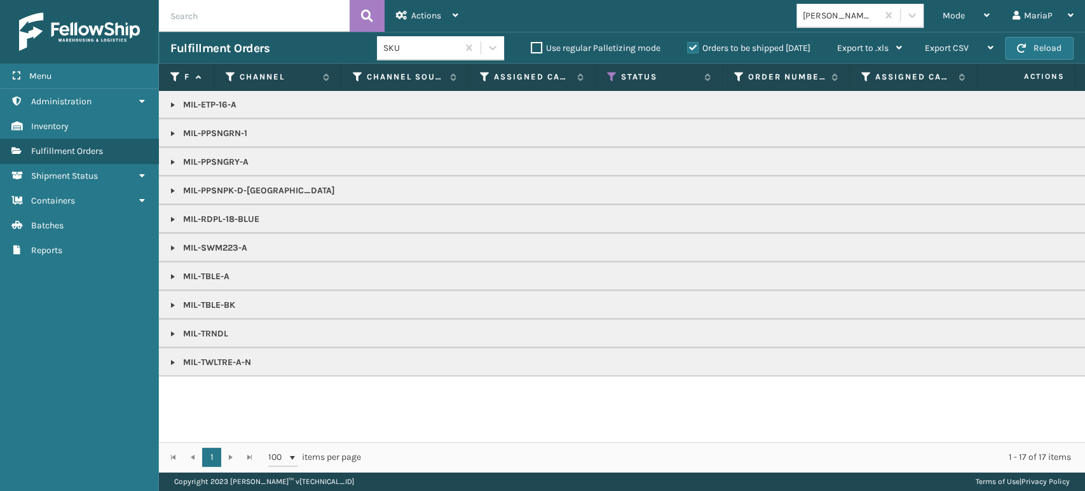
click at [173, 362] on link at bounding box center [173, 362] width 10 height 10
click at [171, 304] on link at bounding box center [173, 305] width 10 height 10
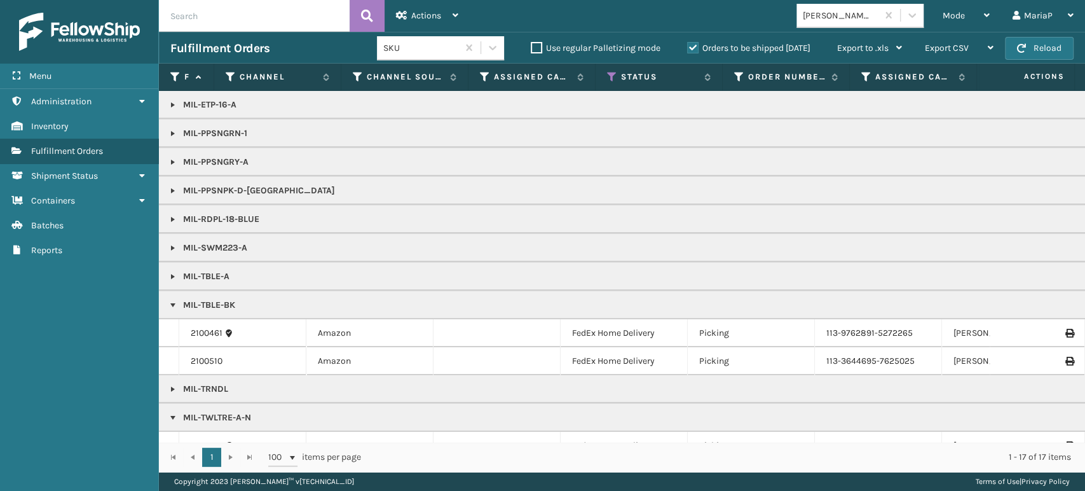
click at [173, 277] on link at bounding box center [173, 276] width 10 height 10
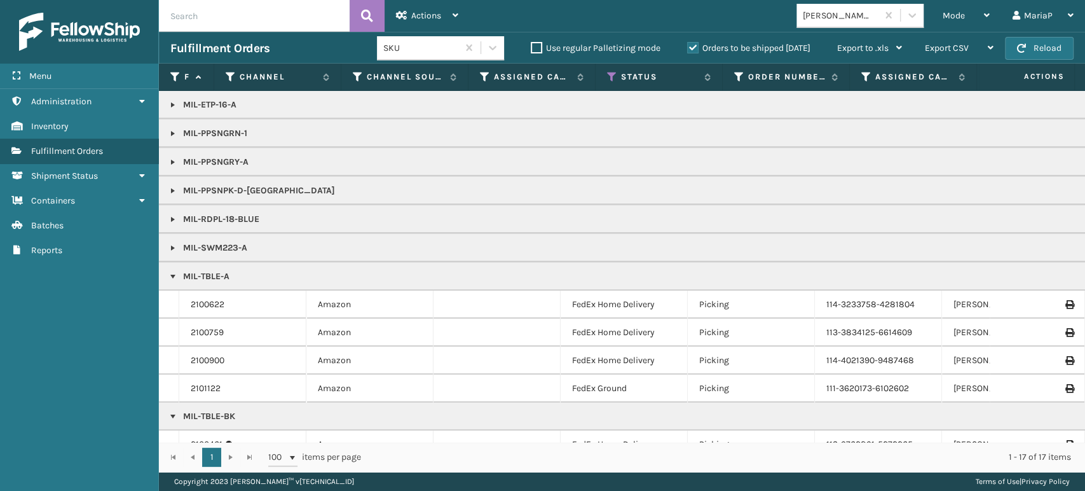
click at [191, 298] on link "2100622" at bounding box center [208, 304] width 34 height 13
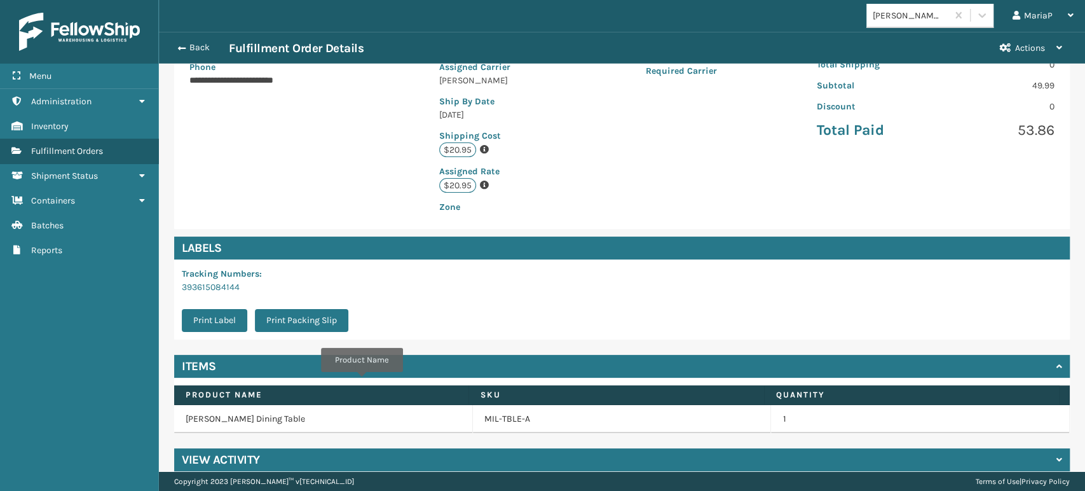
scroll to position [259, 0]
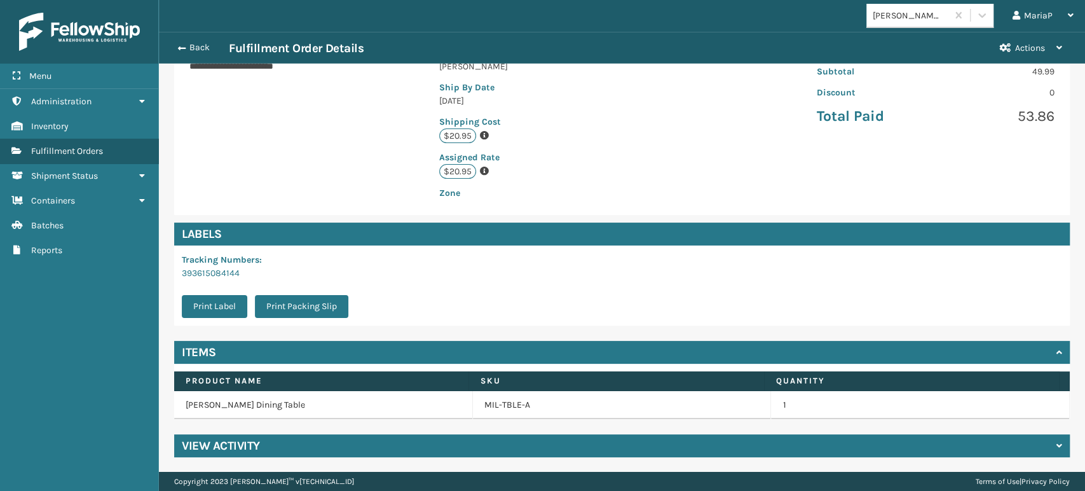
click at [498, 411] on td "MIL-TBLE-A" at bounding box center [622, 405] width 299 height 28
click at [494, 409] on link "MIL-TBLE-A" at bounding box center [507, 405] width 46 height 13
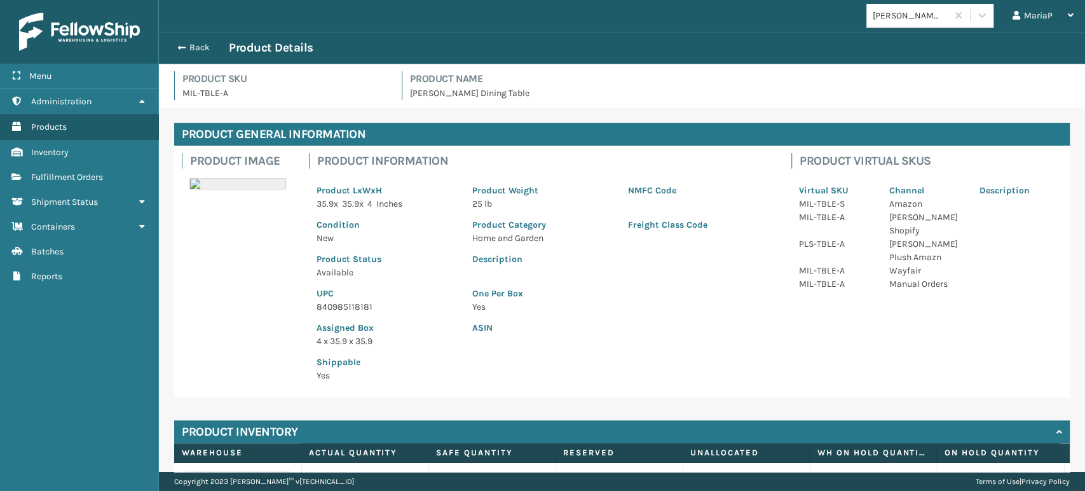
click at [363, 312] on p "840985118181" at bounding box center [387, 306] width 140 height 13
click at [196, 50] on button "Back" at bounding box center [199, 47] width 58 height 11
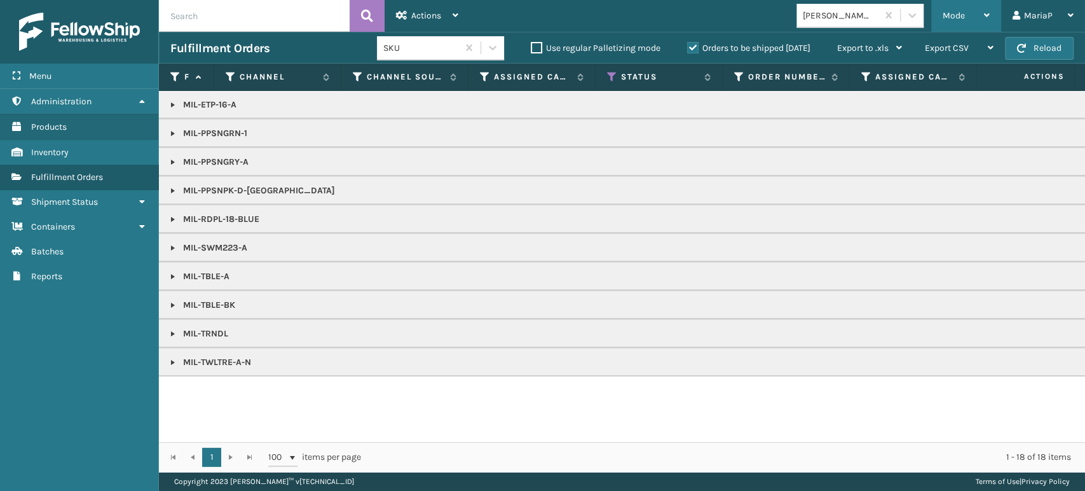
click at [957, 15] on span "Mode" at bounding box center [954, 15] width 22 height 11
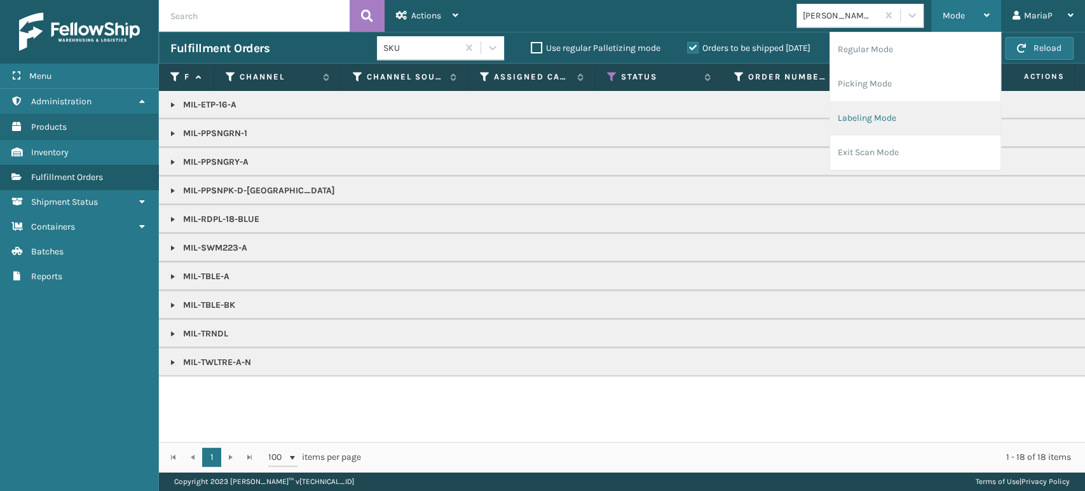
click at [903, 113] on li "Labeling Mode" at bounding box center [915, 118] width 170 height 34
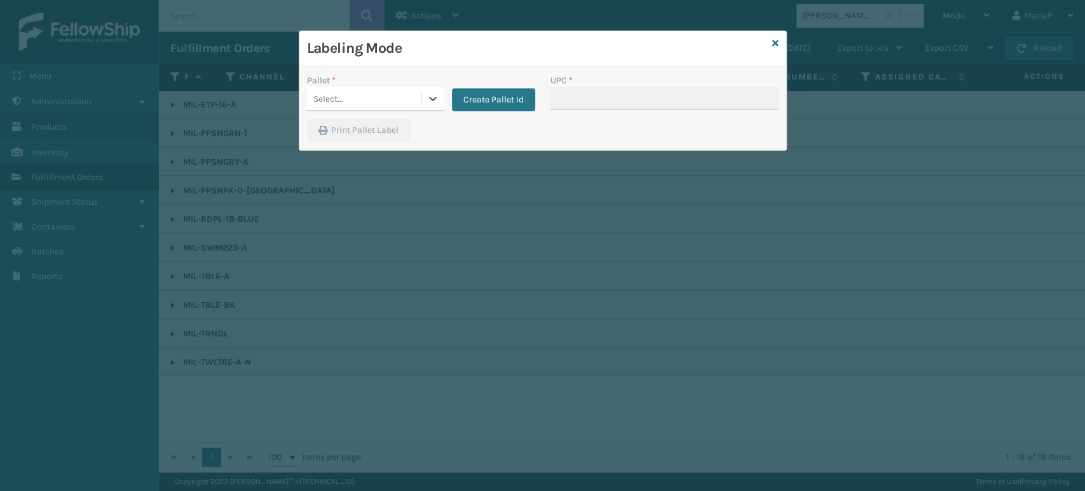
click at [407, 95] on div "Select..." at bounding box center [364, 98] width 114 height 21
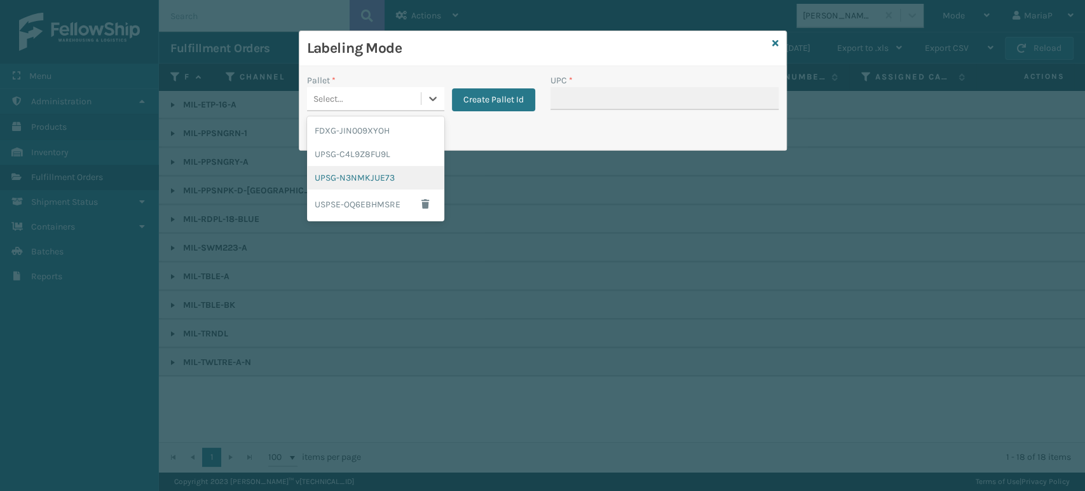
click at [384, 172] on div "UPSG-N3NMKJUE73" at bounding box center [375, 178] width 137 height 24
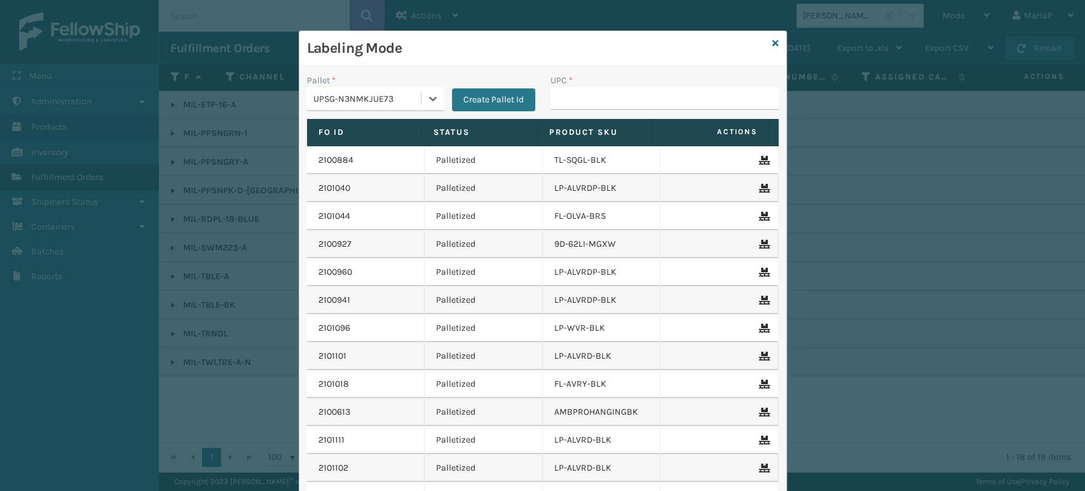
drag, startPoint x: 397, startPoint y: 91, endPoint x: 402, endPoint y: 107, distance: 16.7
click at [397, 92] on div "UPSG-N3NMKJUE73" at bounding box center [367, 98] width 109 height 13
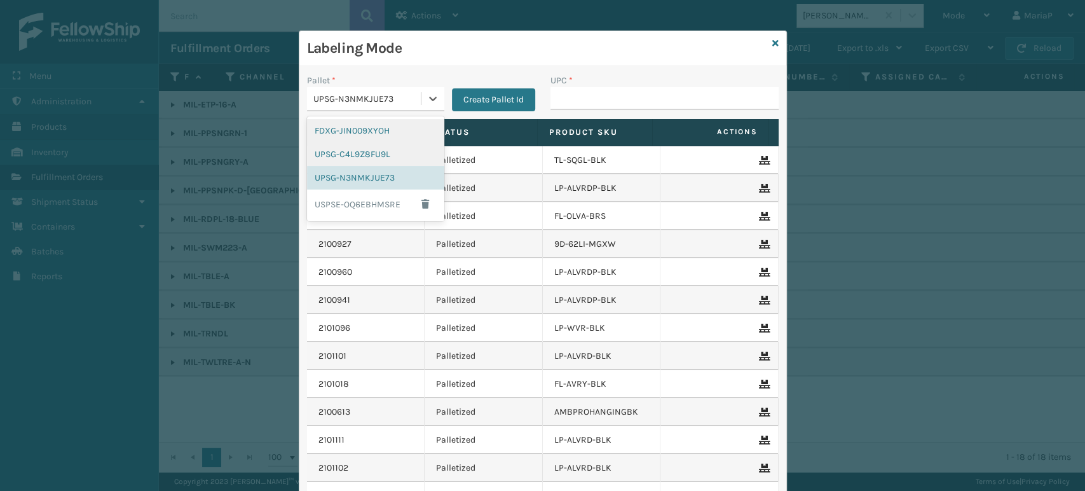
click at [377, 127] on div "FDXG-JIN009XYOH" at bounding box center [375, 131] width 137 height 24
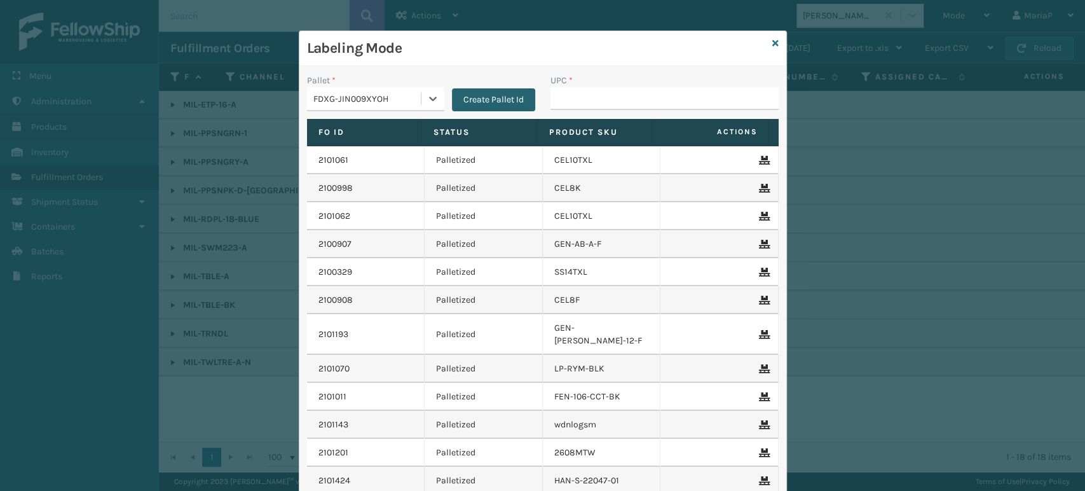
click at [519, 109] on button "Create Pallet Id" at bounding box center [493, 99] width 83 height 23
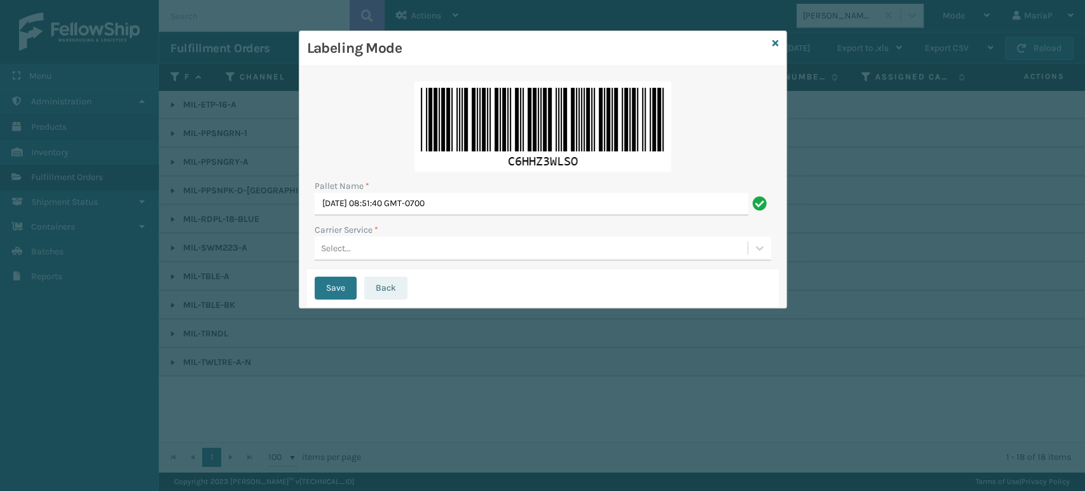
click at [404, 294] on button "Back" at bounding box center [385, 288] width 43 height 23
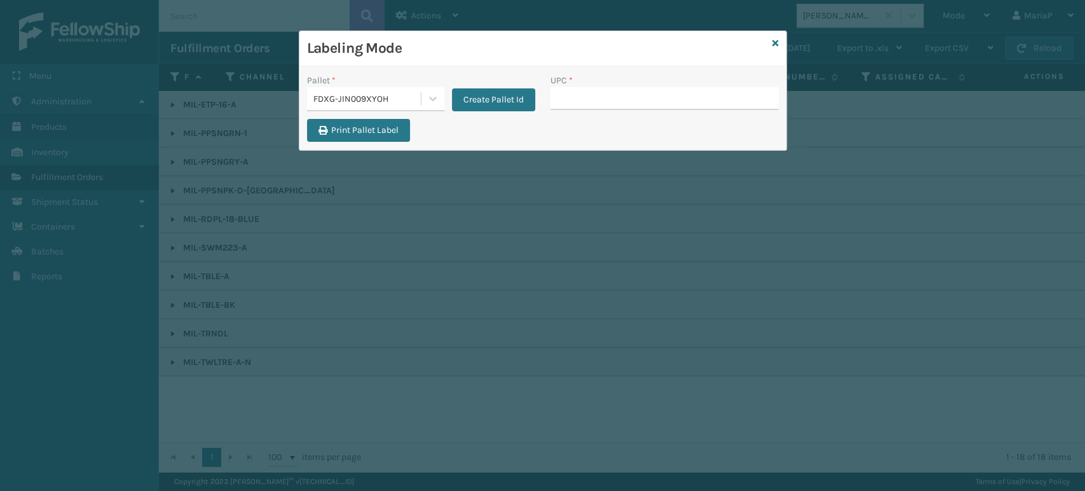
click at [582, 98] on input "UPC *" at bounding box center [664, 98] width 228 height 23
type input "840985118181"
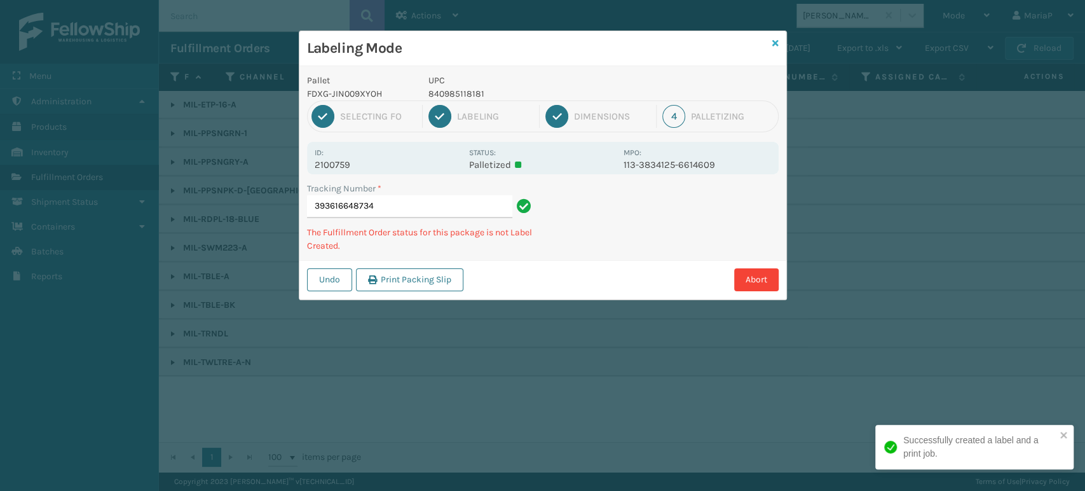
click at [774, 41] on icon at bounding box center [775, 43] width 6 height 9
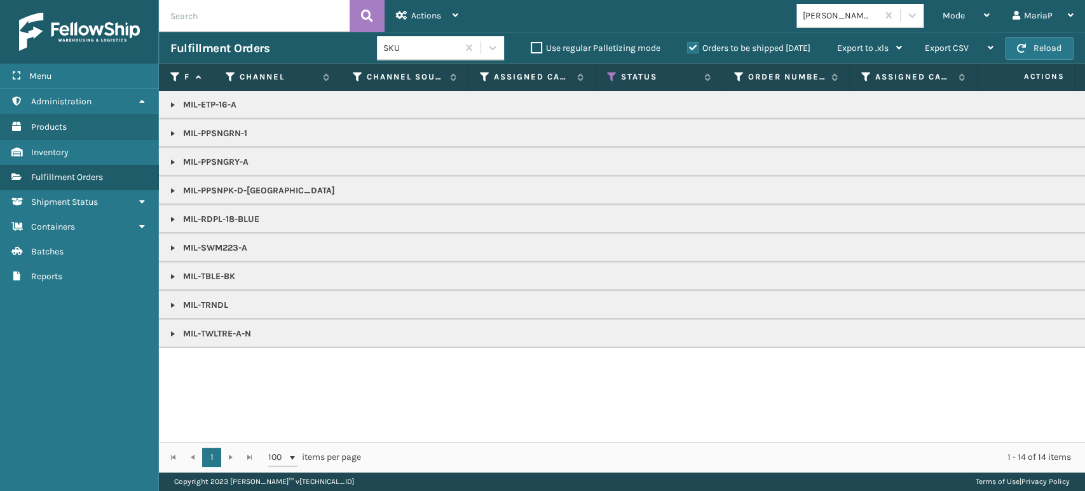
click at [173, 275] on link at bounding box center [173, 276] width 10 height 10
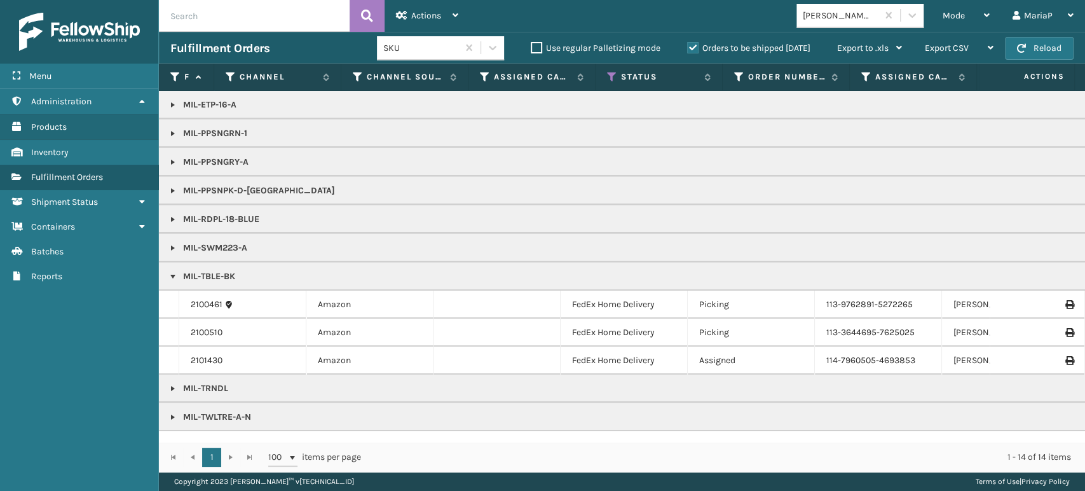
click at [168, 273] on link at bounding box center [173, 276] width 10 height 10
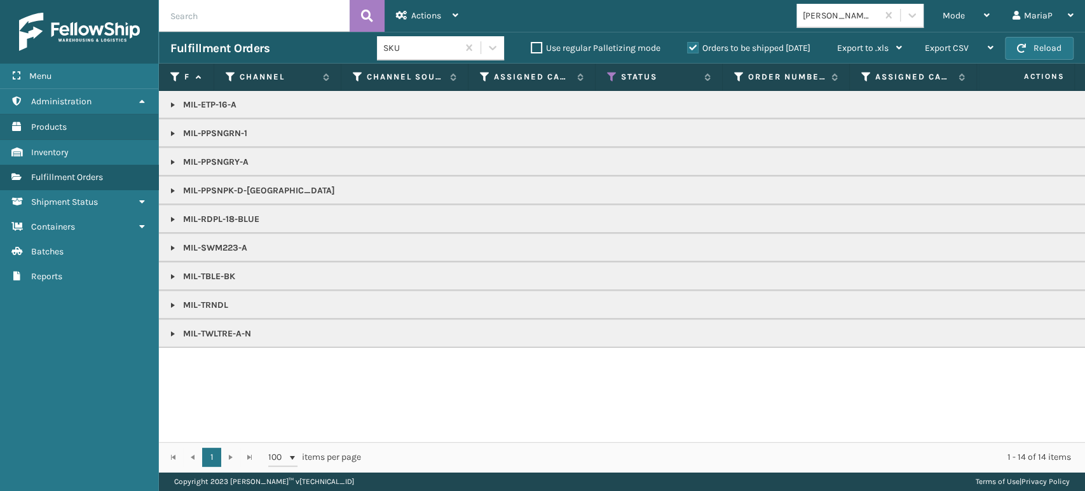
click at [170, 219] on link at bounding box center [173, 219] width 10 height 10
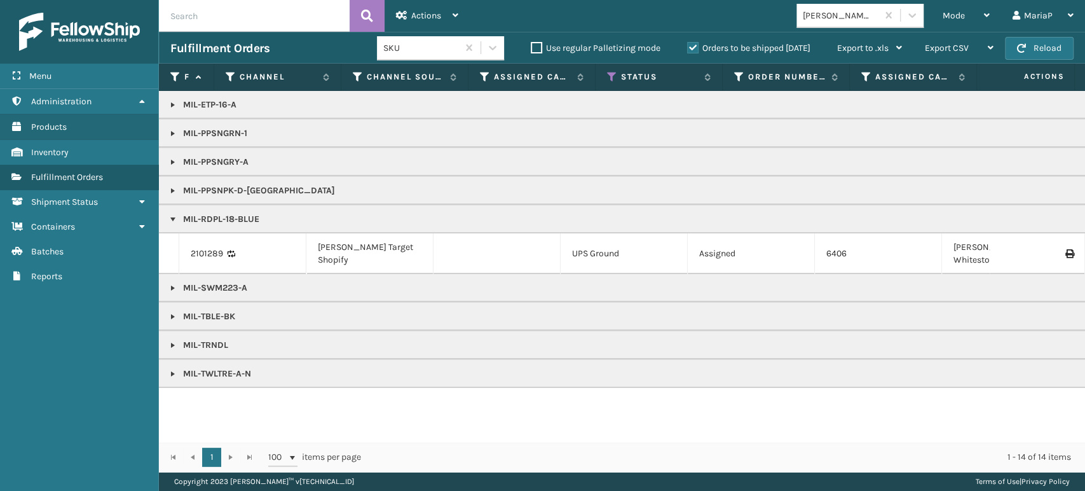
click at [171, 283] on link at bounding box center [173, 288] width 10 height 10
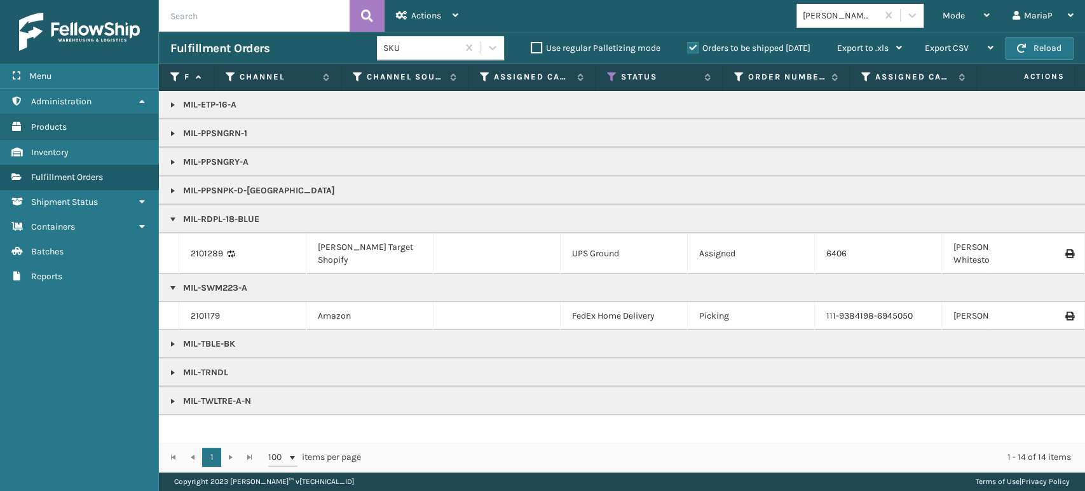
click at [172, 339] on link at bounding box center [173, 344] width 10 height 10
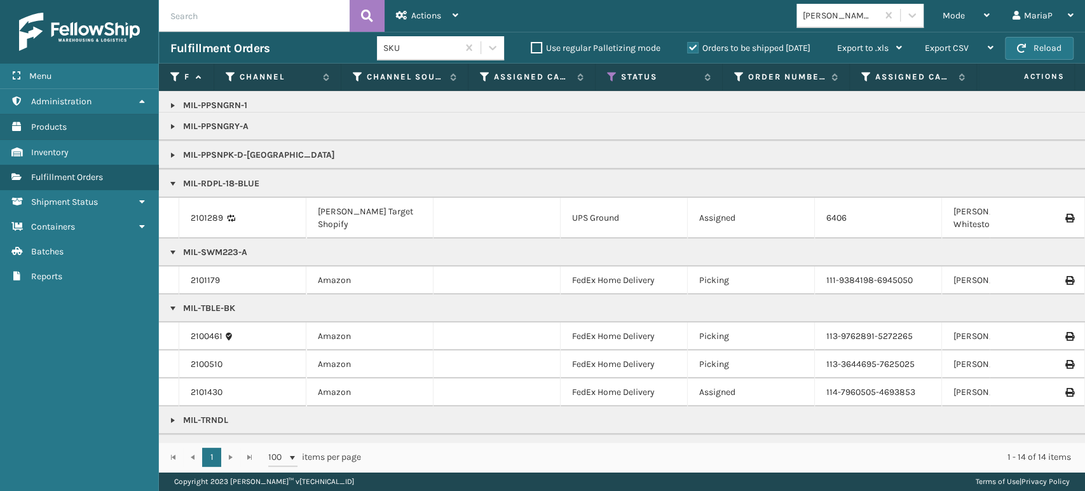
scroll to position [53, 0]
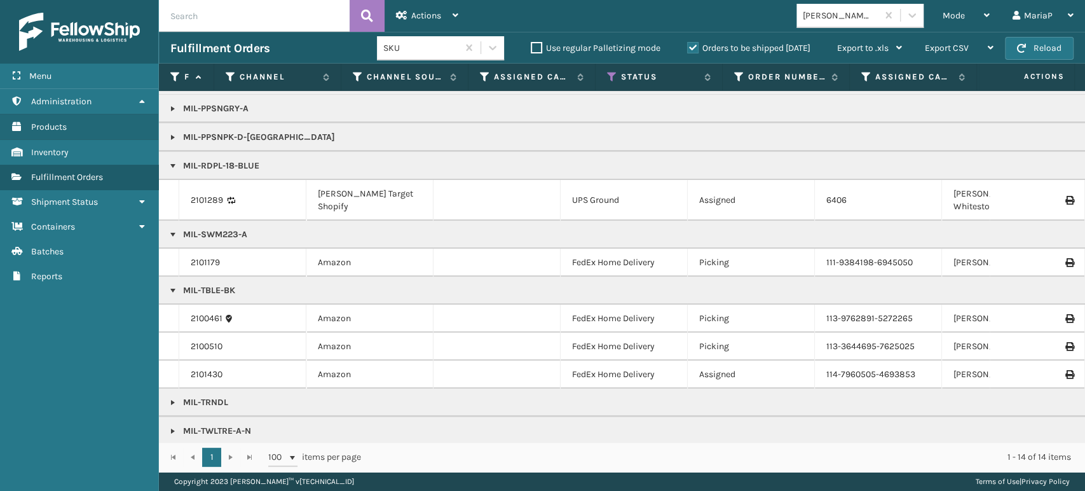
click at [287, 10] on input "text" at bounding box center [254, 16] width 191 height 32
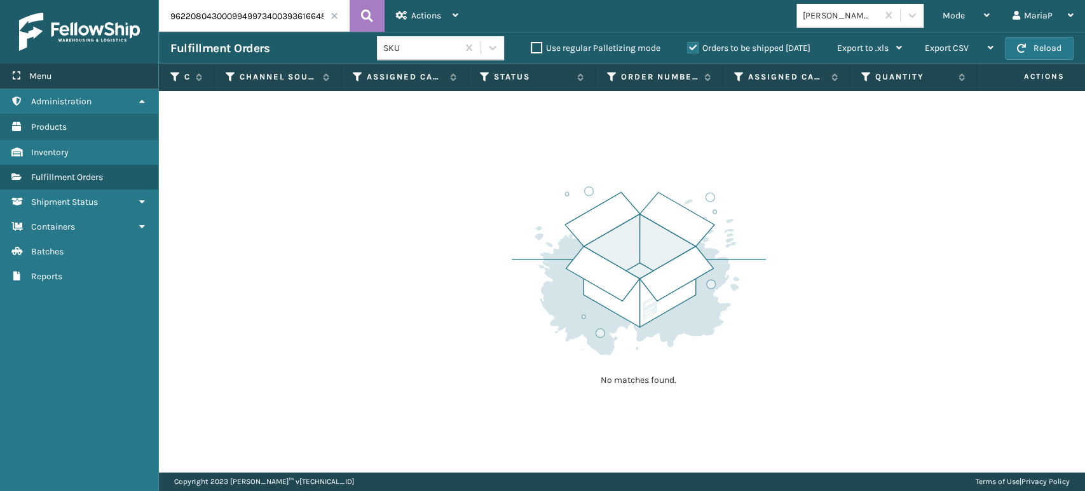
drag, startPoint x: 266, startPoint y: 18, endPoint x: 0, endPoint y: 69, distance: 271.1
click at [0, 0] on div "Menu Administration Products Inventory Fulfillment Orders Shipment Status Conta…" at bounding box center [542, 0] width 1085 height 0
type input "393616648734"
click at [689, 46] on label "Orders to be shipped [DATE]" at bounding box center [748, 48] width 123 height 11
click at [688, 46] on input "Orders to be shipped [DATE]" at bounding box center [687, 45] width 1 height 8
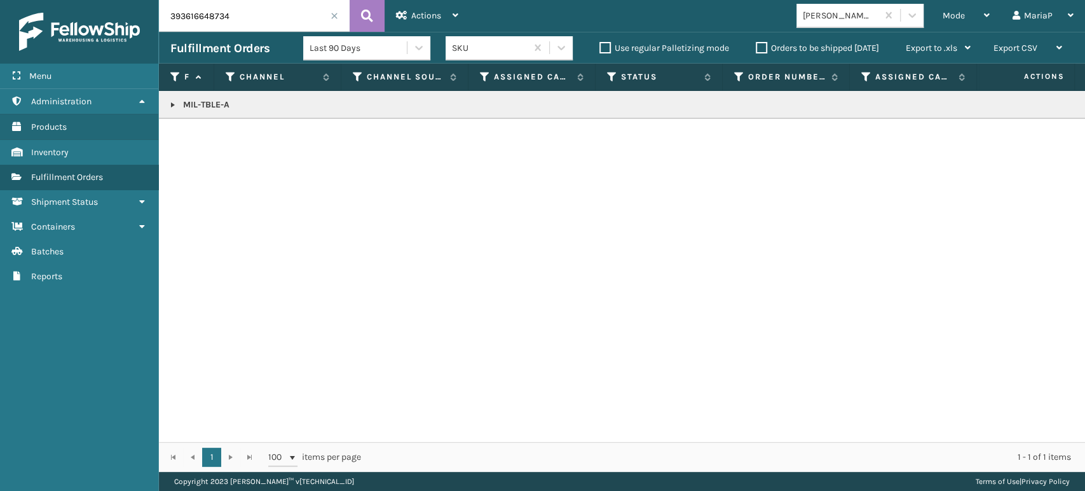
click at [175, 104] on link at bounding box center [173, 105] width 10 height 10
click at [336, 18] on span at bounding box center [335, 16] width 8 height 8
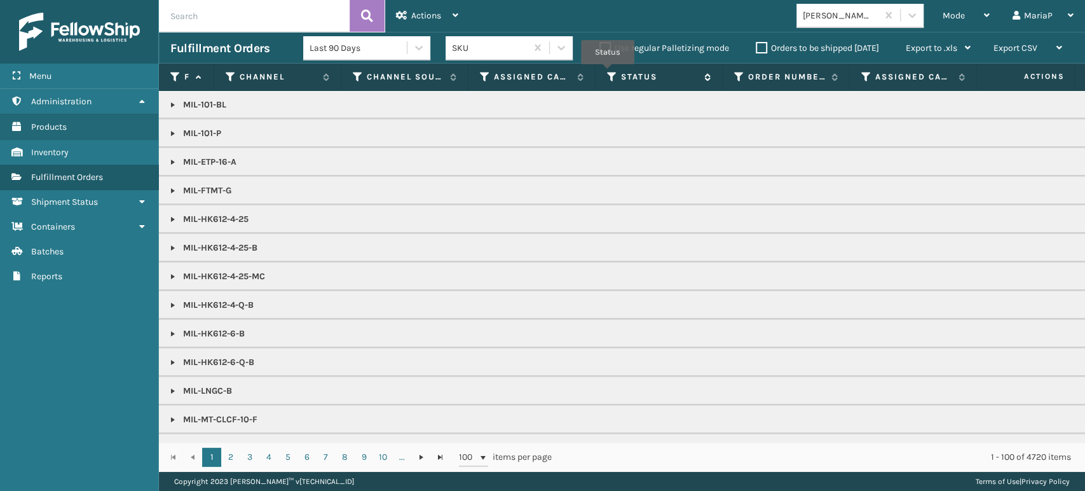
click at [607, 72] on icon at bounding box center [612, 76] width 10 height 11
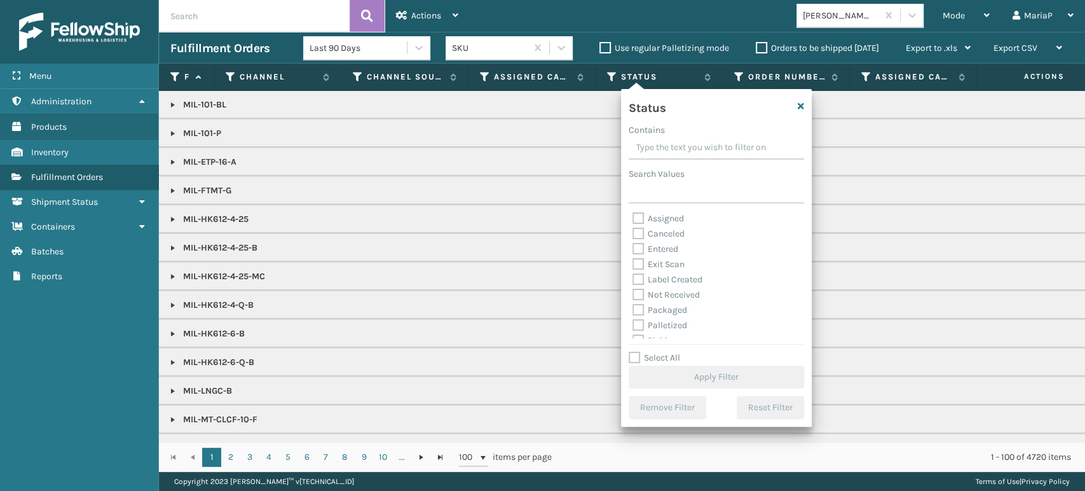
scroll to position [71, 0]
click at [639, 267] on label "Picking" at bounding box center [654, 269] width 45 height 11
click at [633, 267] on input "Picking" at bounding box center [632, 267] width 1 height 8
checkbox input "true"
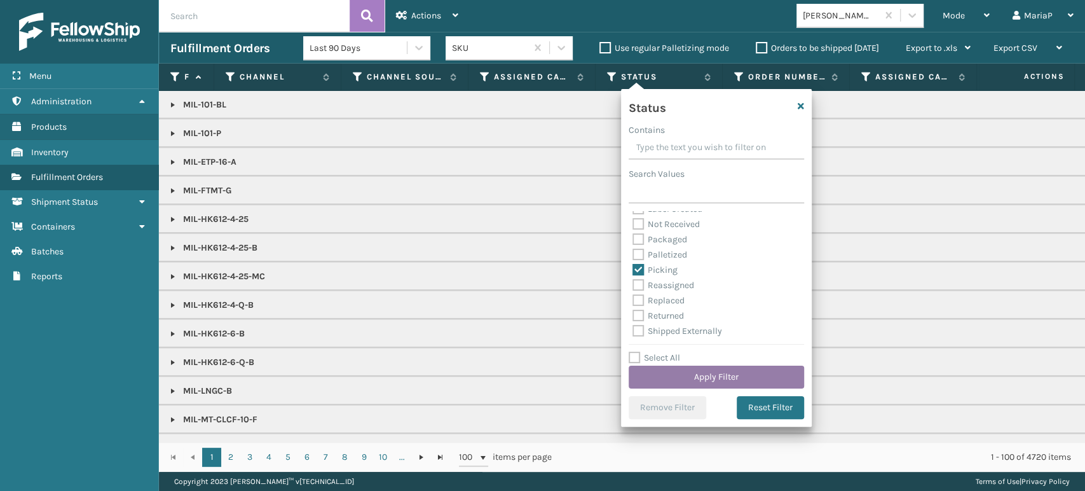
click at [732, 370] on button "Apply Filter" at bounding box center [716, 376] width 175 height 23
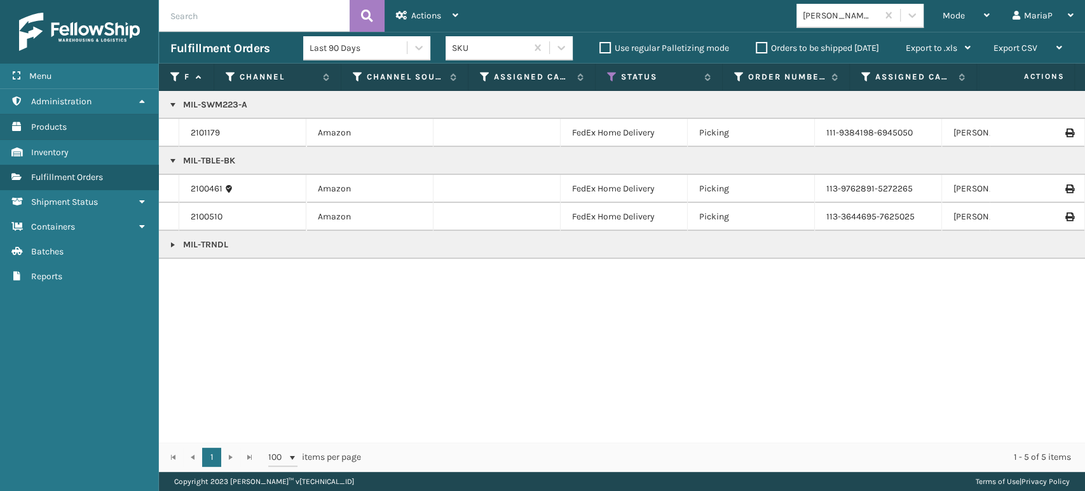
click at [759, 48] on label "Orders to be shipped [DATE]" at bounding box center [817, 48] width 123 height 11
click at [756, 48] on input "Orders to be shipped [DATE]" at bounding box center [756, 45] width 1 height 8
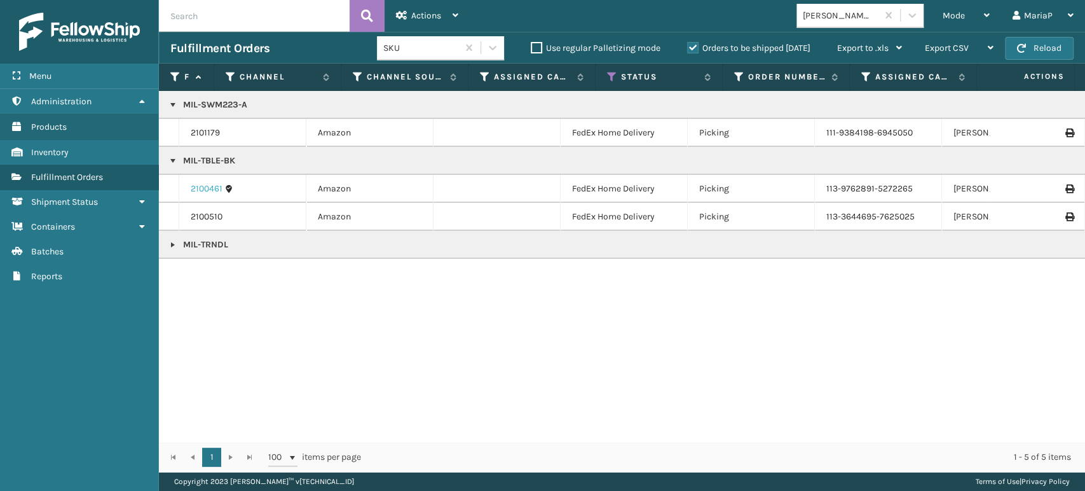
click at [199, 186] on link "2100461" at bounding box center [207, 188] width 32 height 13
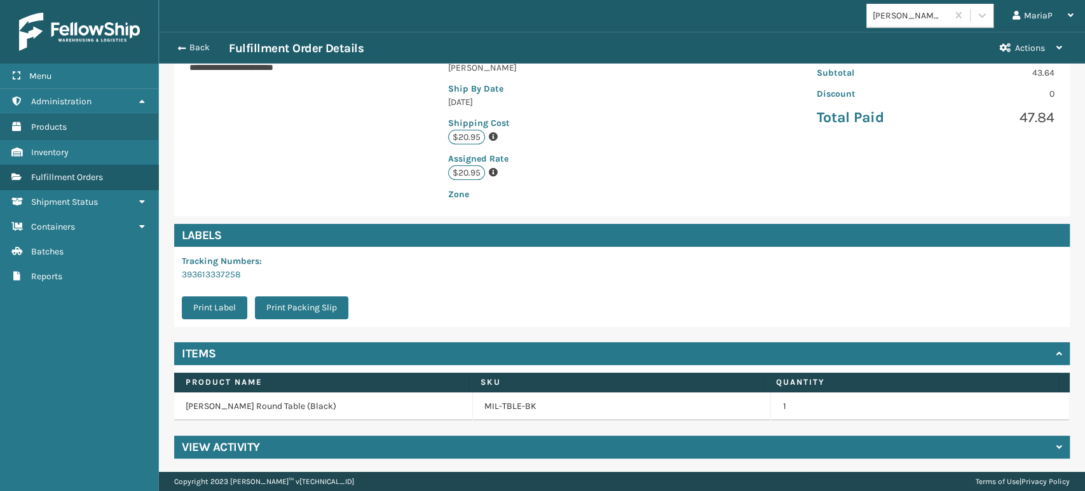
scroll to position [259, 0]
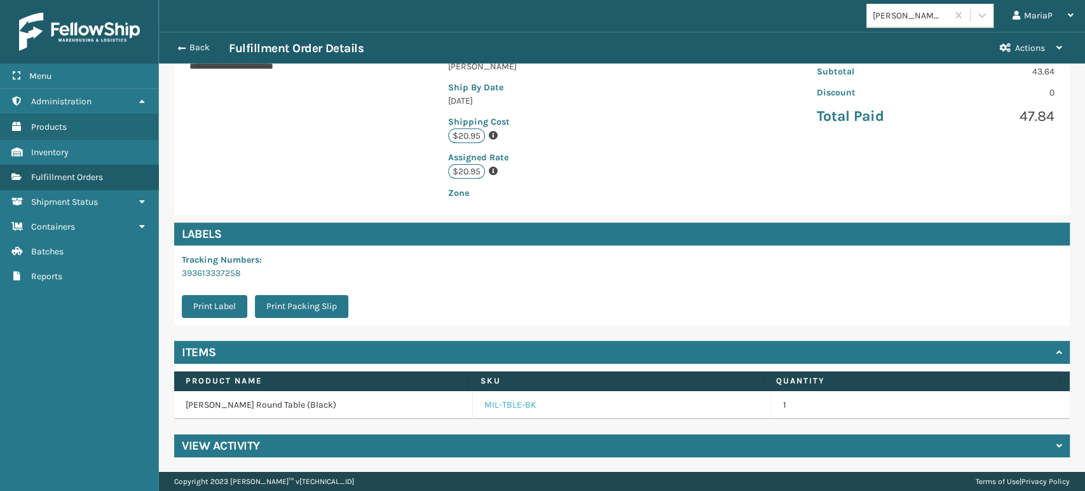
click at [495, 406] on link "MIL-TBLE-BK" at bounding box center [510, 405] width 52 height 13
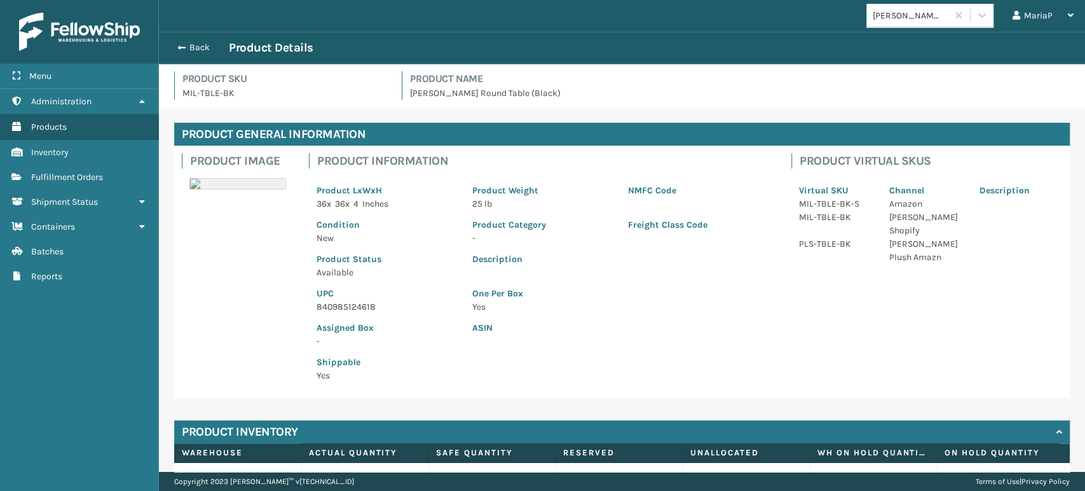
click at [329, 317] on div "Assigned Box -" at bounding box center [387, 330] width 156 height 34
click at [334, 306] on p "840985124618" at bounding box center [387, 306] width 140 height 13
click at [335, 305] on p "840985124618" at bounding box center [387, 306] width 140 height 13
click at [193, 46] on button "Back" at bounding box center [199, 47] width 58 height 11
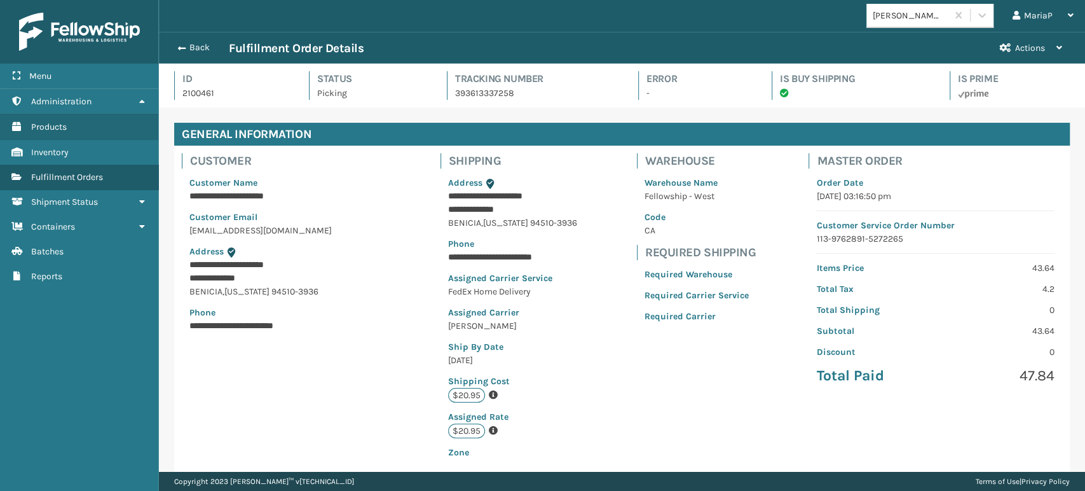
scroll to position [31, 926]
click at [189, 46] on button "Back" at bounding box center [199, 47] width 58 height 11
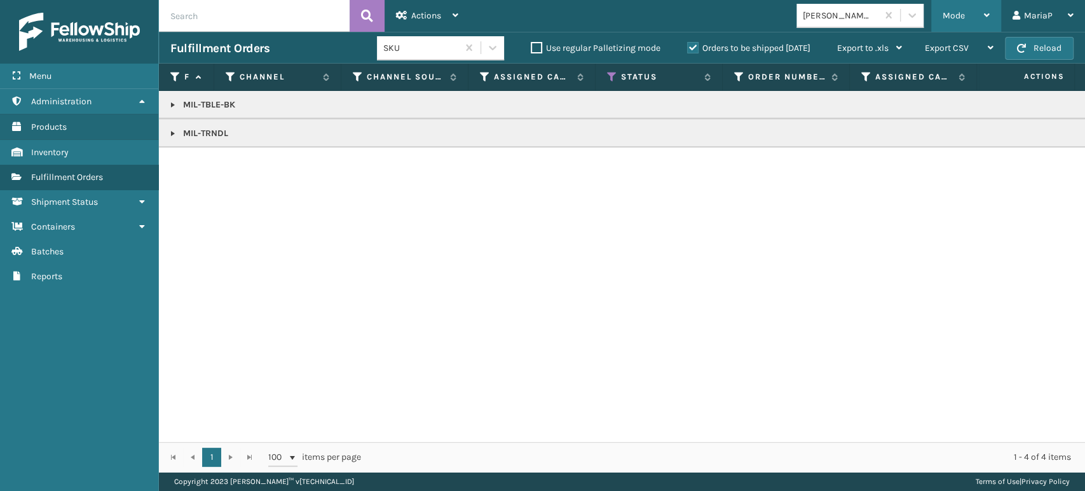
click at [950, 11] on span "Mode" at bounding box center [954, 15] width 22 height 11
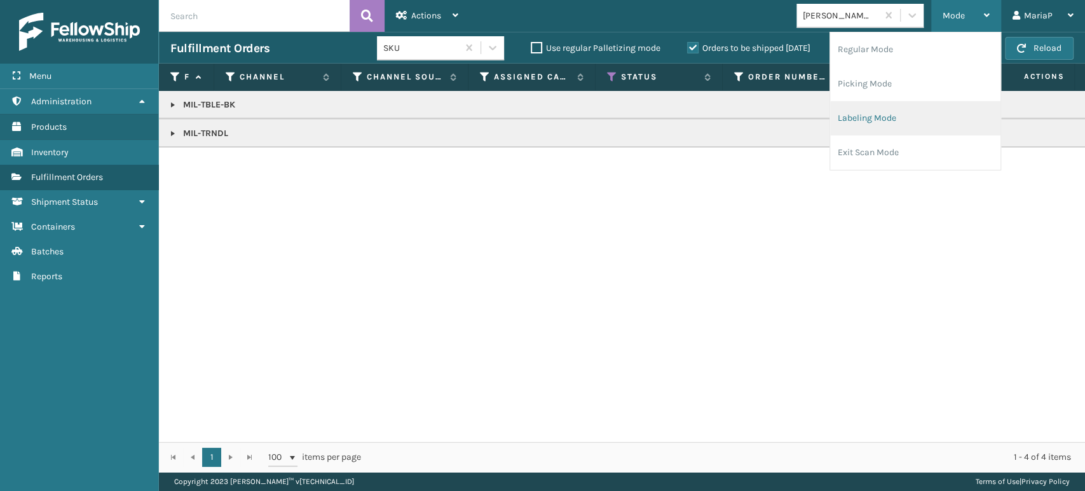
click at [889, 116] on li "Labeling Mode" at bounding box center [915, 118] width 170 height 34
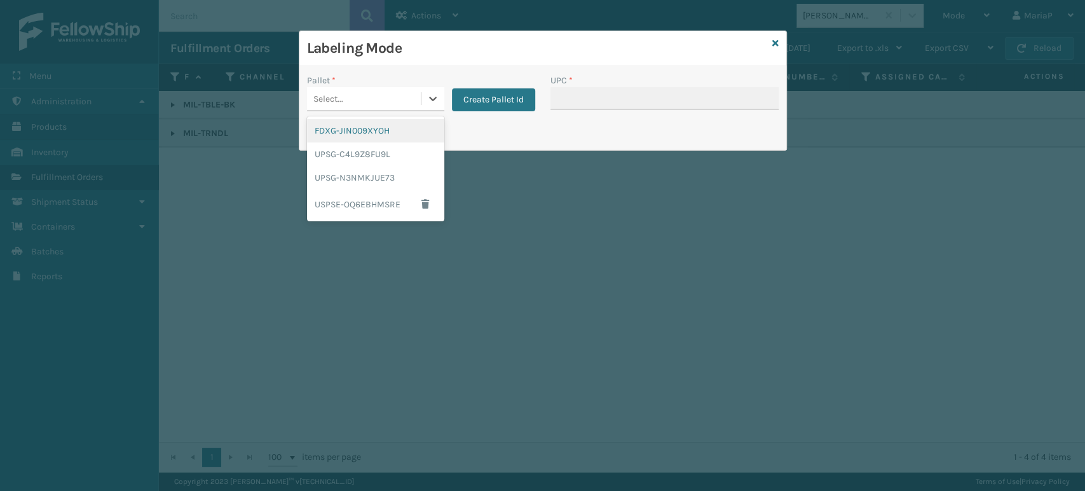
click at [376, 102] on div "Select..." at bounding box center [364, 98] width 114 height 21
click at [367, 148] on div "UPSG-C4L9Z8FU9L" at bounding box center [375, 154] width 137 height 24
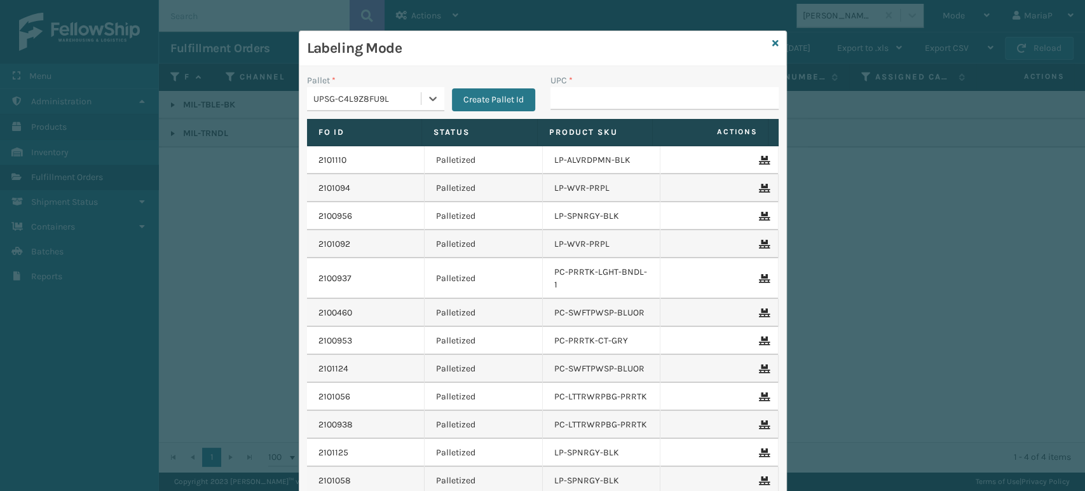
click at [395, 100] on div "UPSG-C4L9Z8FU9L" at bounding box center [367, 98] width 109 height 13
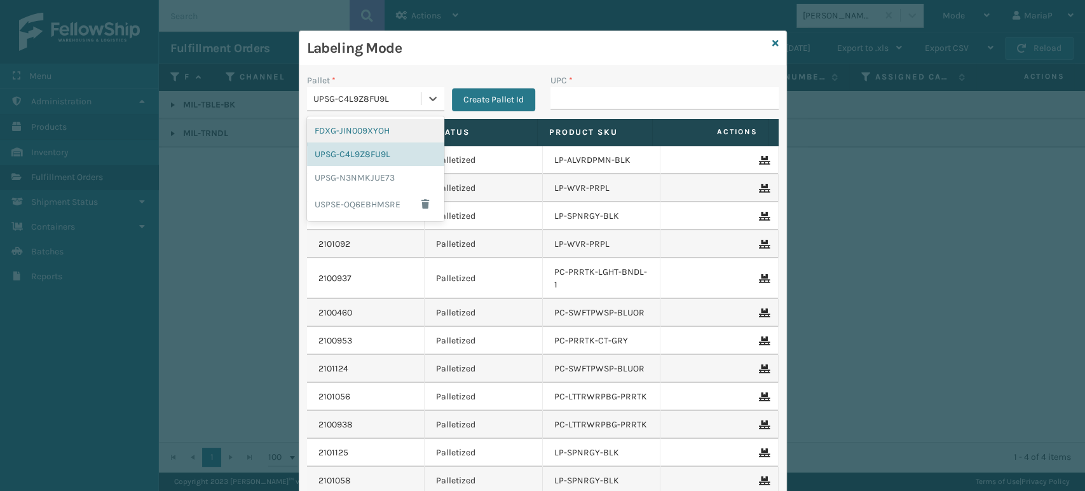
click at [388, 121] on div "FDXG-JIN009XYOH" at bounding box center [375, 131] width 137 height 24
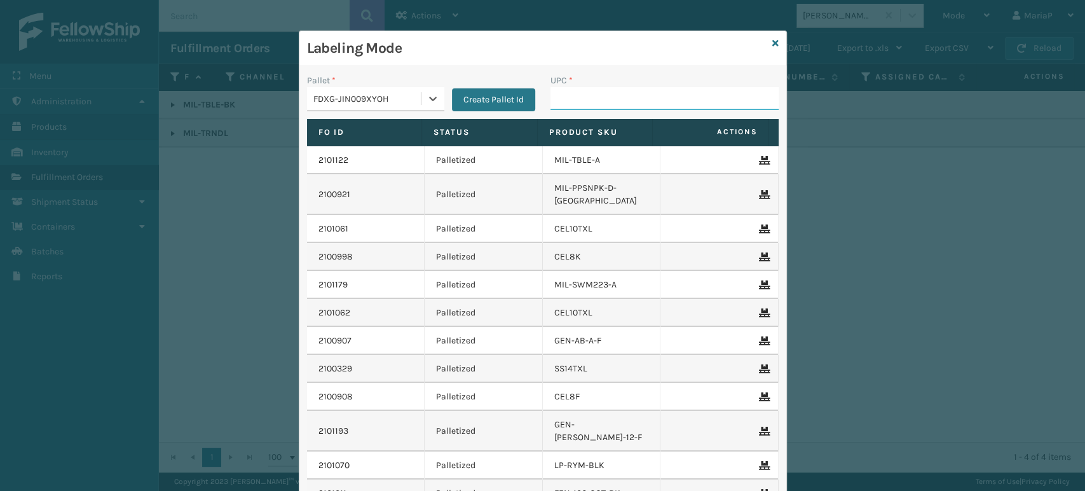
click at [581, 99] on input "UPC *" at bounding box center [664, 98] width 228 height 23
paste input "840985124618"
type input "840985124618"
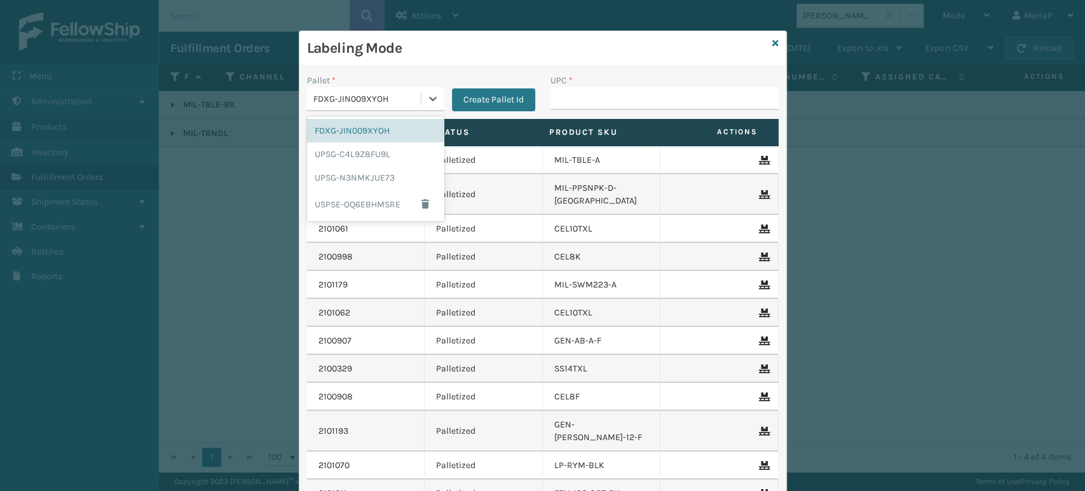
click at [354, 101] on div "FDXG-JIN009XYOH" at bounding box center [367, 98] width 109 height 13
click at [362, 175] on div "UPSG-N3NMKJUE73" at bounding box center [375, 178] width 137 height 24
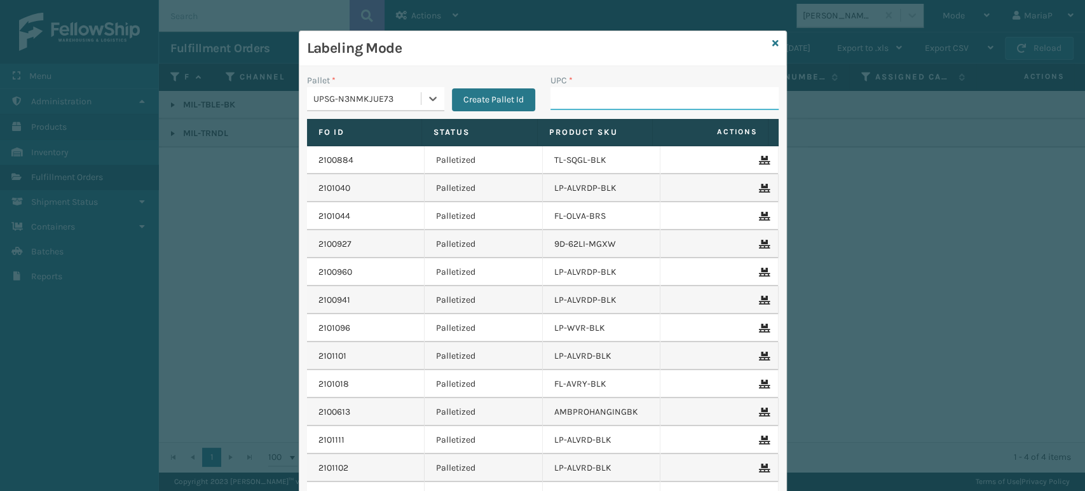
drag, startPoint x: 595, startPoint y: 97, endPoint x: 586, endPoint y: 92, distance: 9.9
click at [595, 97] on input "UPC *" at bounding box center [664, 98] width 228 height 23
type input "0688880268"
click at [625, 95] on input "UPC *" at bounding box center [664, 98] width 228 height 23
type input "810090"
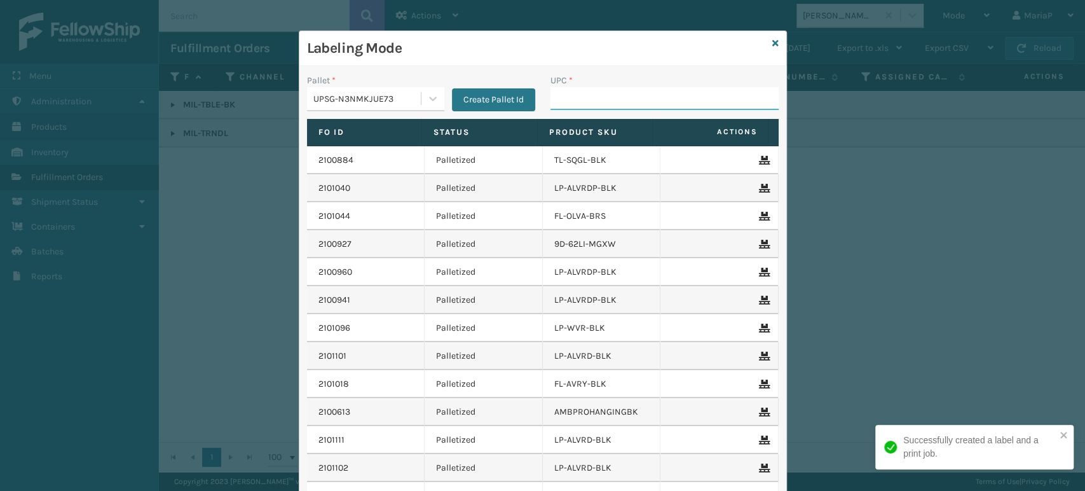
click at [665, 99] on input "UPC *" at bounding box center [664, 98] width 228 height 23
